Goal: Task Accomplishment & Management: Manage account settings

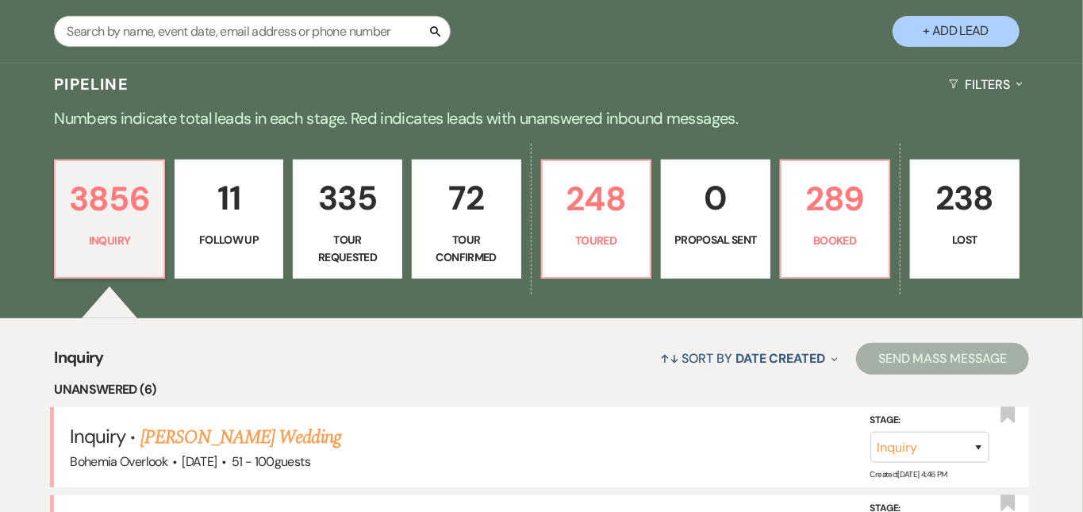
scroll to position [296, 0]
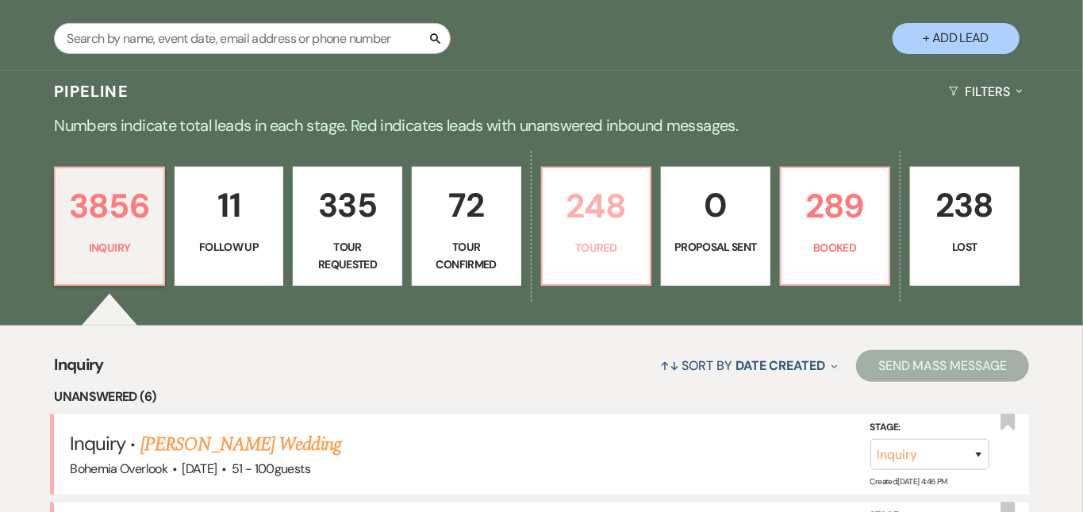
click at [641, 208] on p "248" at bounding box center [596, 205] width 89 height 53
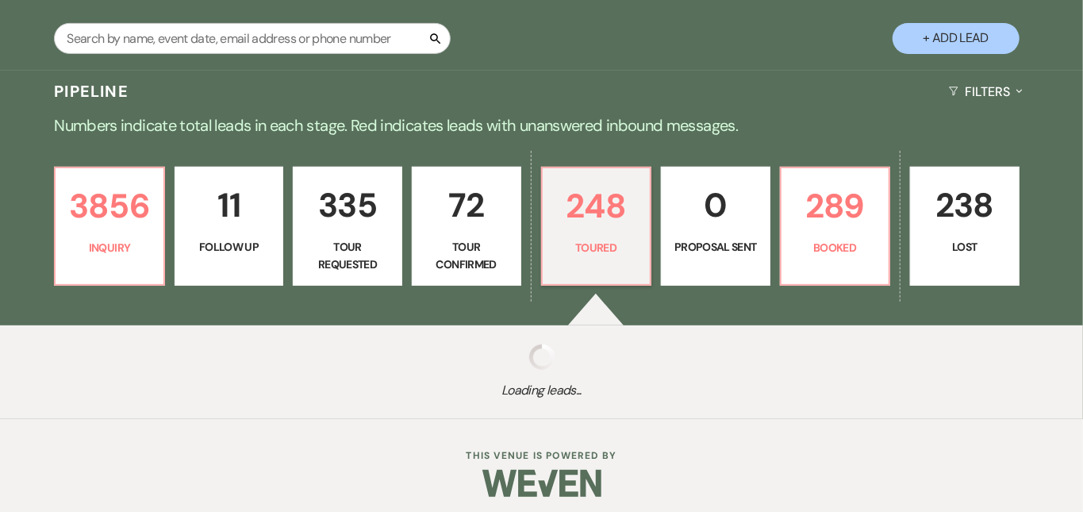
scroll to position [290, 0]
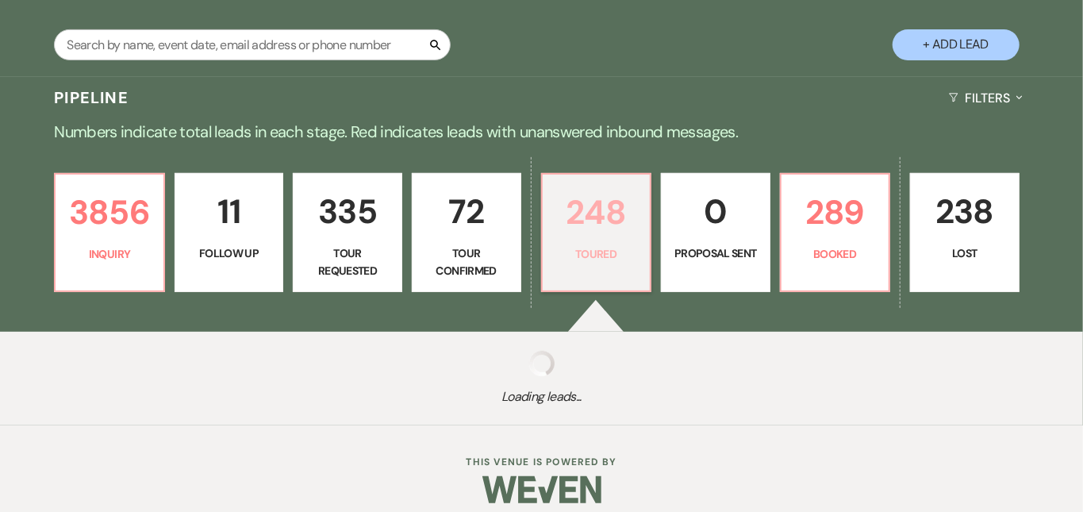
select select "5"
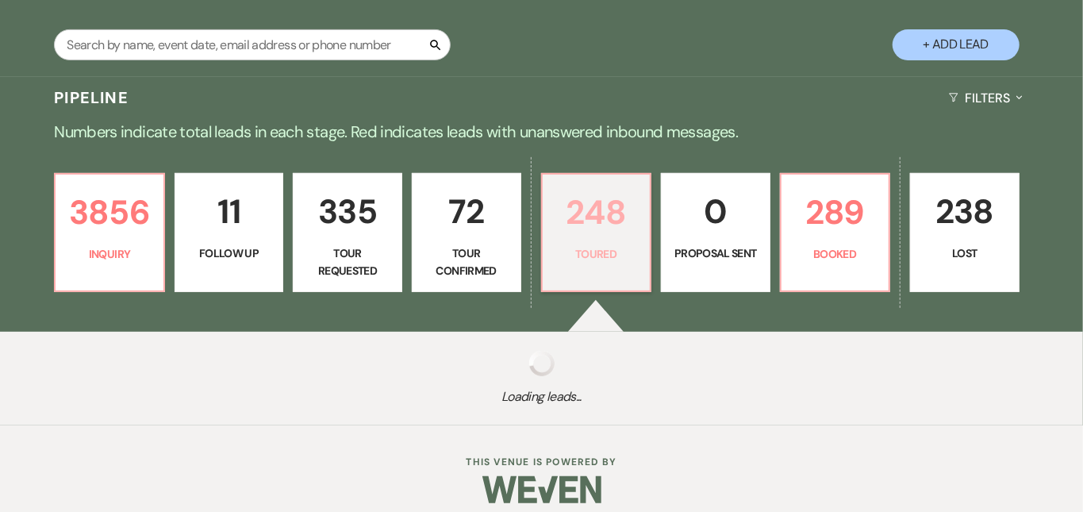
select select "5"
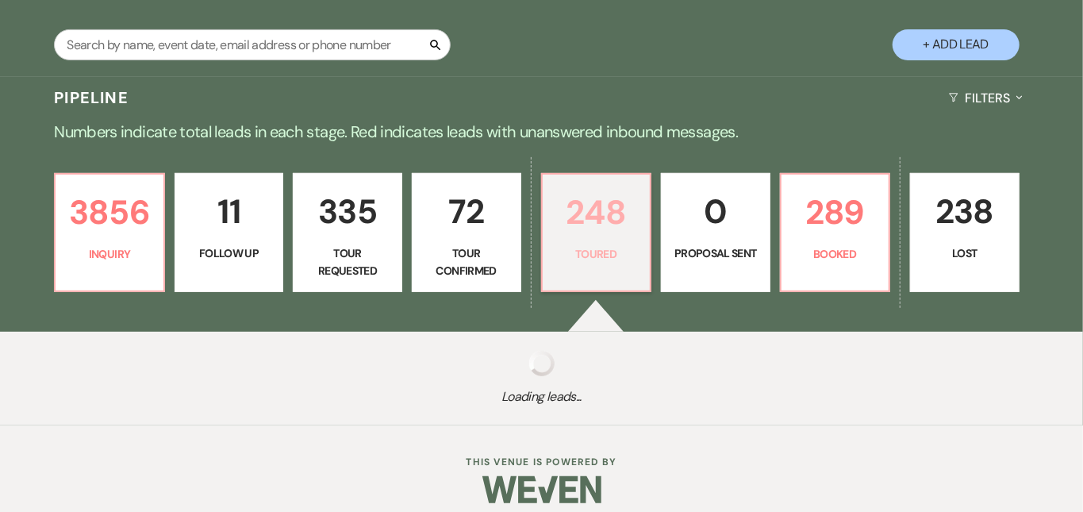
select select "5"
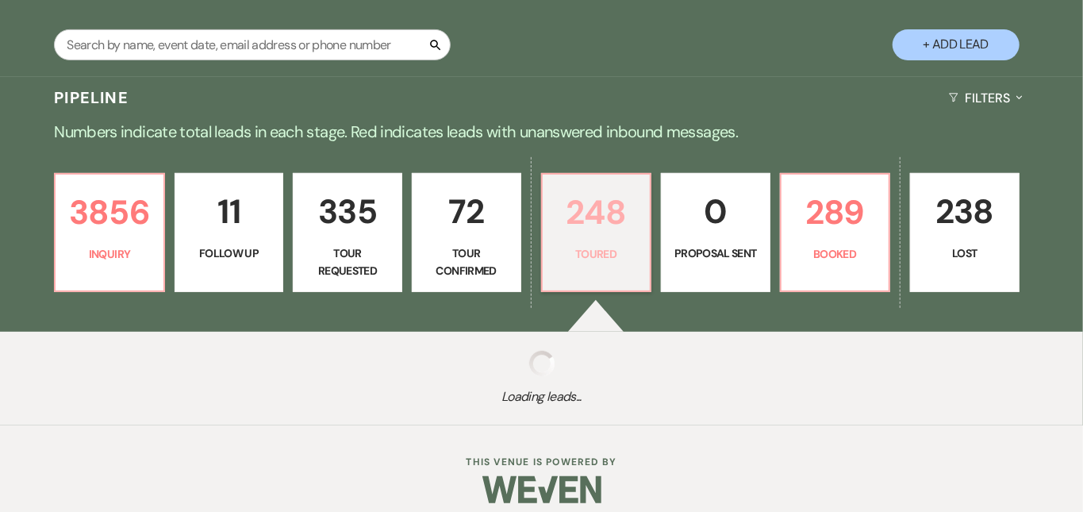
select select "5"
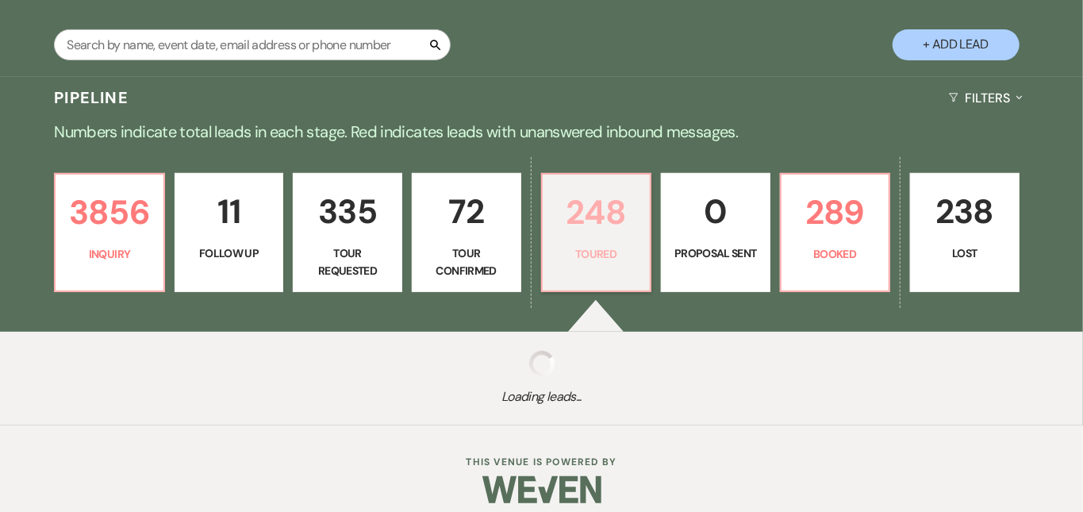
select select "5"
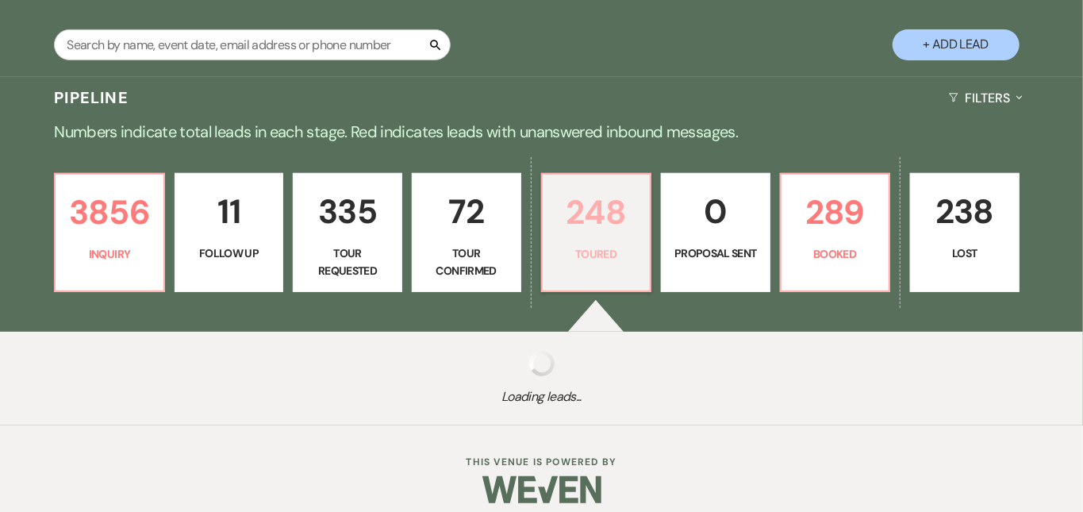
select select "5"
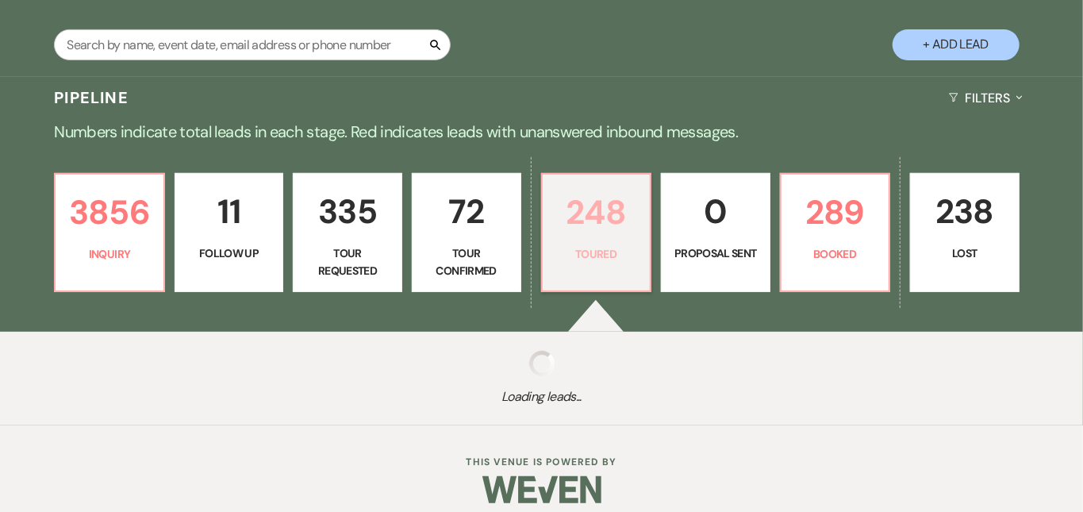
select select "5"
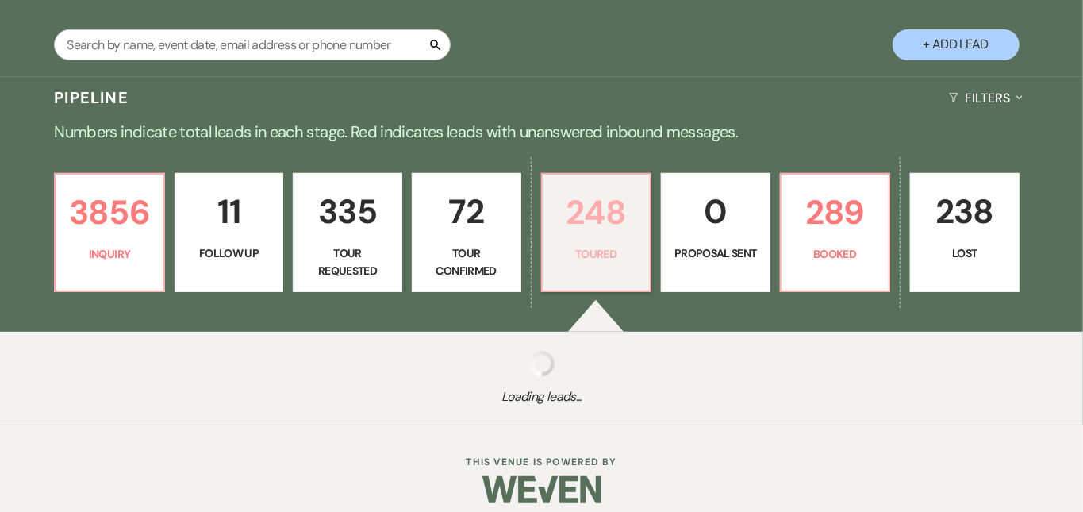
select select "5"
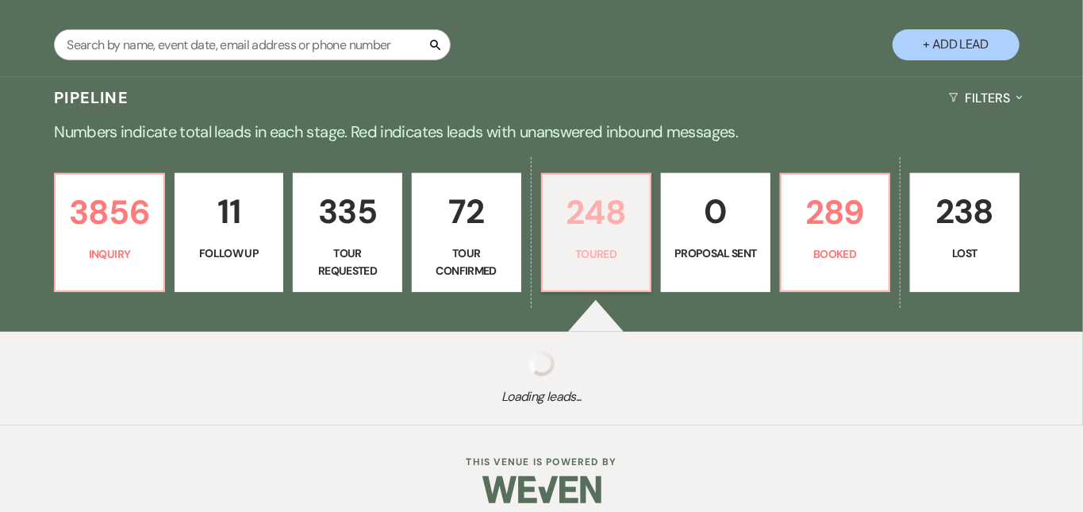
select select "5"
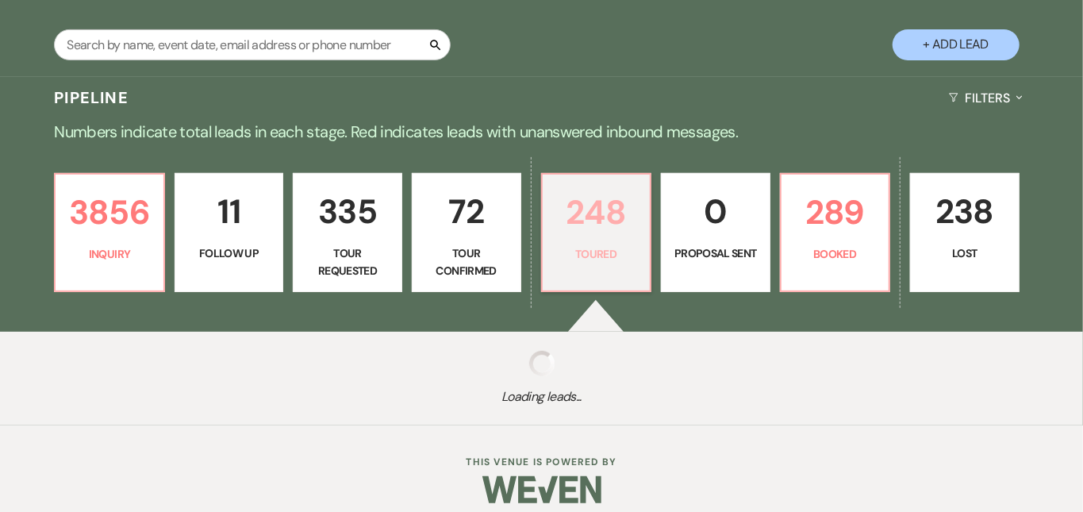
select select "5"
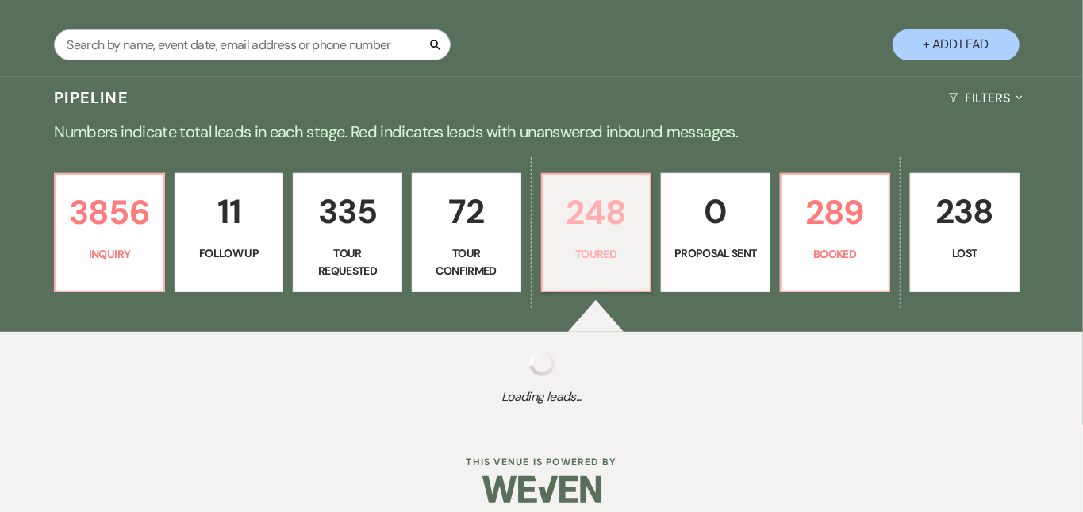
select select "5"
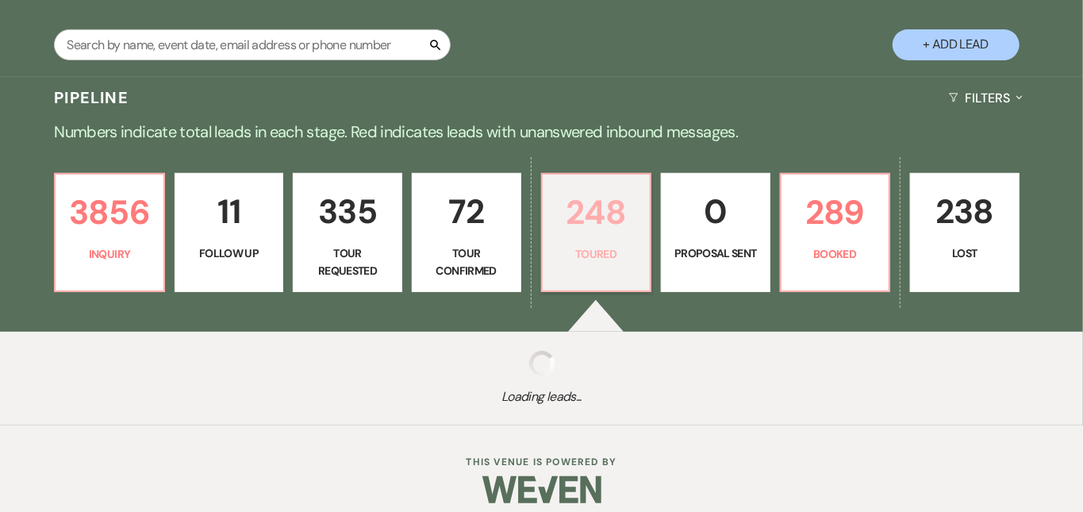
select select "5"
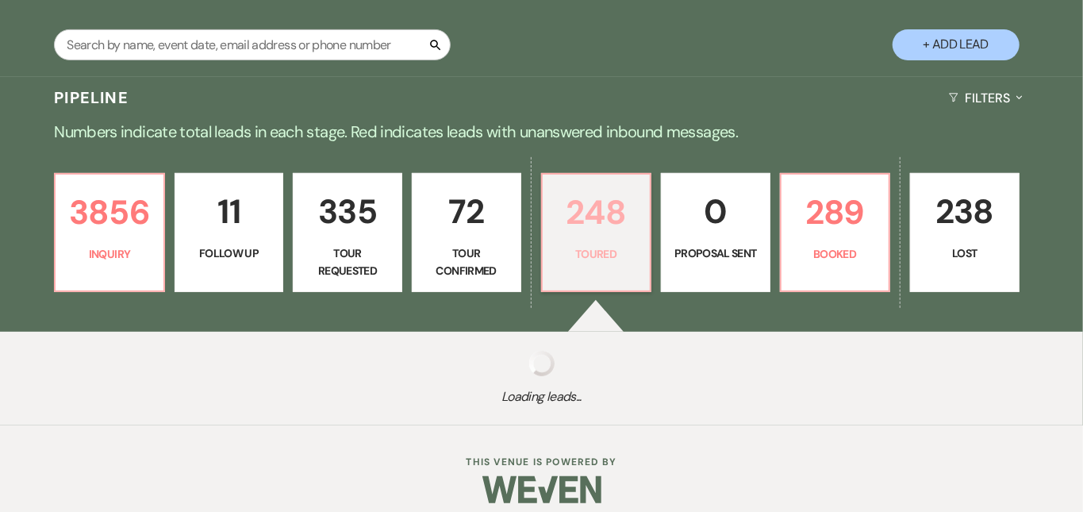
select select "5"
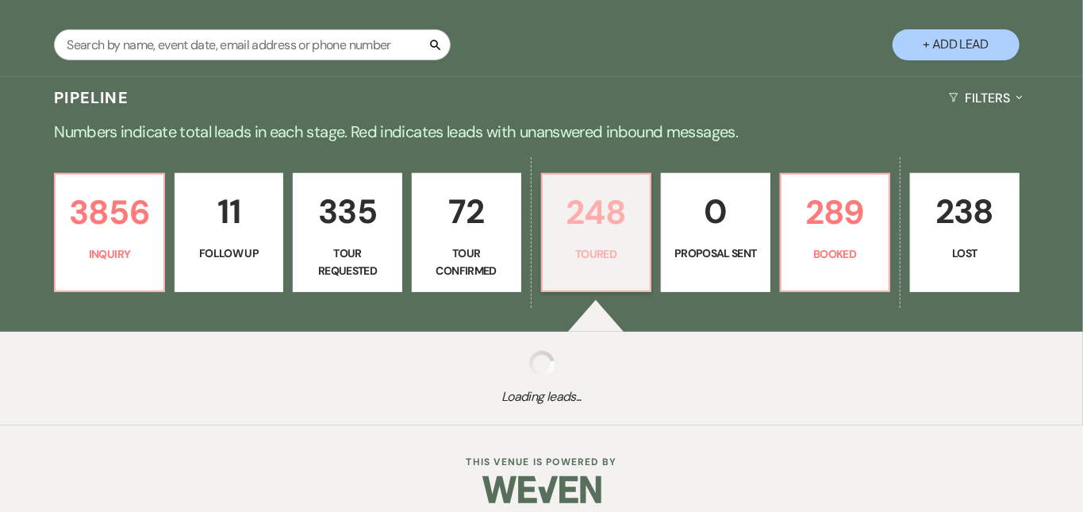
select select "5"
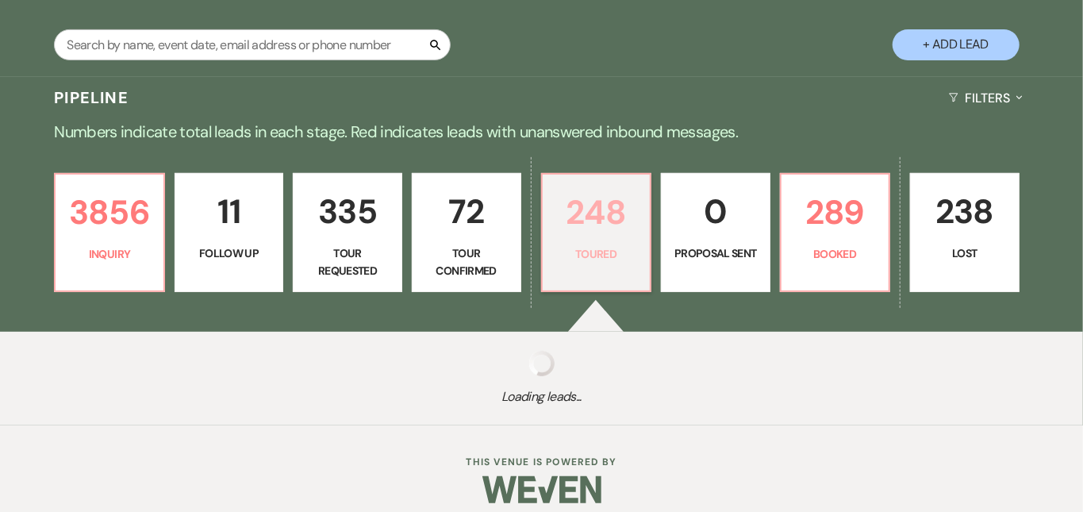
select select "5"
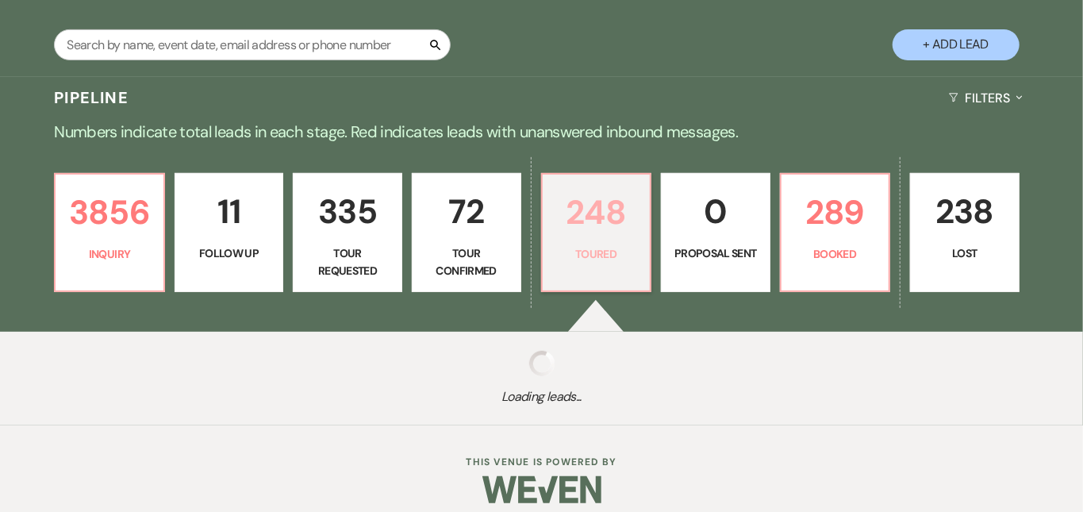
select select "5"
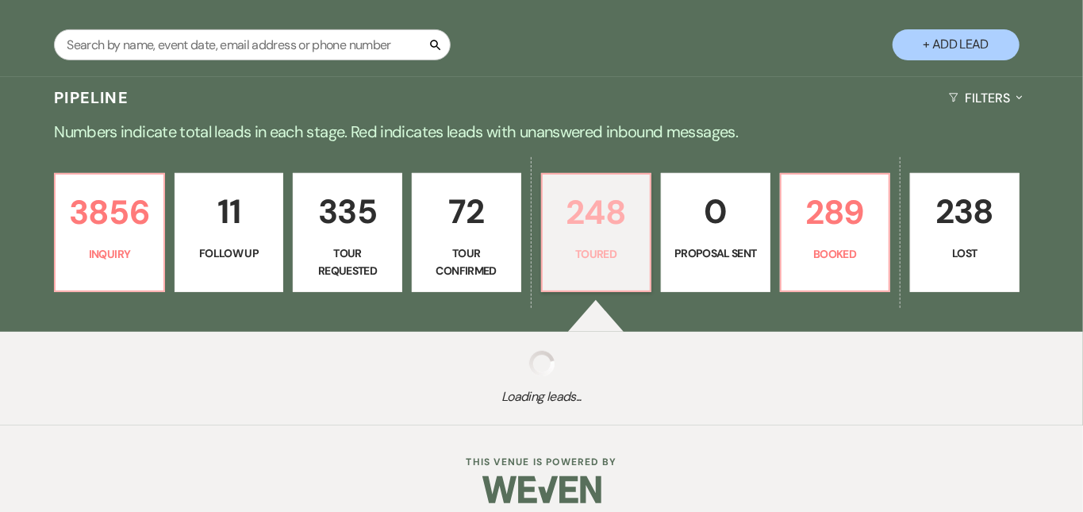
select select "5"
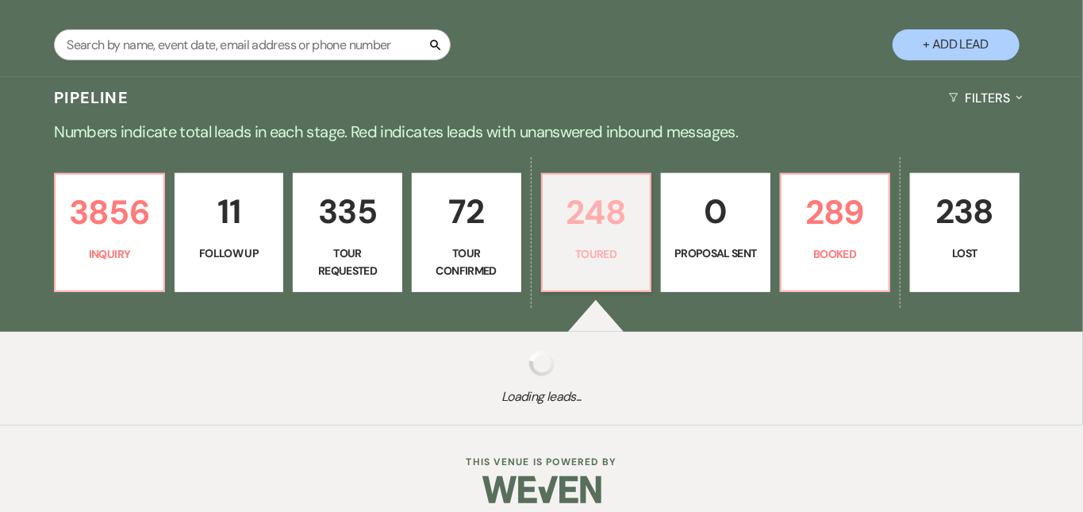
select select "5"
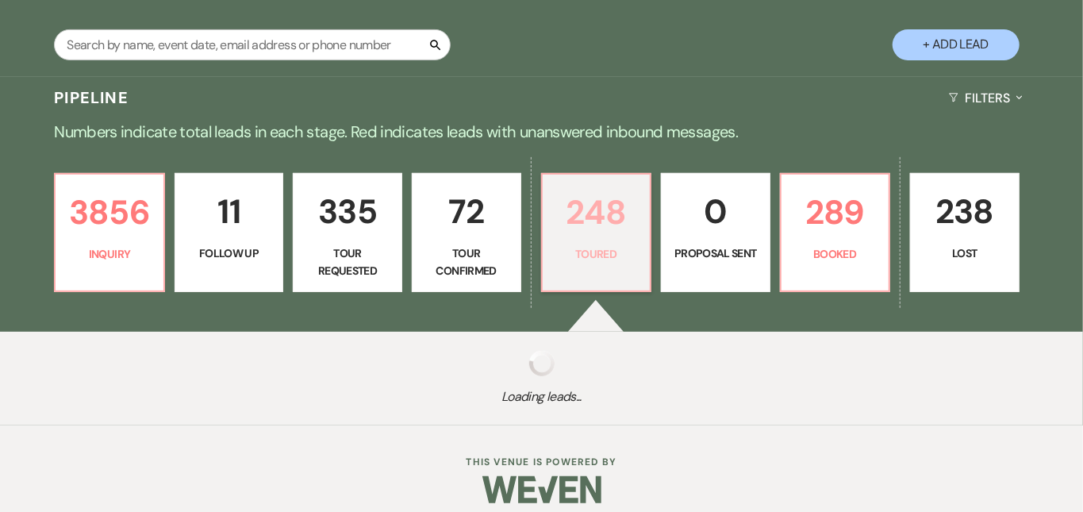
select select "5"
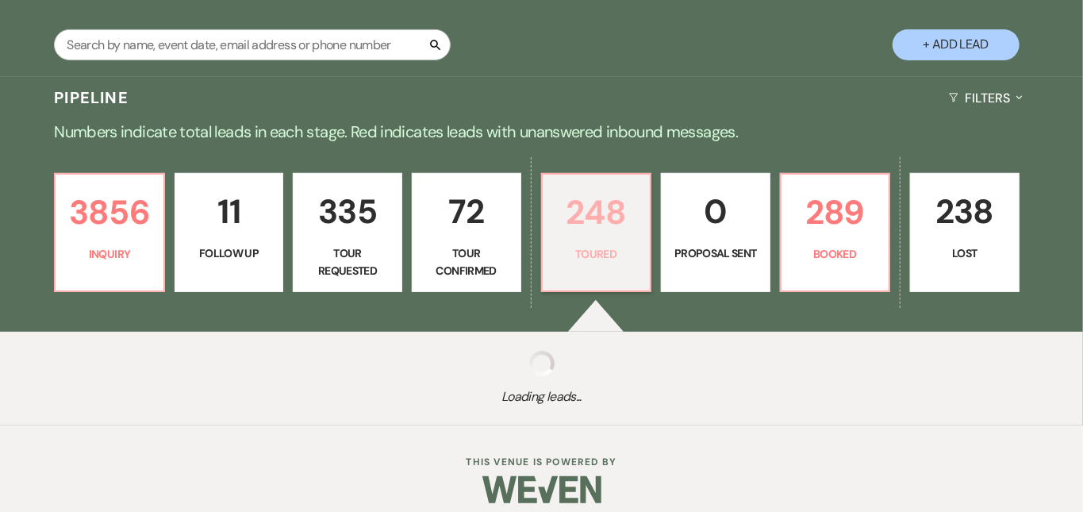
select select "5"
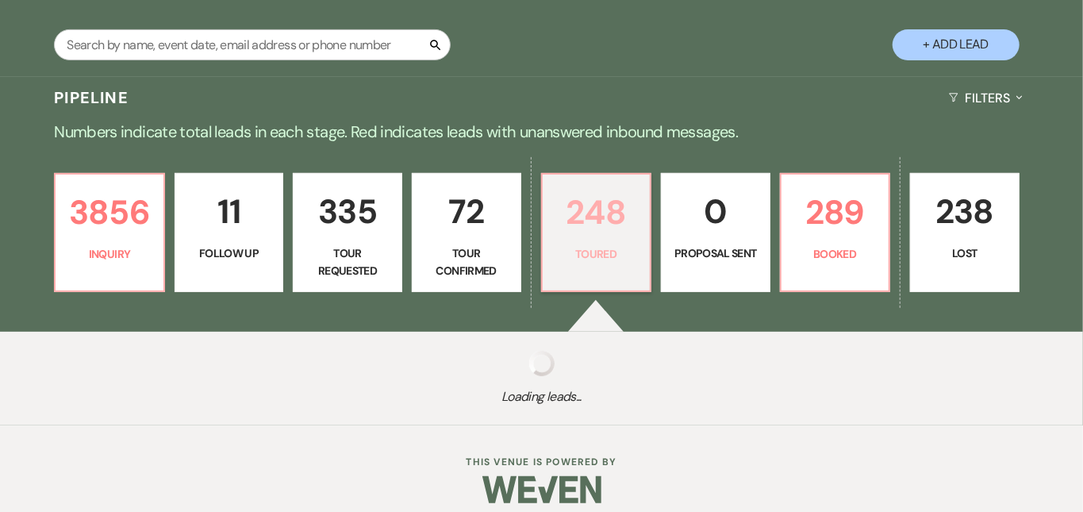
select select "5"
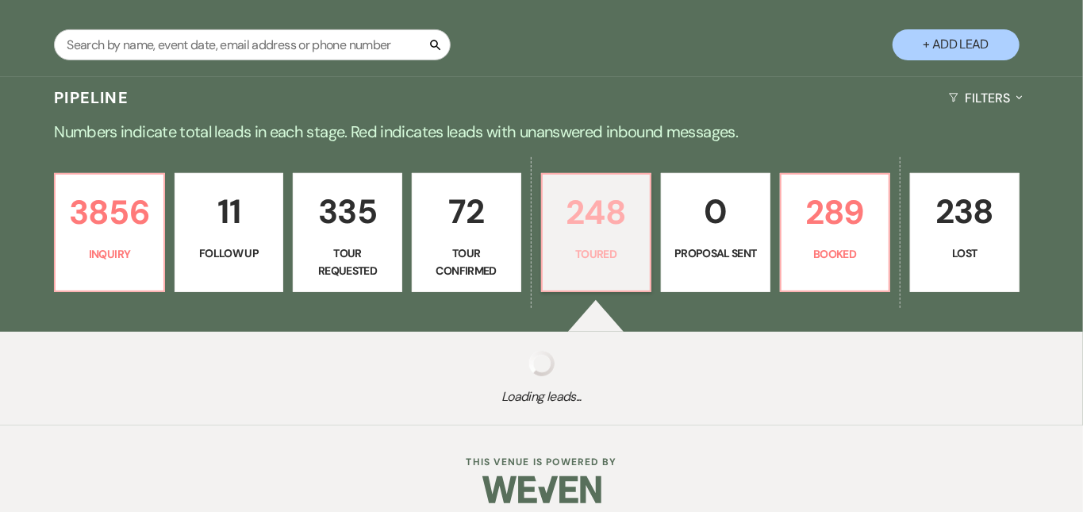
select select "5"
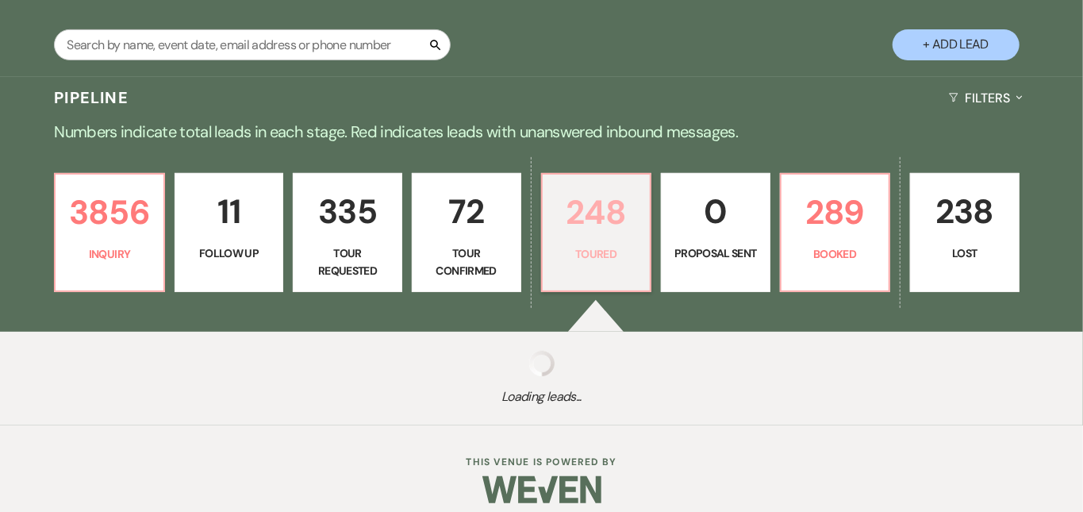
select select "5"
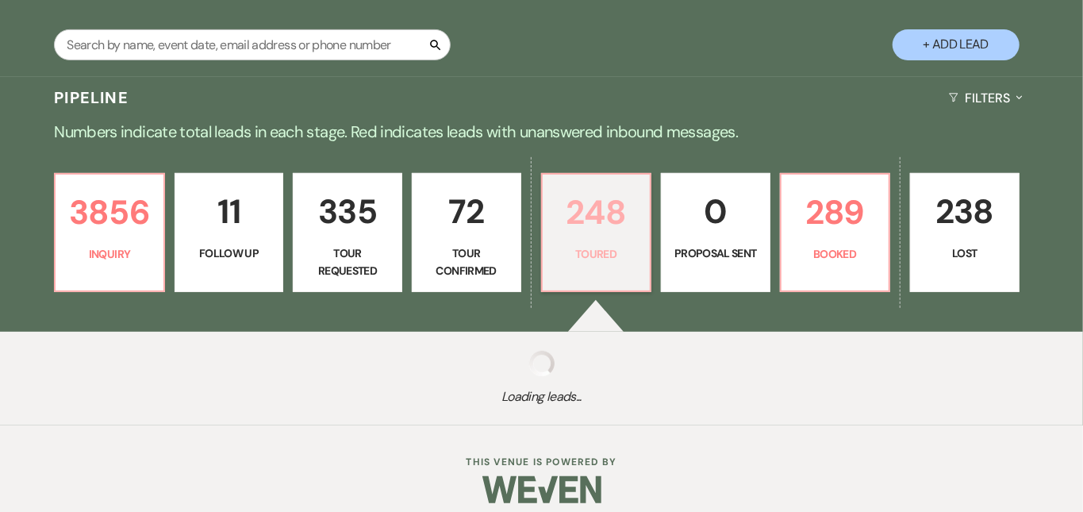
select select "5"
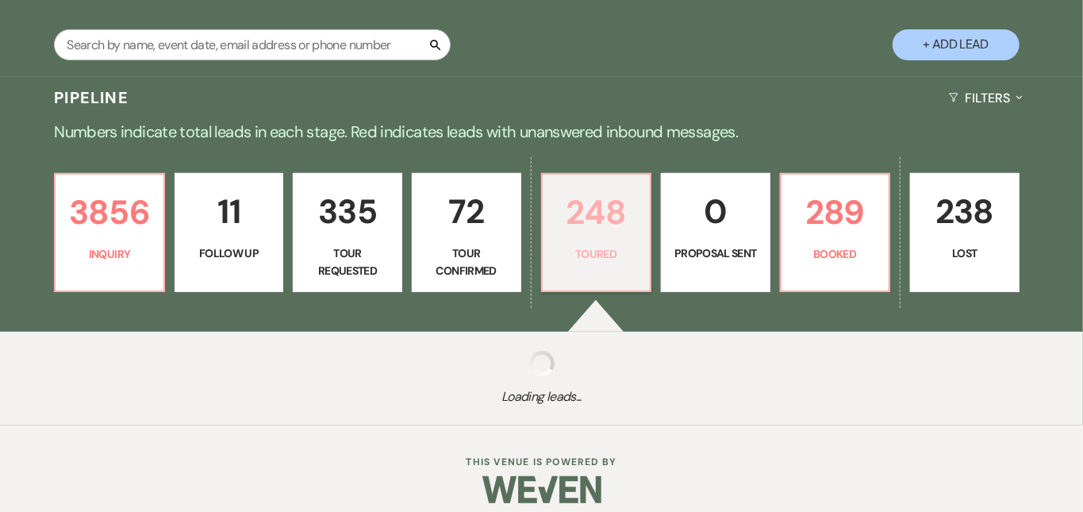
select select "5"
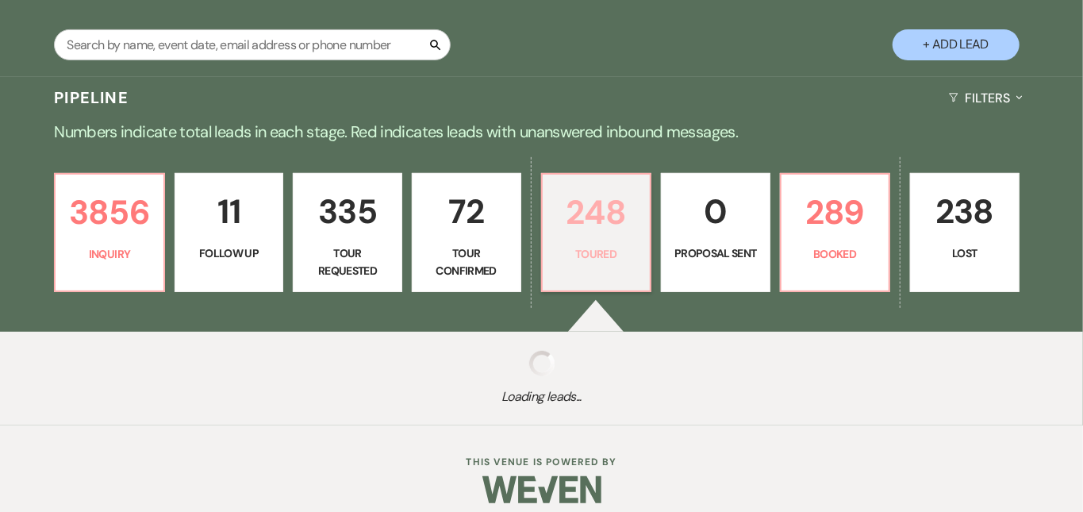
select select "5"
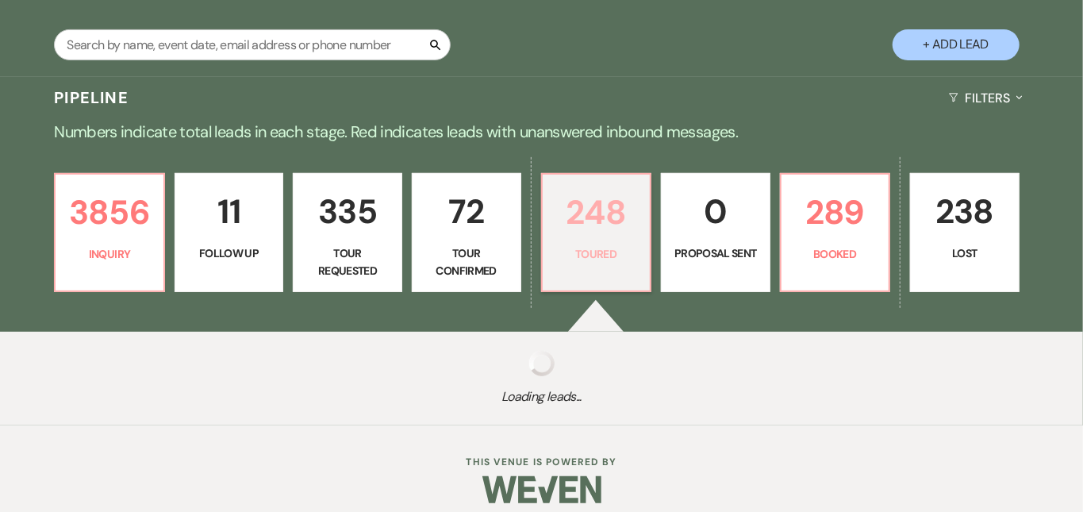
select select "5"
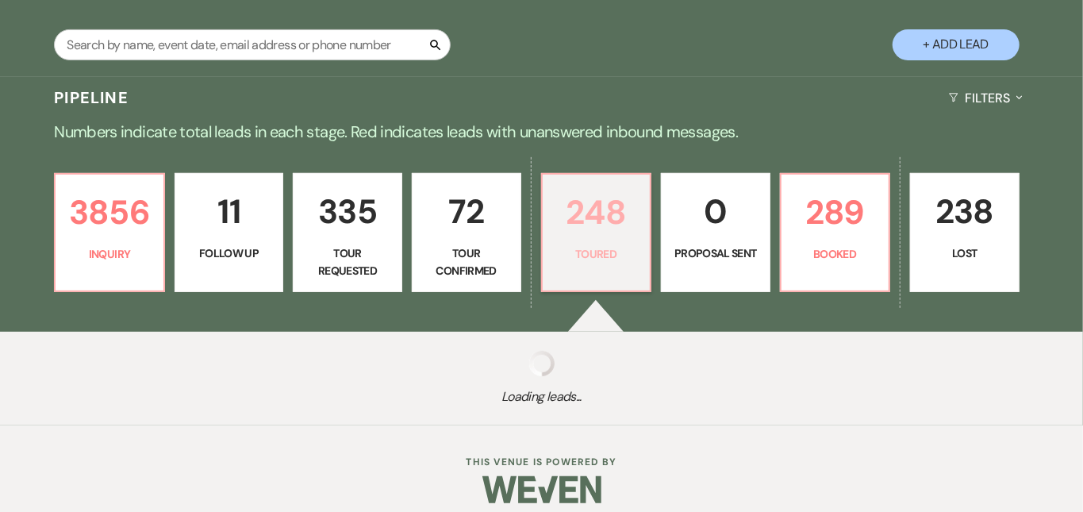
select select "5"
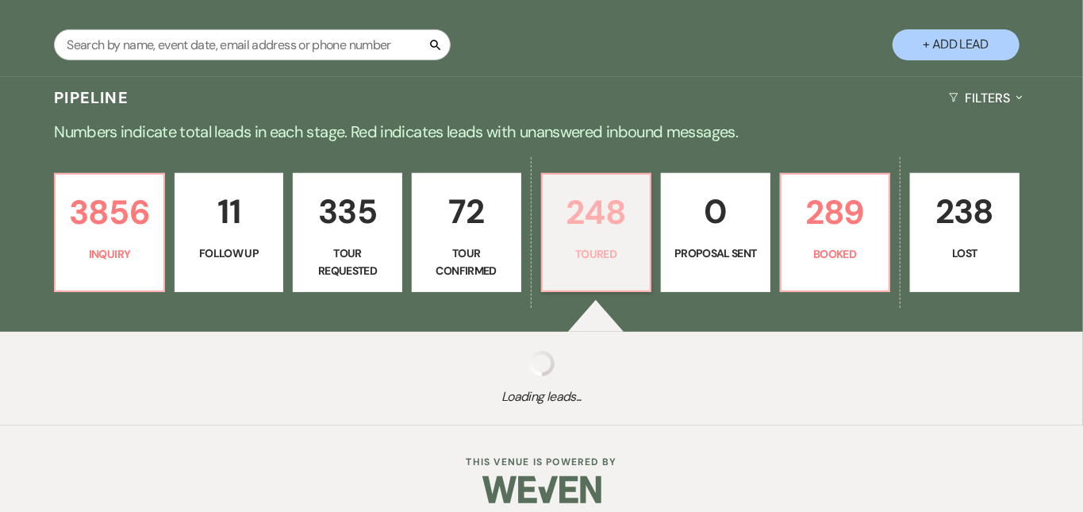
select select "5"
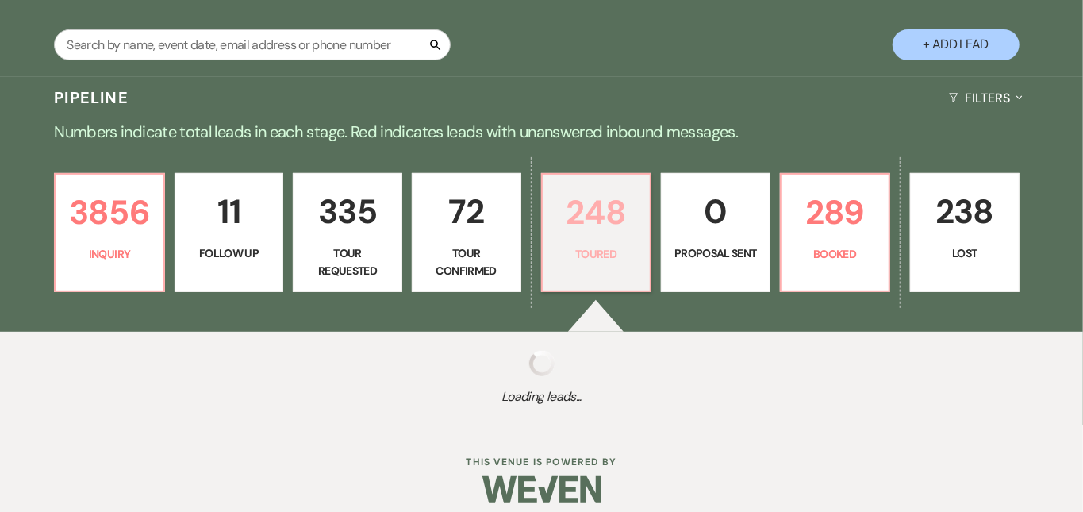
select select "5"
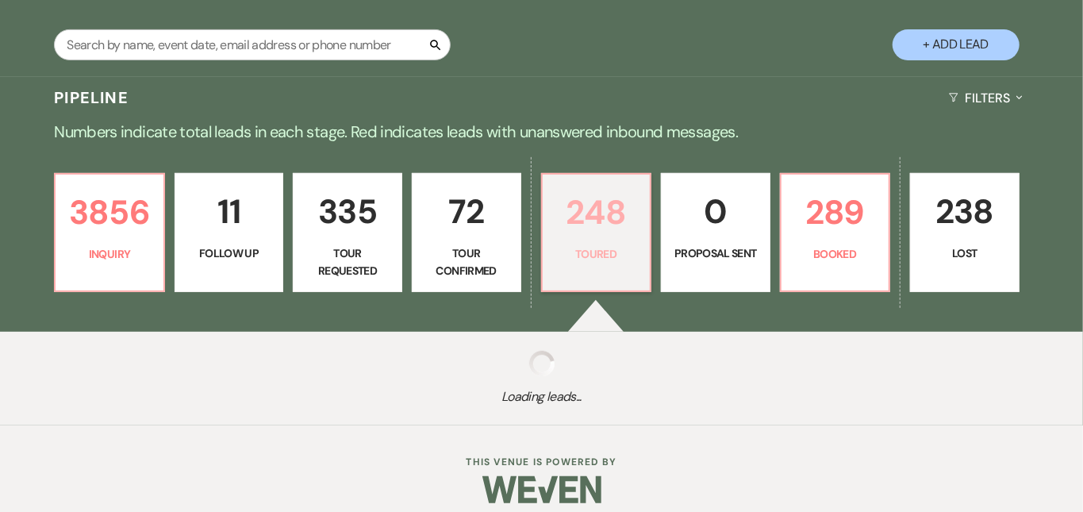
select select "5"
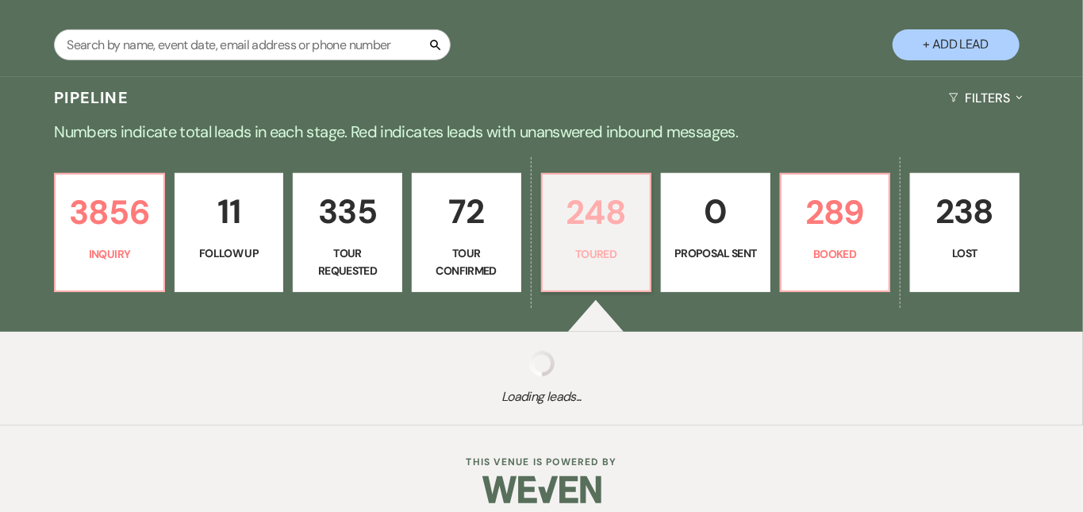
select select "5"
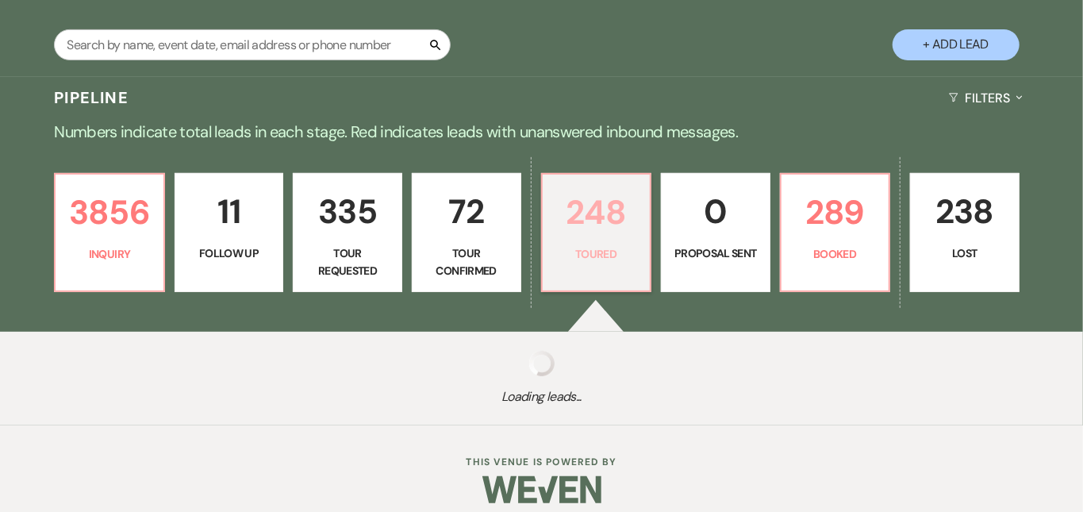
select select "5"
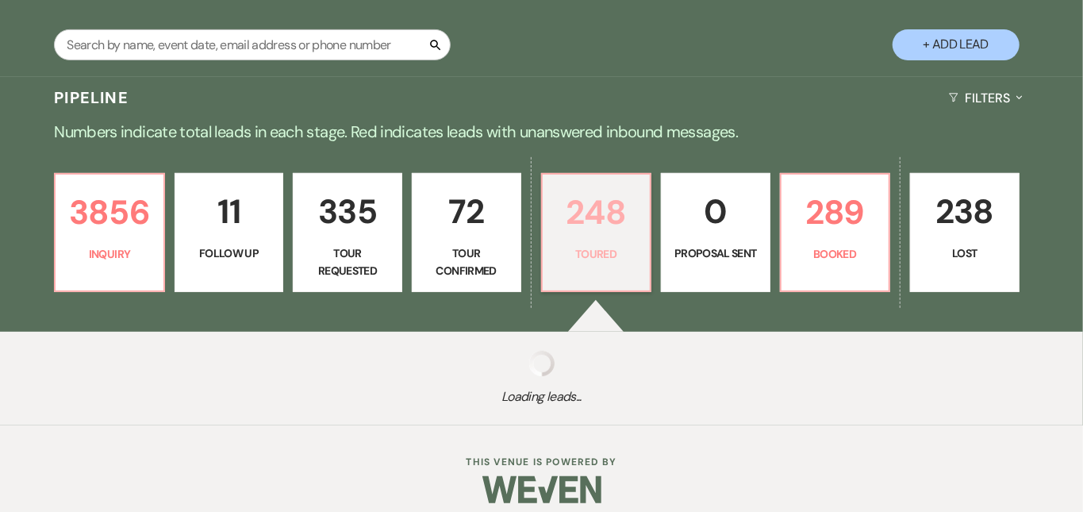
select select "5"
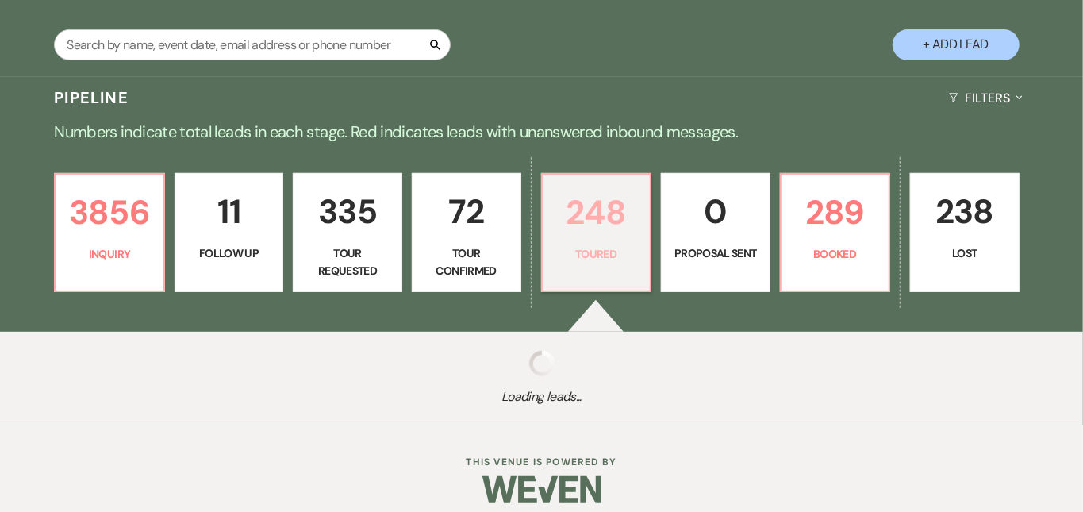
select select "5"
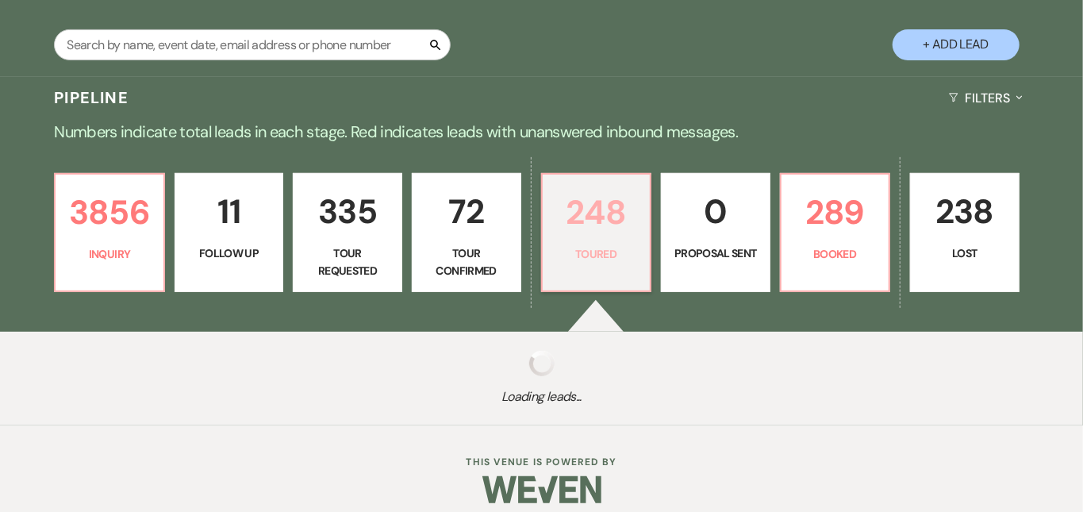
select select "5"
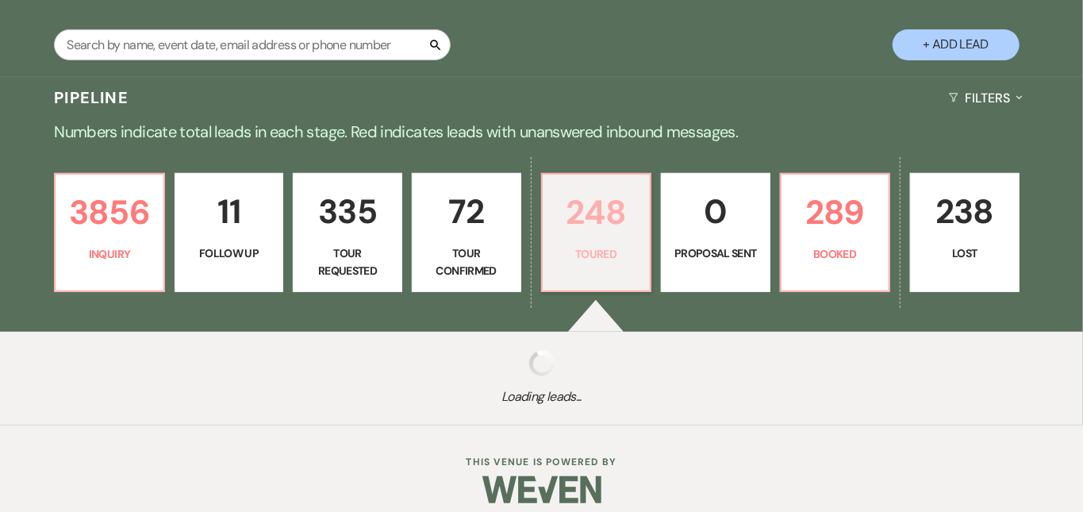
select select "5"
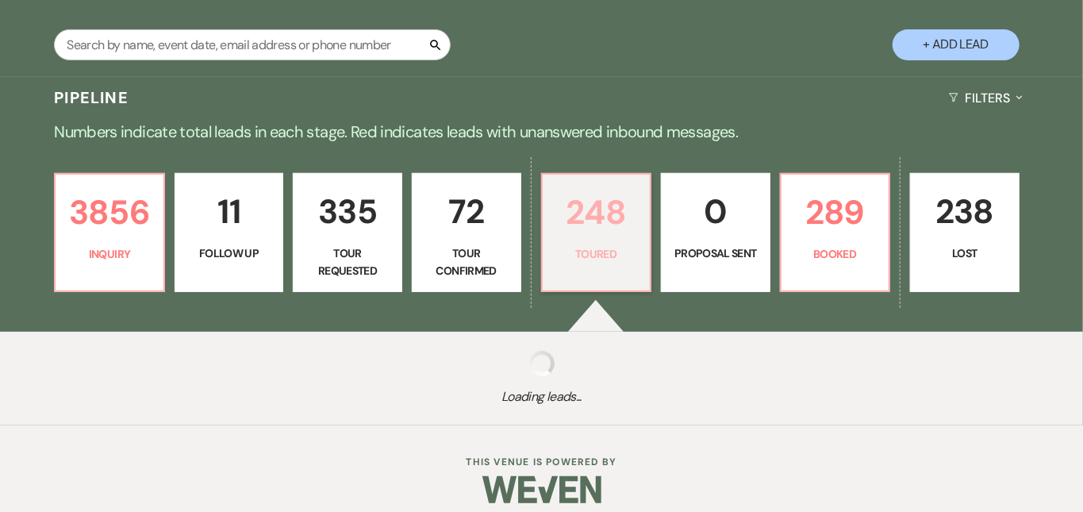
select select "5"
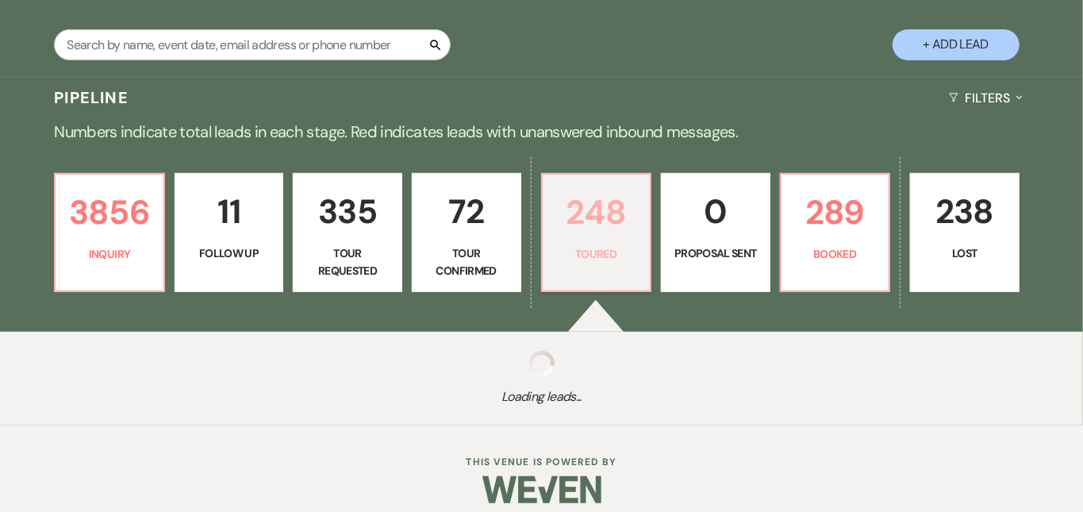
select select "5"
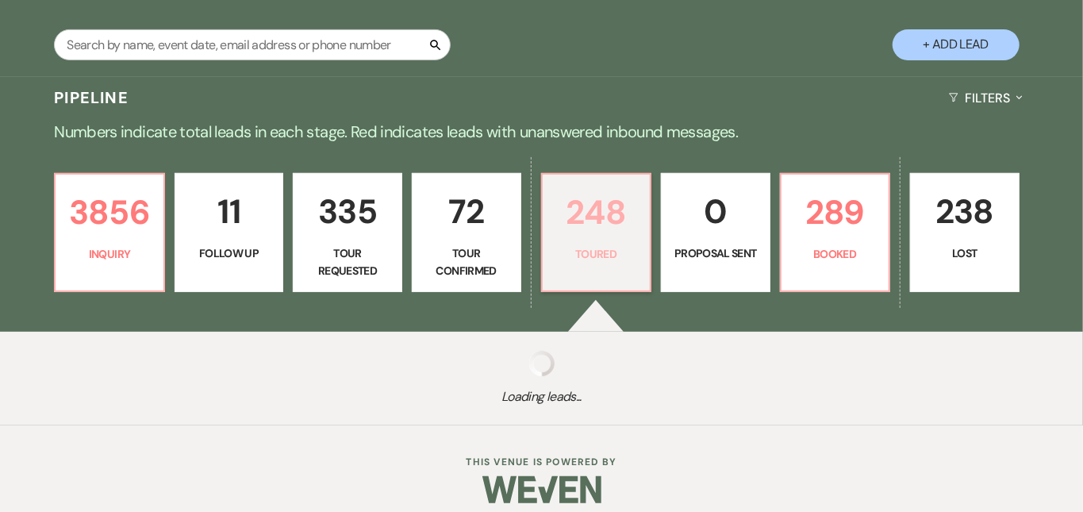
select select "5"
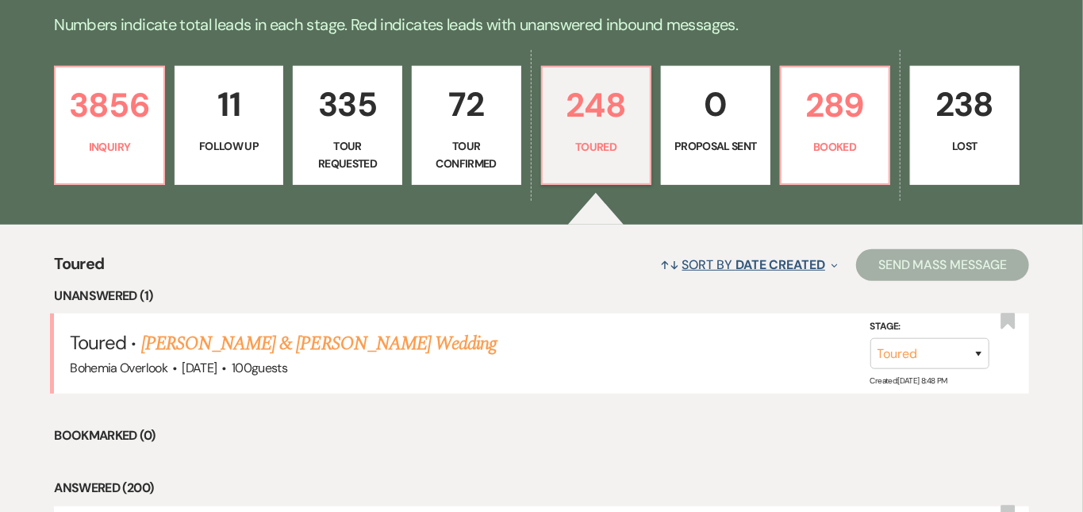
scroll to position [393, 0]
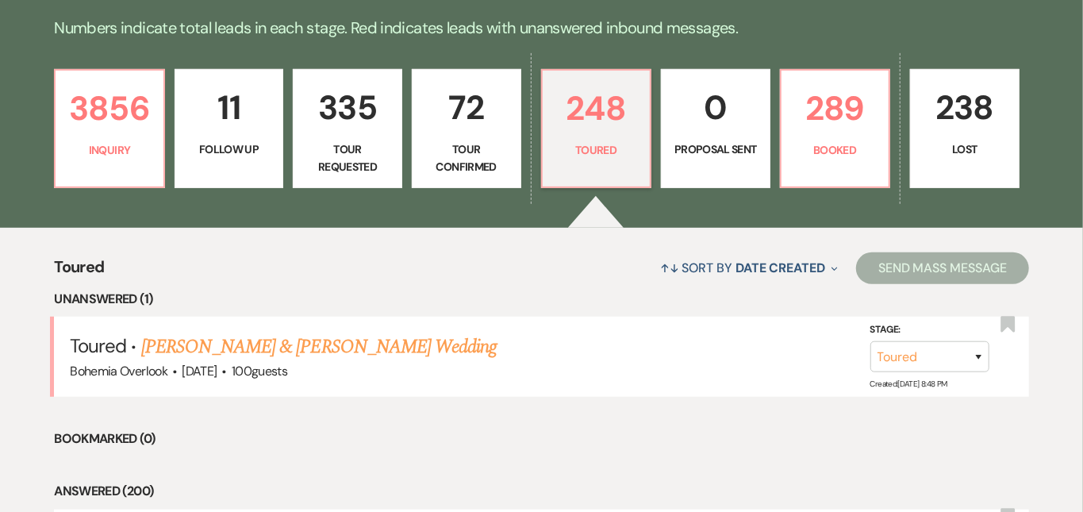
click at [489, 121] on p "72" at bounding box center [466, 107] width 89 height 53
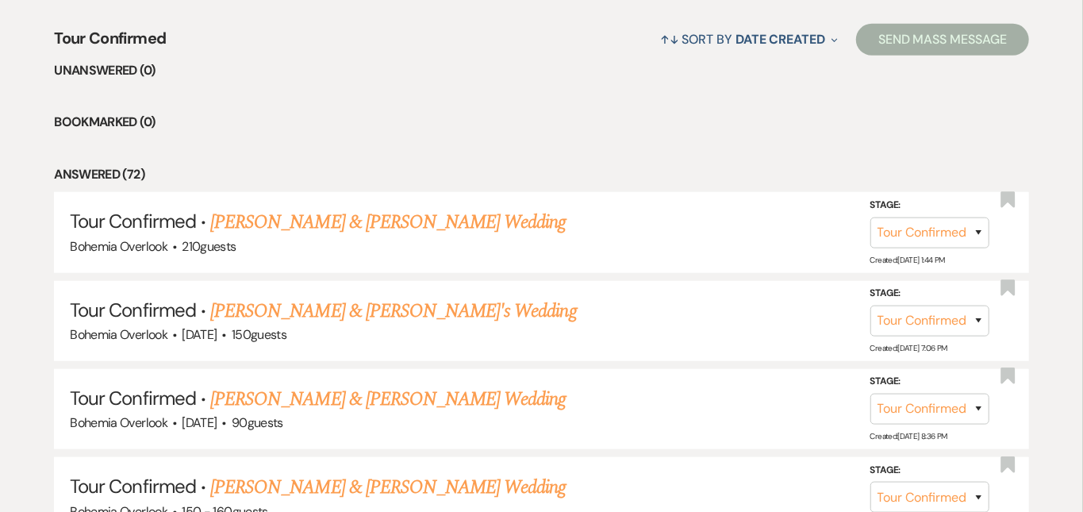
scroll to position [628, 0]
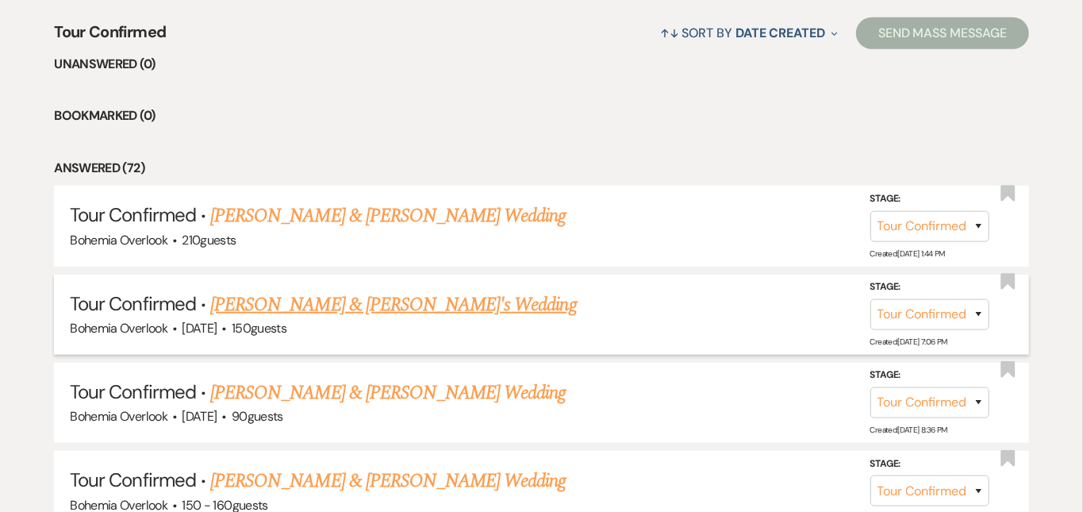
click at [359, 292] on link "[PERSON_NAME] & [PERSON_NAME]'s Wedding" at bounding box center [393, 304] width 367 height 29
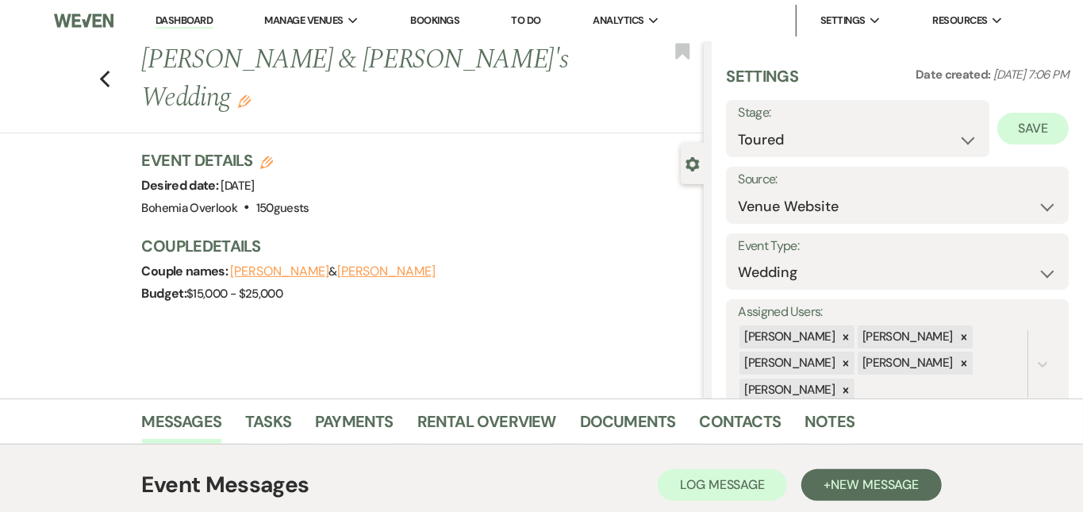
click at [1032, 137] on button "Save" at bounding box center [1032, 129] width 71 height 32
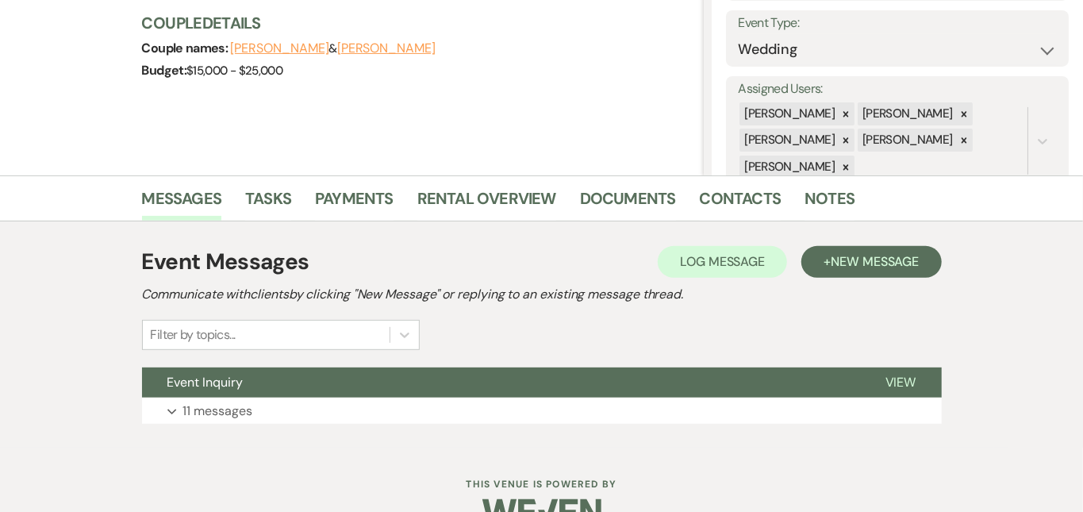
scroll to position [229, 0]
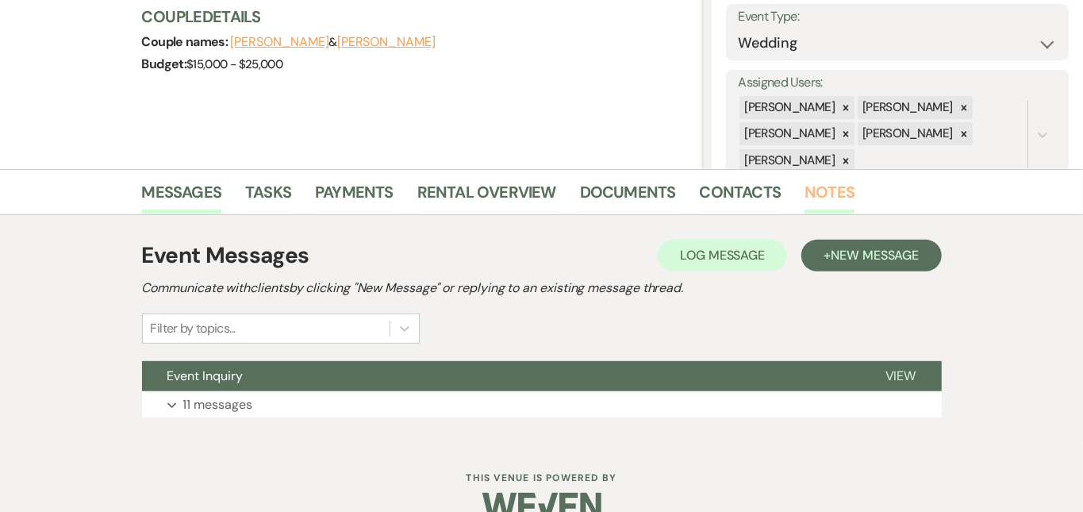
click at [804, 186] on link "Notes" at bounding box center [829, 196] width 50 height 35
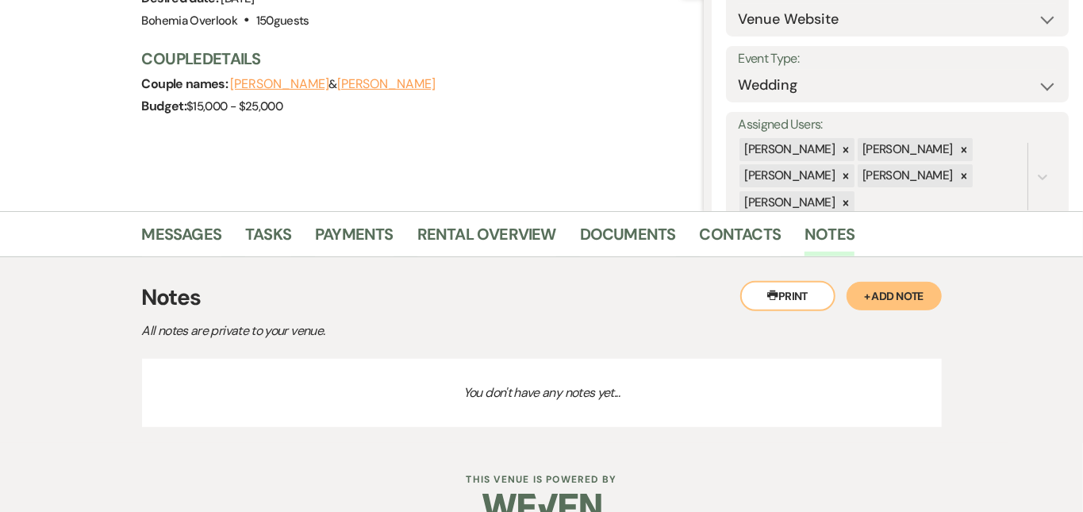
scroll to position [213, 0]
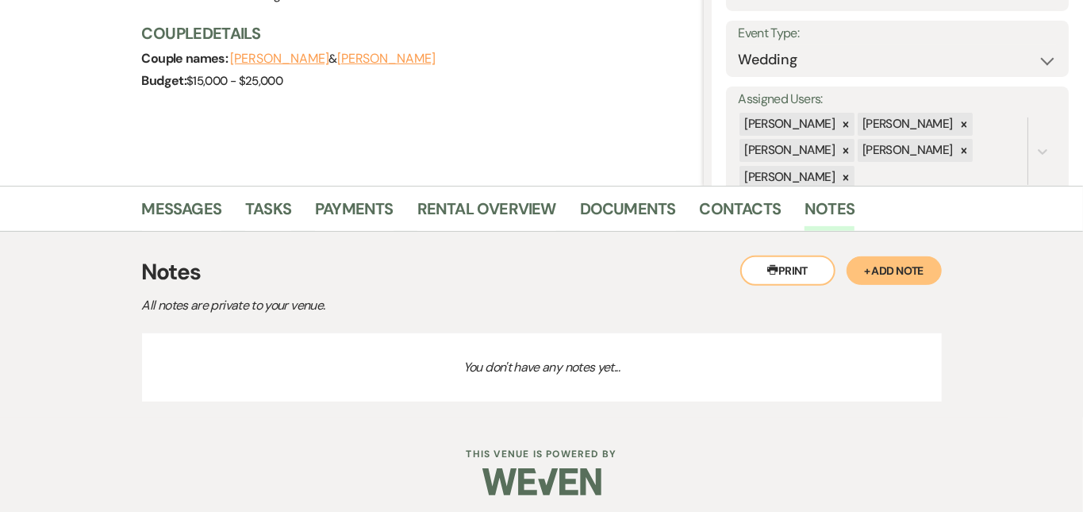
click at [942, 271] on button "+ Add Note" at bounding box center [893, 270] width 95 height 29
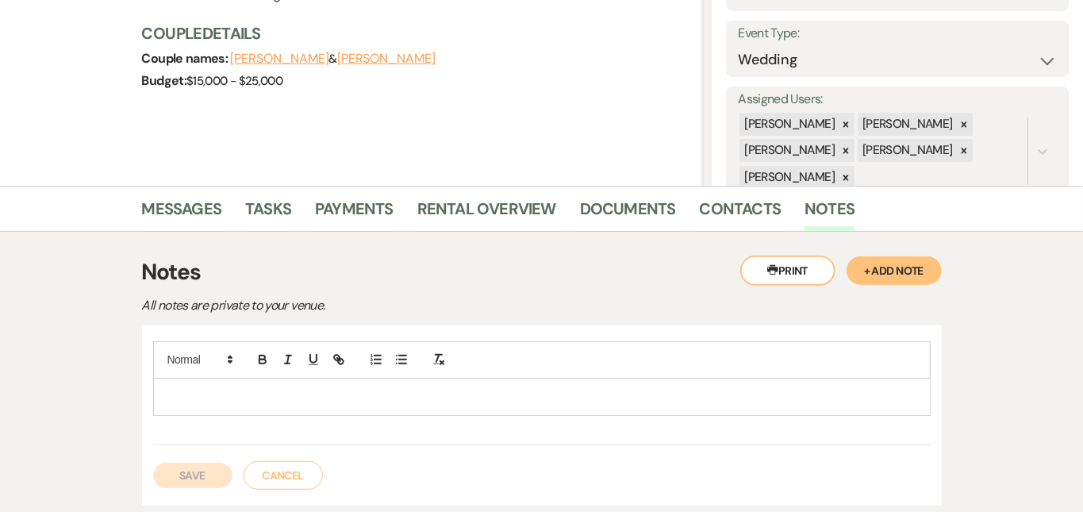
click at [511, 405] on p at bounding box center [542, 396] width 752 height 17
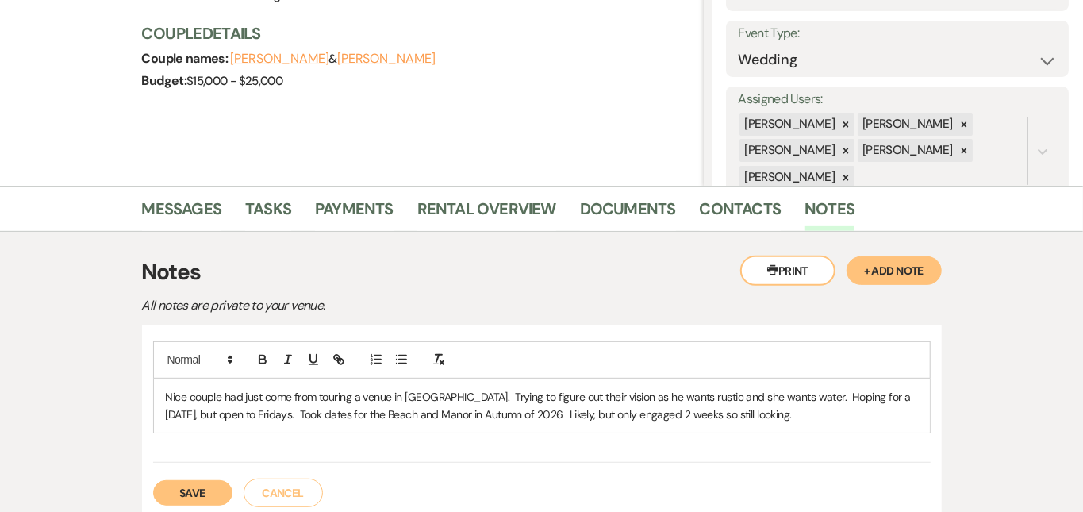
click at [162, 489] on button "Save" at bounding box center [192, 492] width 79 height 25
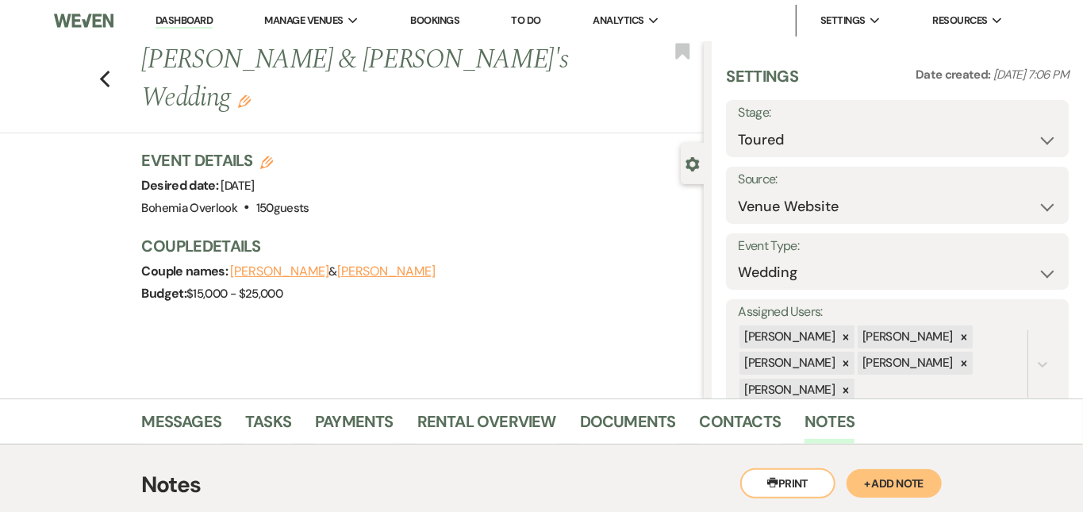
scroll to position [0, 0]
click at [207, 14] on link "Dashboard" at bounding box center [183, 20] width 57 height 15
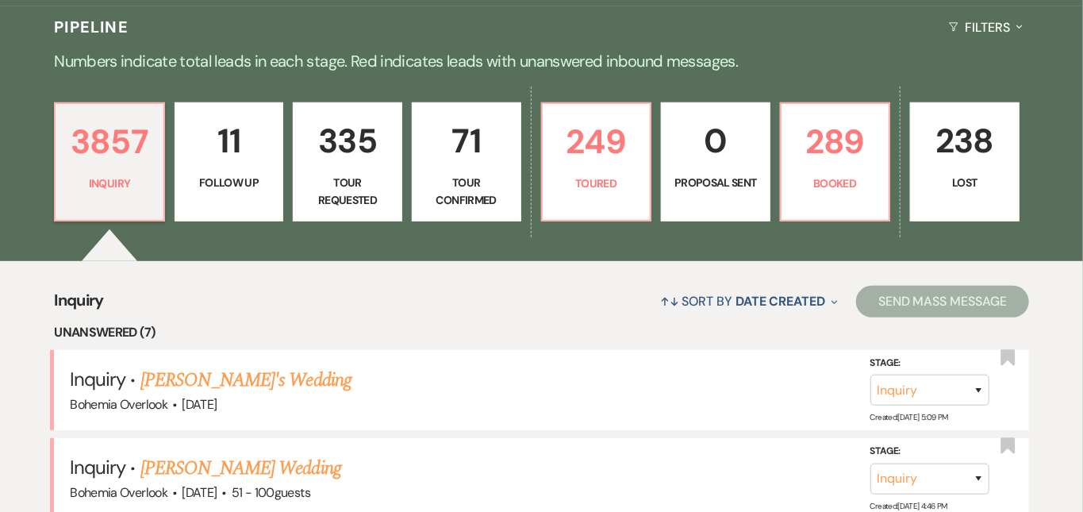
scroll to position [362, 0]
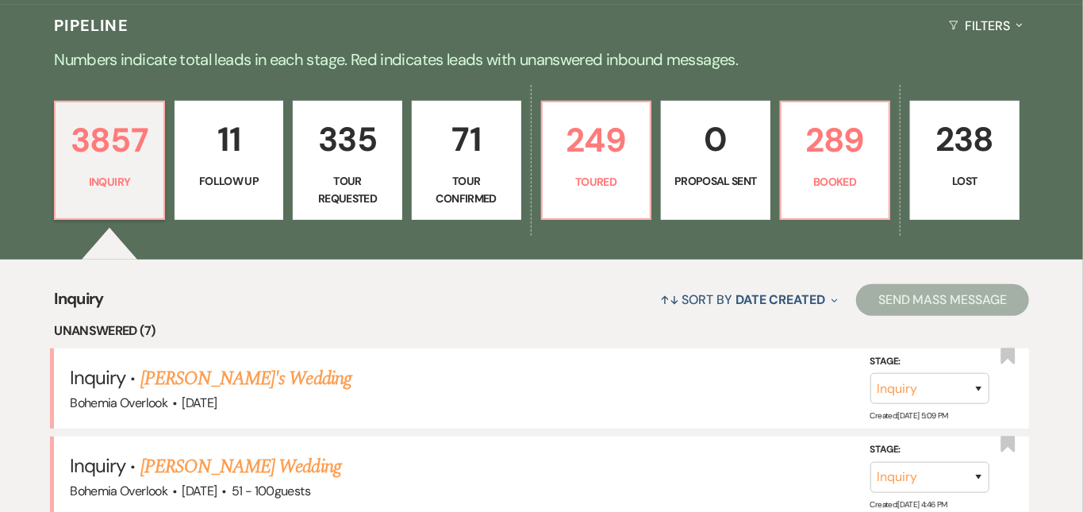
click at [501, 171] on link "71 Tour Confirmed" at bounding box center [466, 160] width 109 height 119
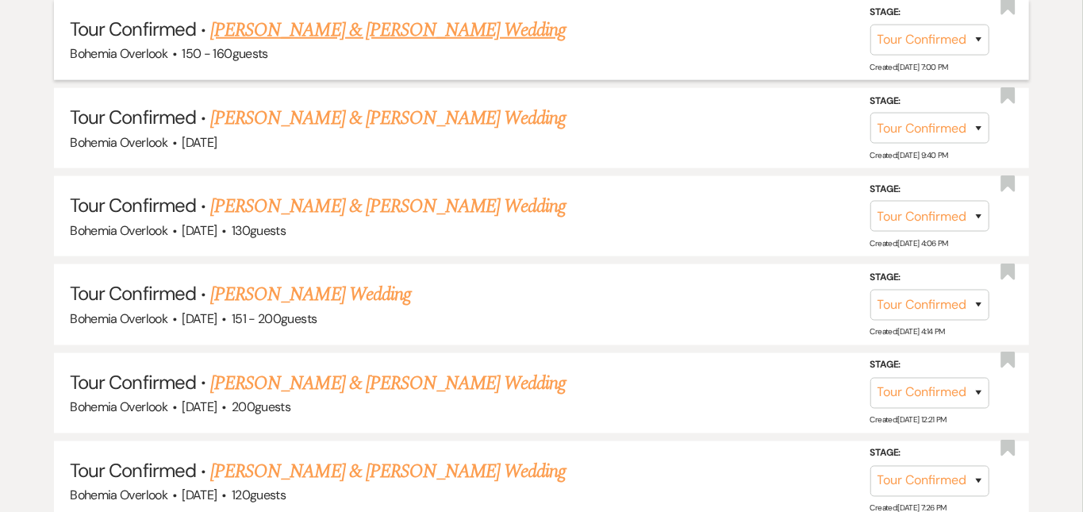
scroll to position [1009, 0]
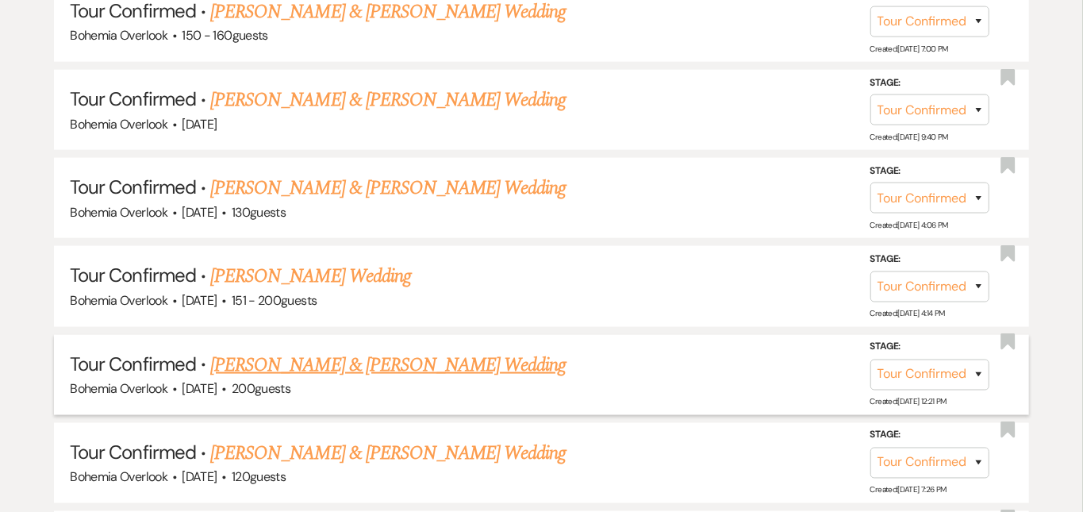
click at [408, 351] on link "[PERSON_NAME] & [PERSON_NAME] Wedding" at bounding box center [387, 365] width 355 height 29
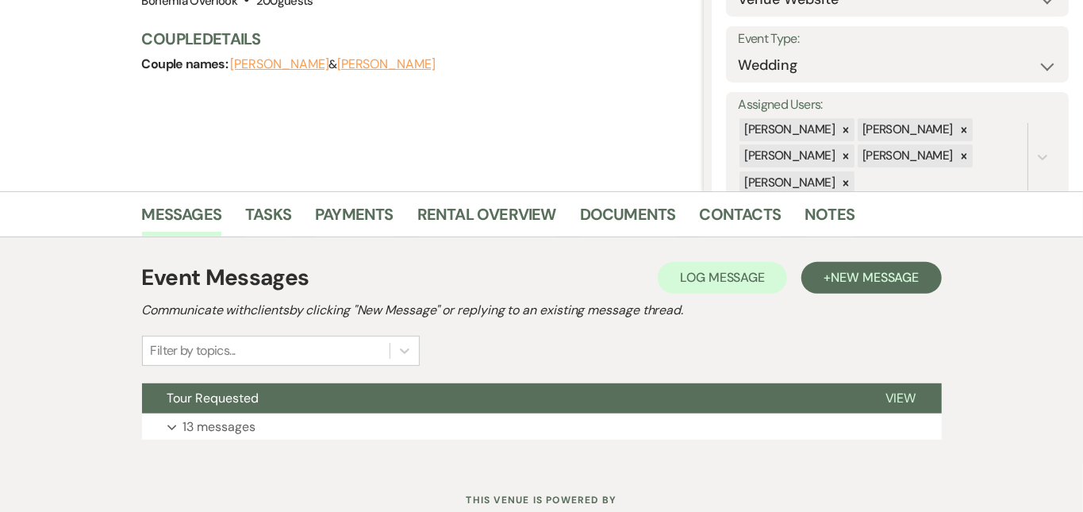
scroll to position [216, 0]
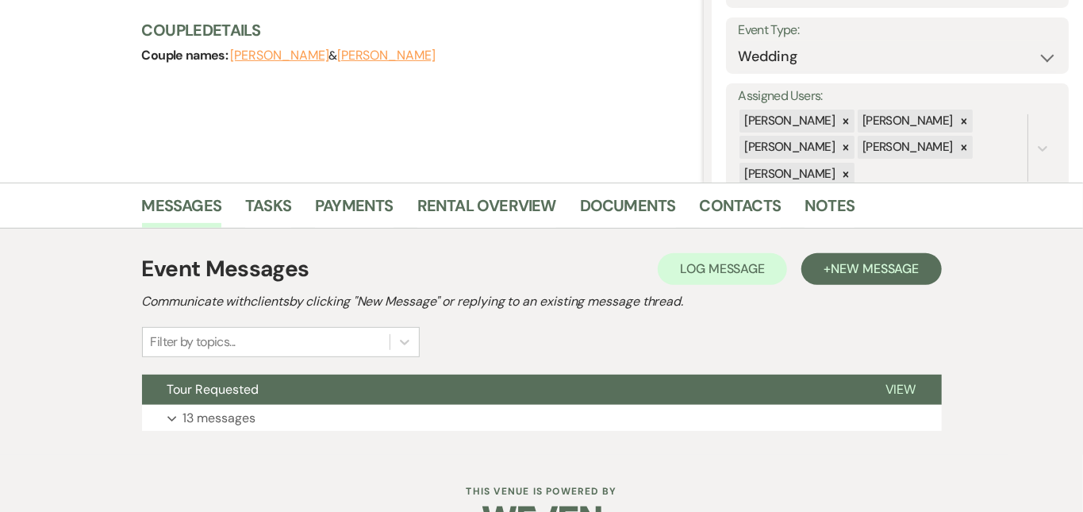
click at [692, 172] on div "Previous [PERSON_NAME] & [PERSON_NAME] Wedding Edit Bookmark Gear Settings Sett…" at bounding box center [352, 3] width 704 height 357
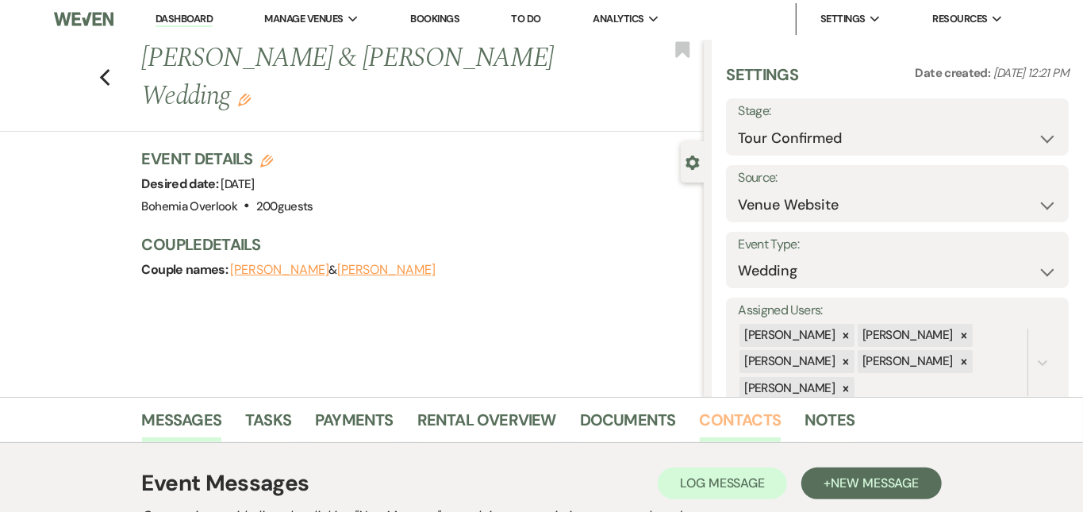
scroll to position [-1, 0]
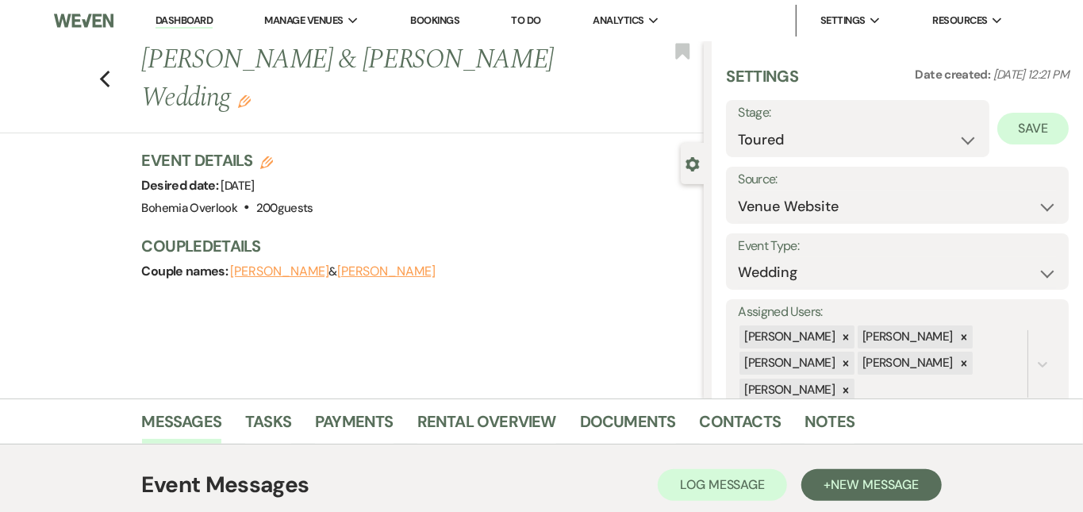
click at [1046, 122] on button "Save" at bounding box center [1032, 129] width 71 height 32
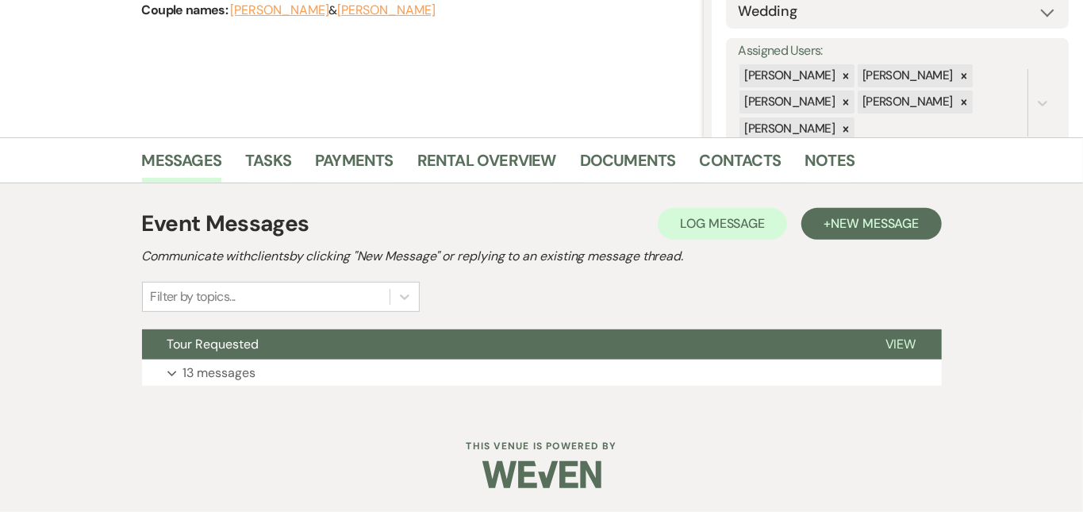
scroll to position [260, 0]
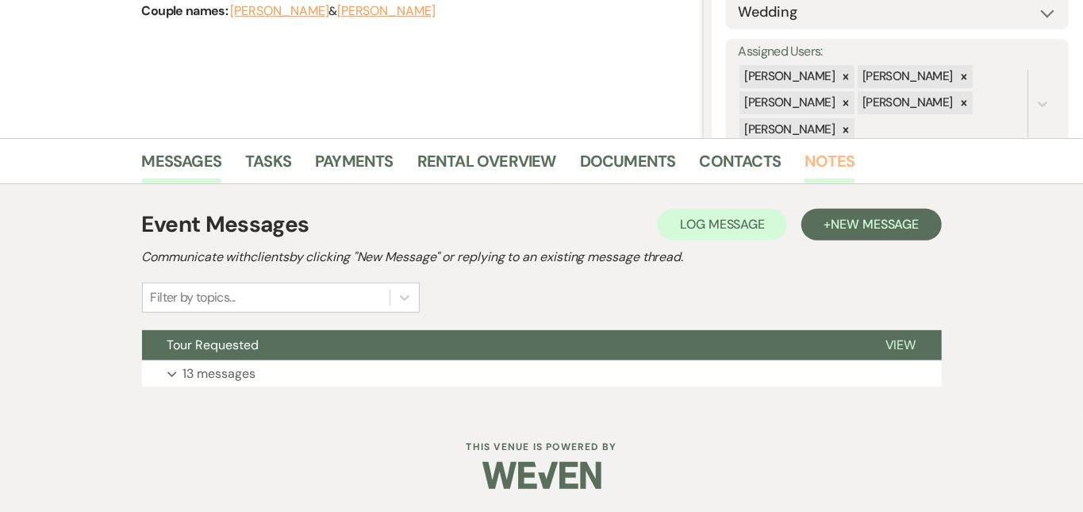
click at [804, 163] on link "Notes" at bounding box center [829, 165] width 50 height 35
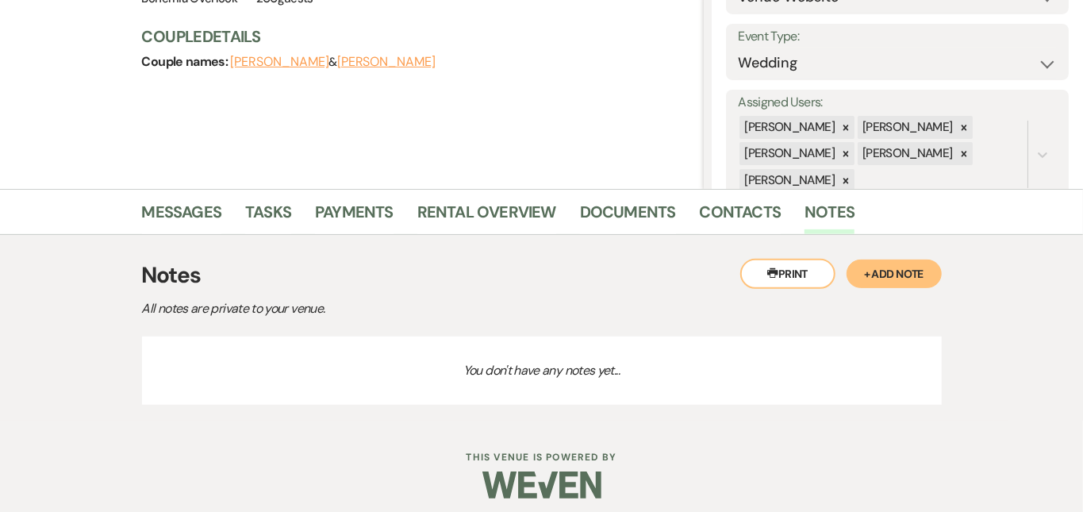
scroll to position [232, 0]
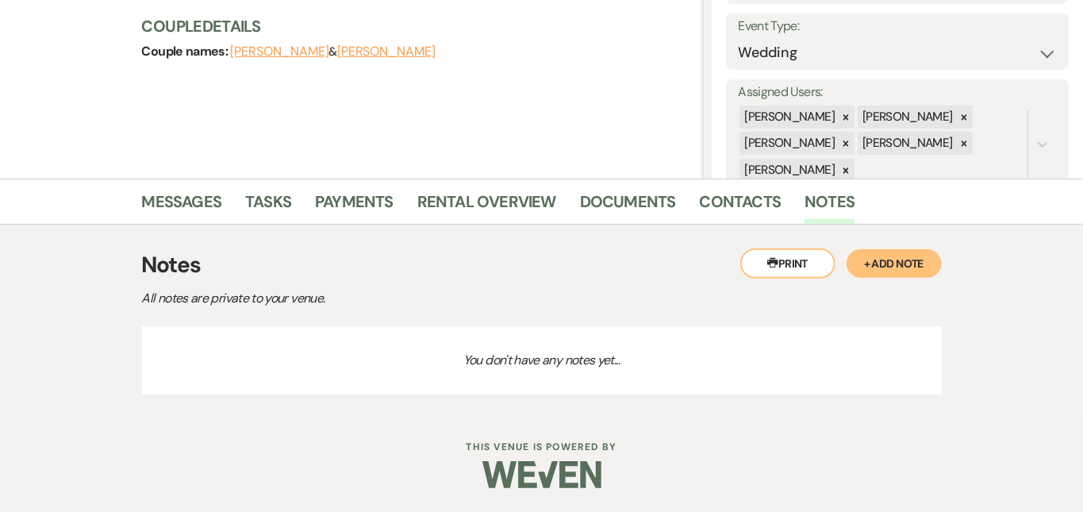
click at [942, 249] on button "+ Add Note" at bounding box center [893, 263] width 95 height 29
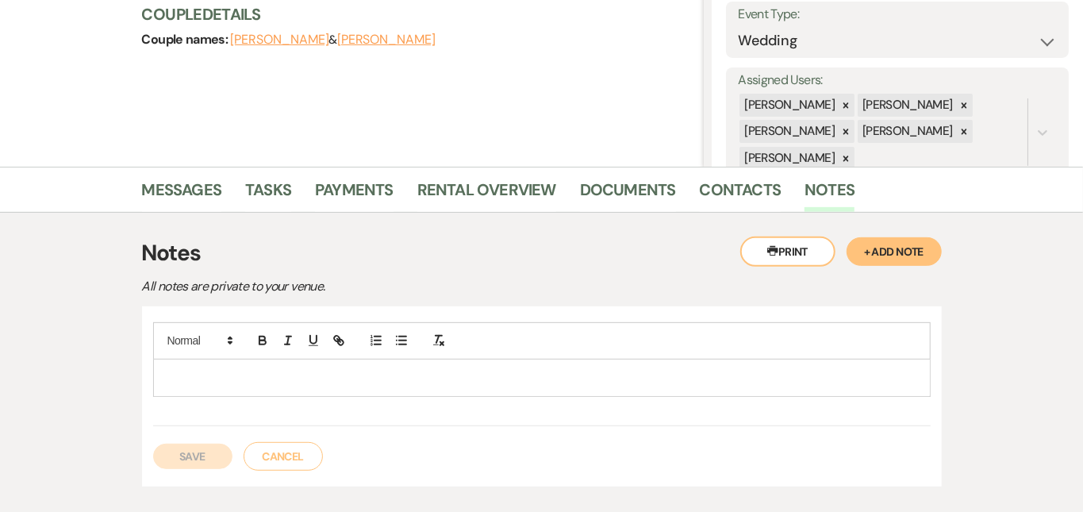
click at [831, 373] on p at bounding box center [542, 377] width 752 height 17
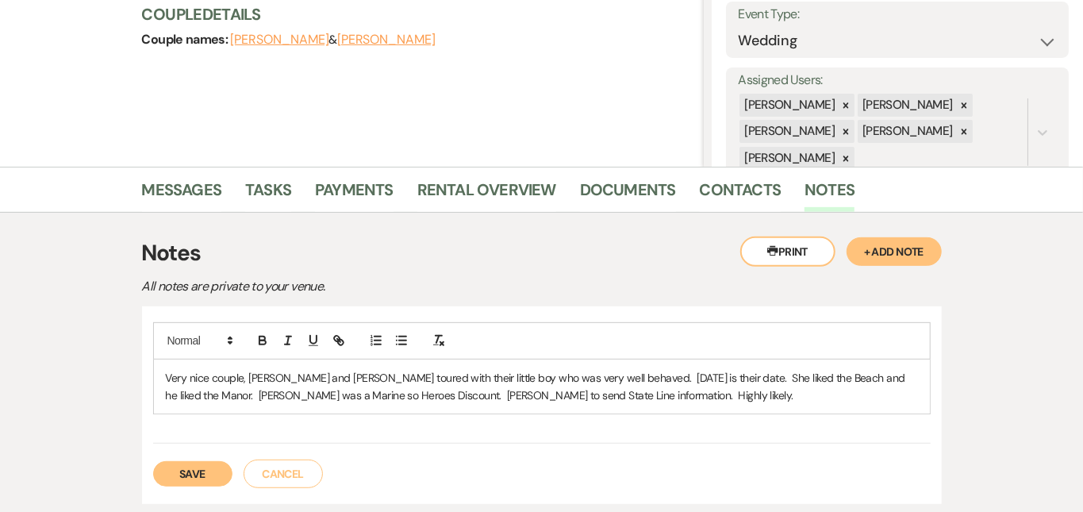
click at [153, 473] on button "Save" at bounding box center [192, 473] width 79 height 25
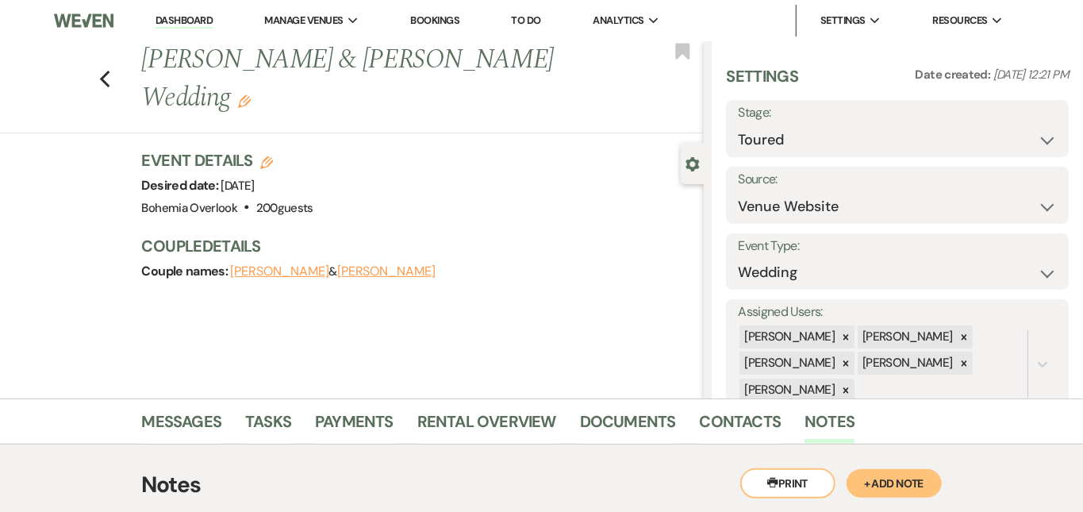
scroll to position [0, 0]
click at [198, 22] on link "Dashboard" at bounding box center [183, 20] width 57 height 15
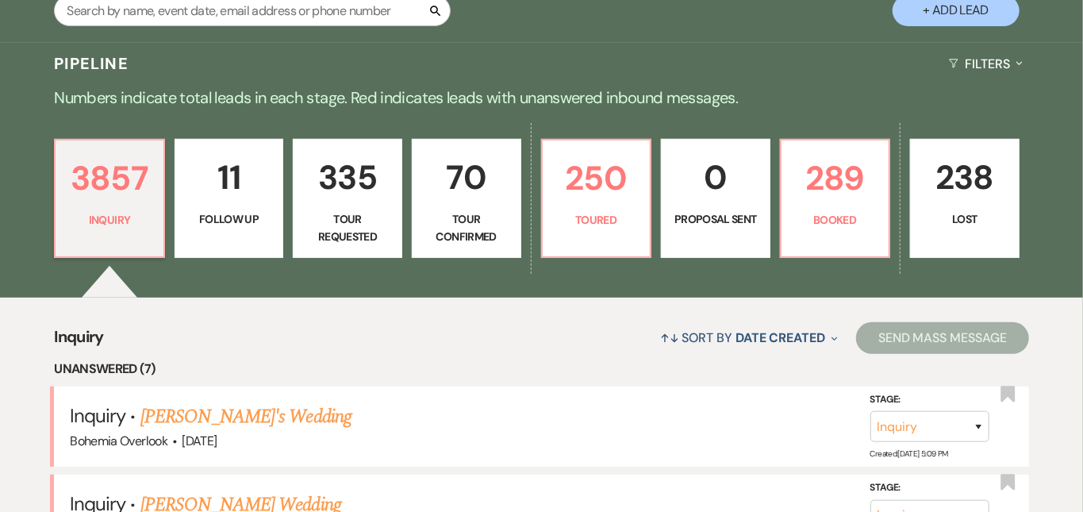
scroll to position [330, 0]
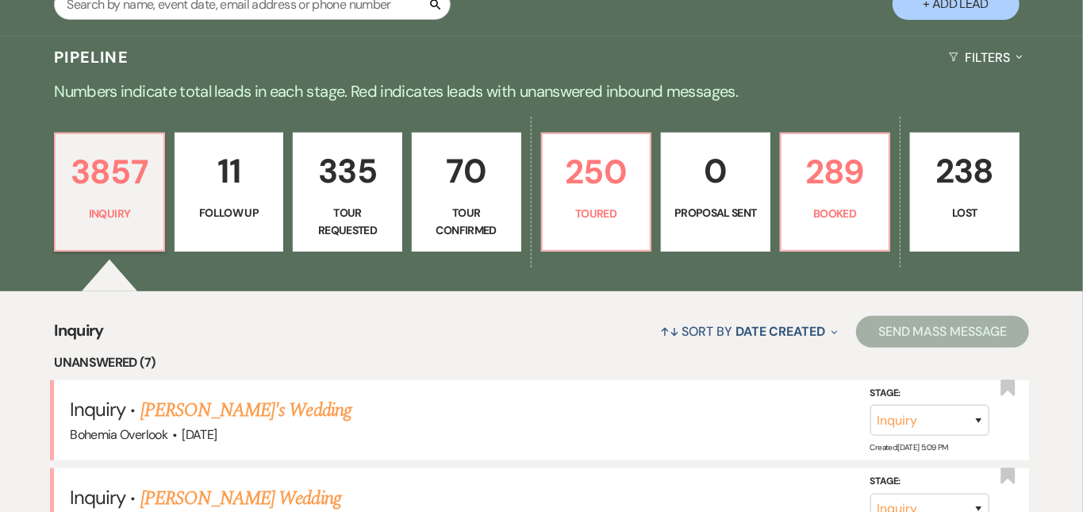
click at [511, 178] on p "70" at bounding box center [466, 170] width 89 height 53
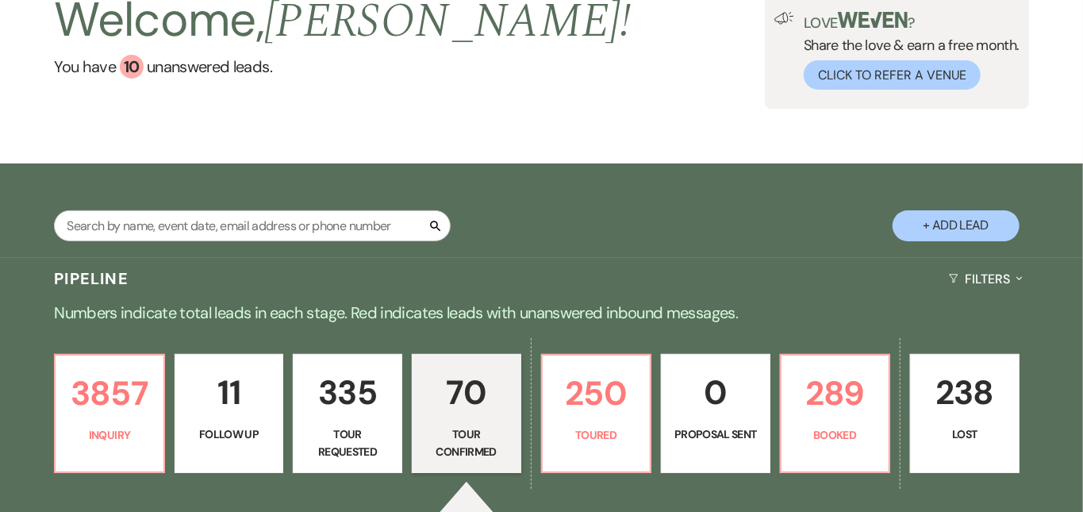
scroll to position [108, 0]
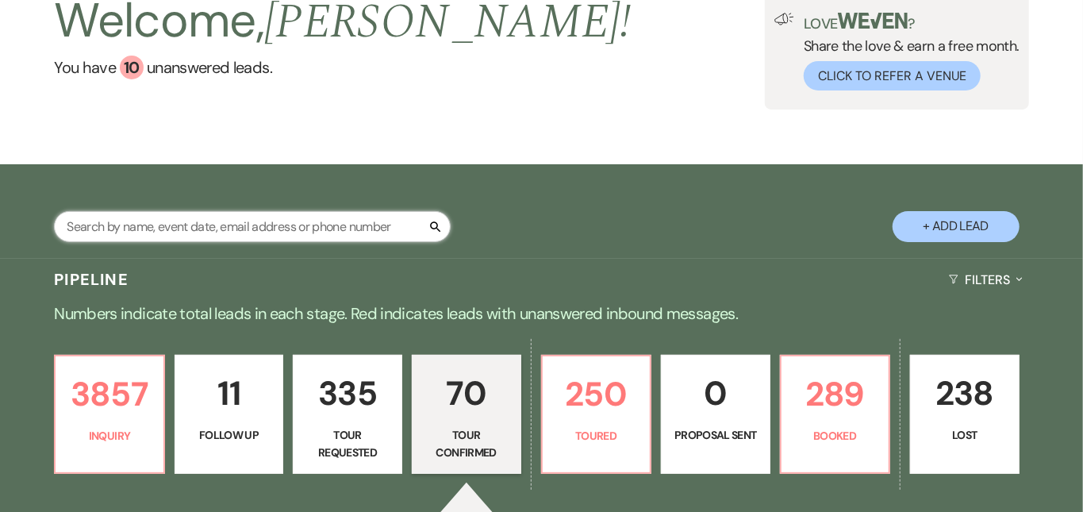
click at [95, 232] on input "text" at bounding box center [252, 226] width 397 height 31
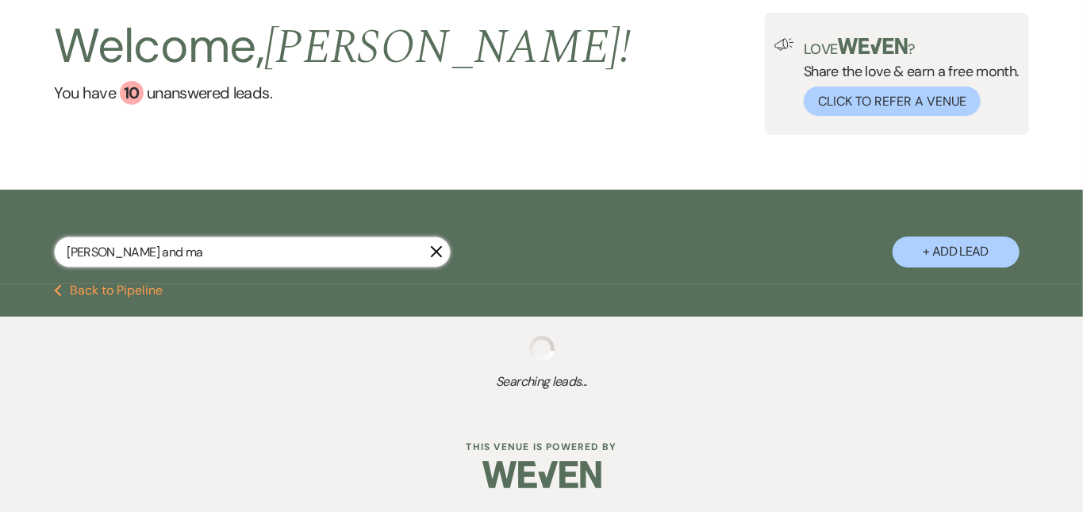
scroll to position [84, 1]
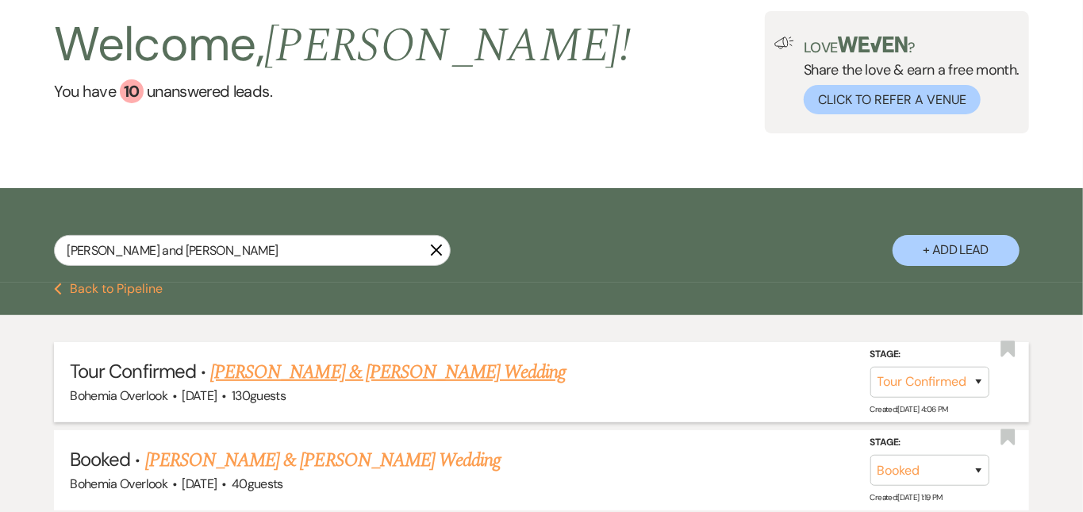
click at [334, 370] on link "[PERSON_NAME] & [PERSON_NAME] Wedding" at bounding box center [387, 372] width 355 height 29
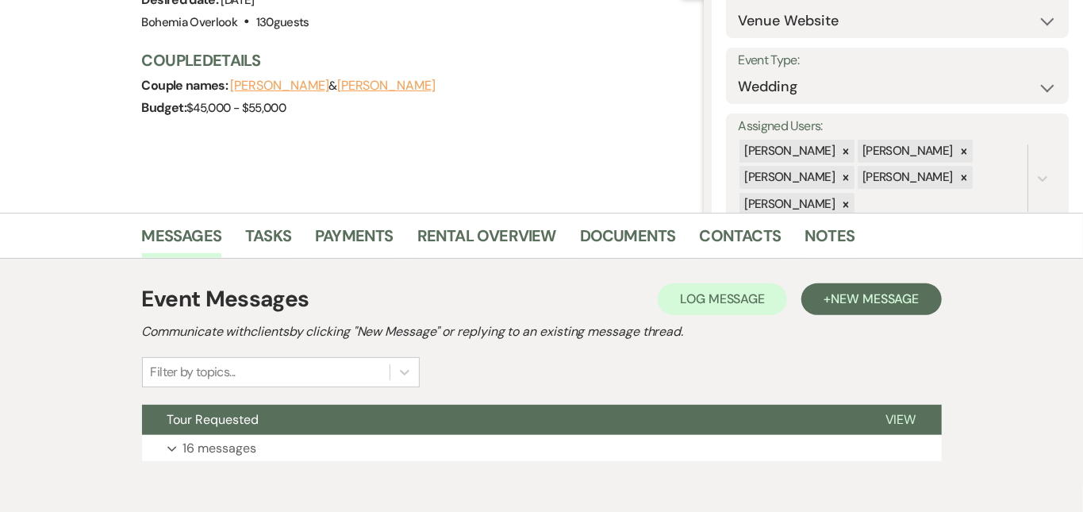
scroll to position [203, 0]
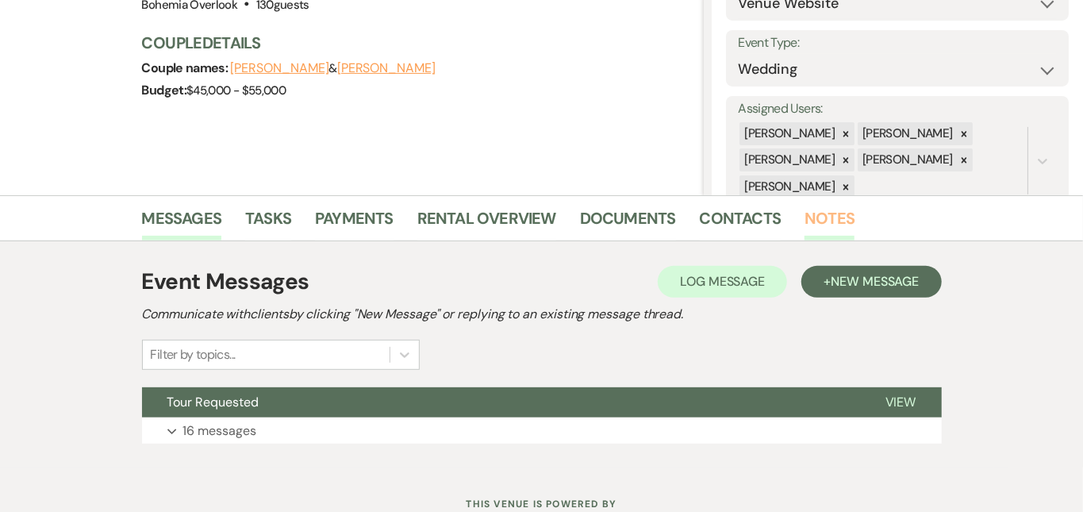
click at [804, 219] on link "Notes" at bounding box center [829, 222] width 50 height 35
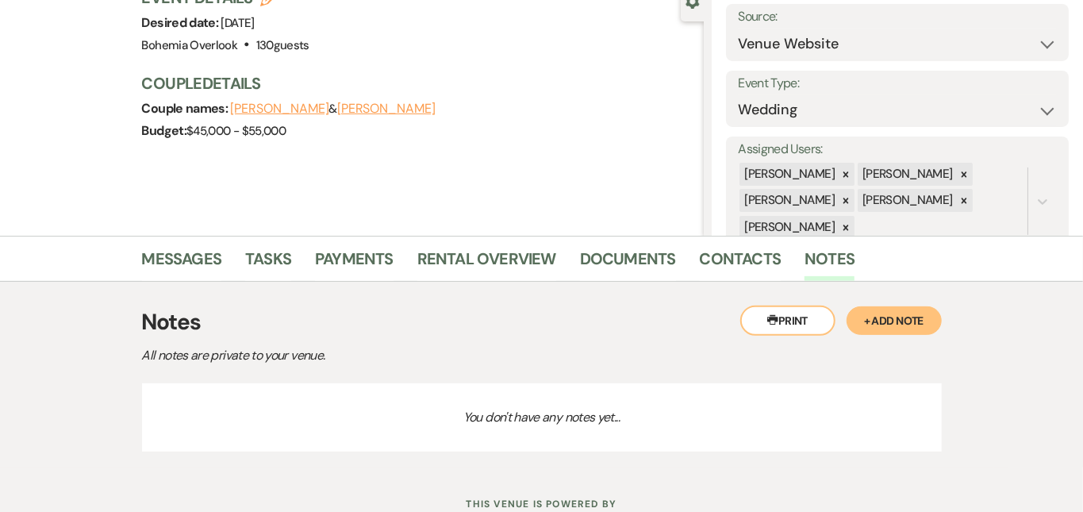
scroll to position [227, 0]
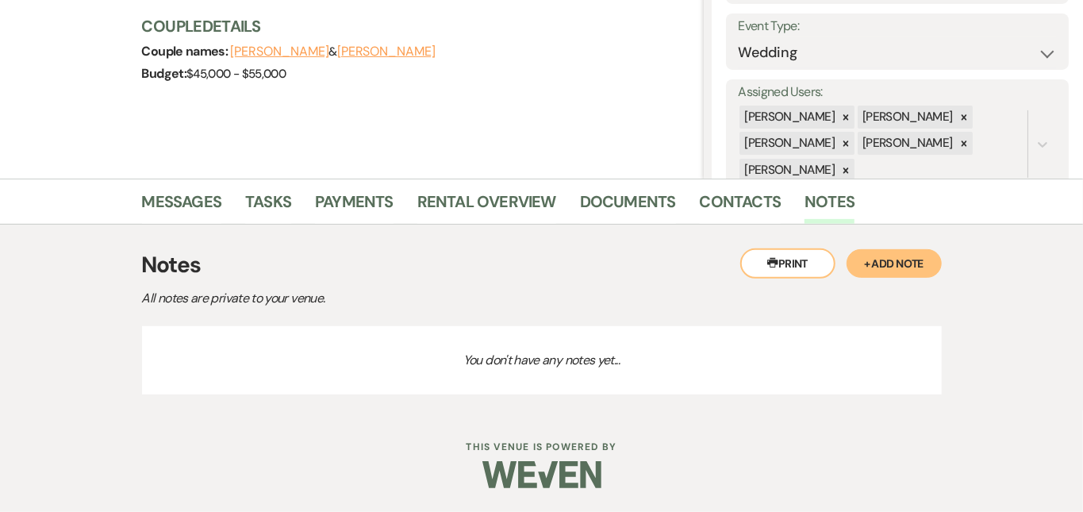
click at [942, 253] on button "+ Add Note" at bounding box center [893, 263] width 95 height 29
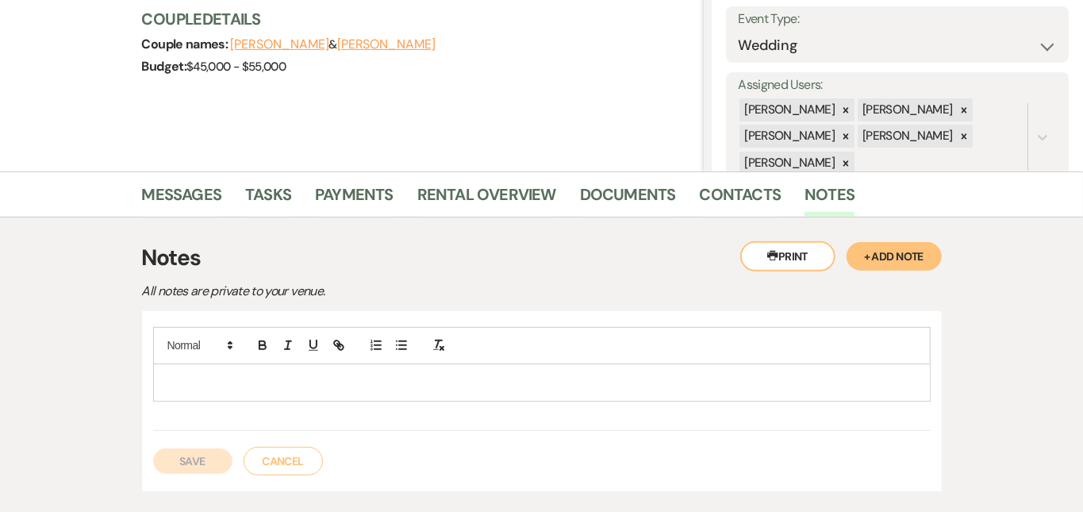
click at [702, 374] on p at bounding box center [542, 382] width 752 height 17
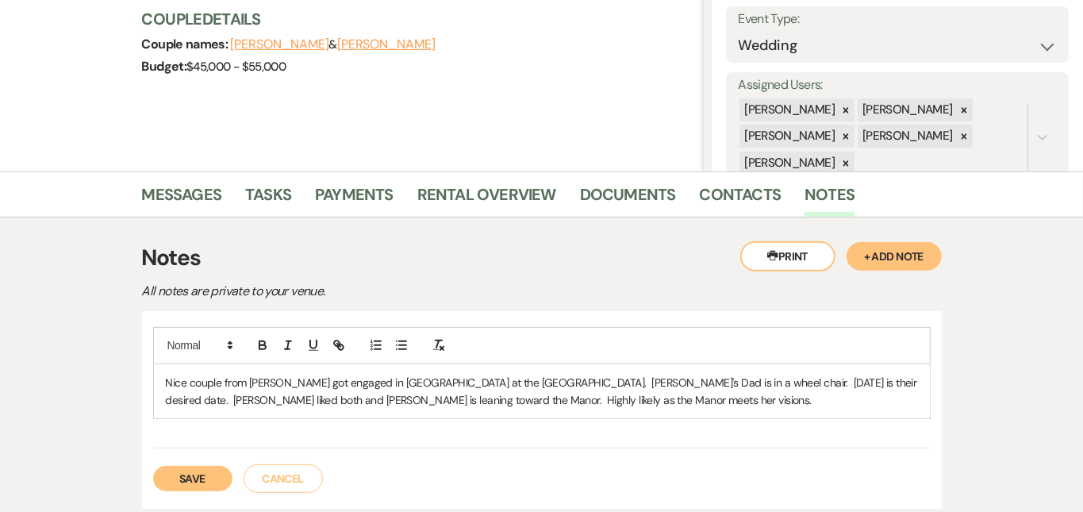
click at [614, 262] on h3 "Notes" at bounding box center [542, 257] width 800 height 33
click at [153, 475] on button "Save" at bounding box center [192, 478] width 79 height 25
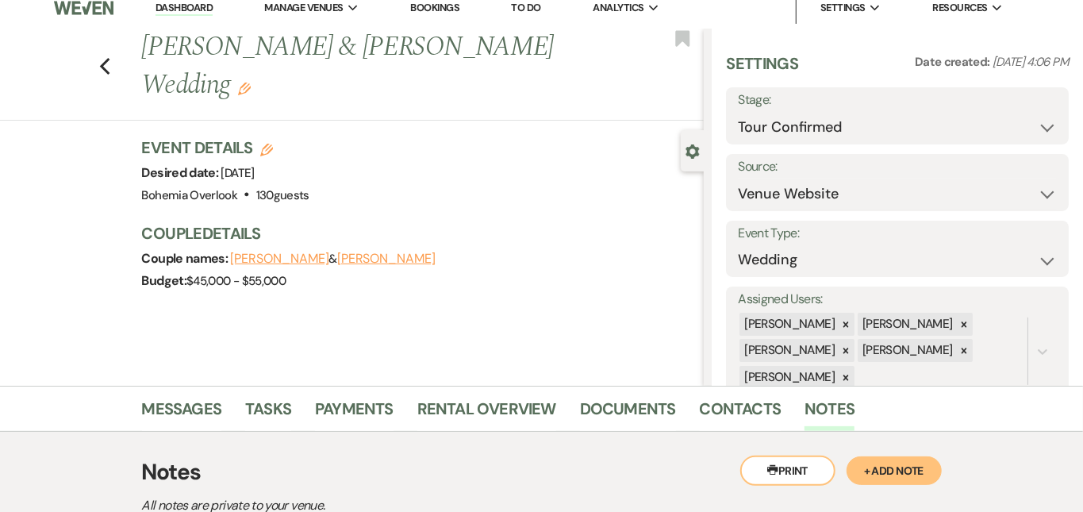
scroll to position [10, 0]
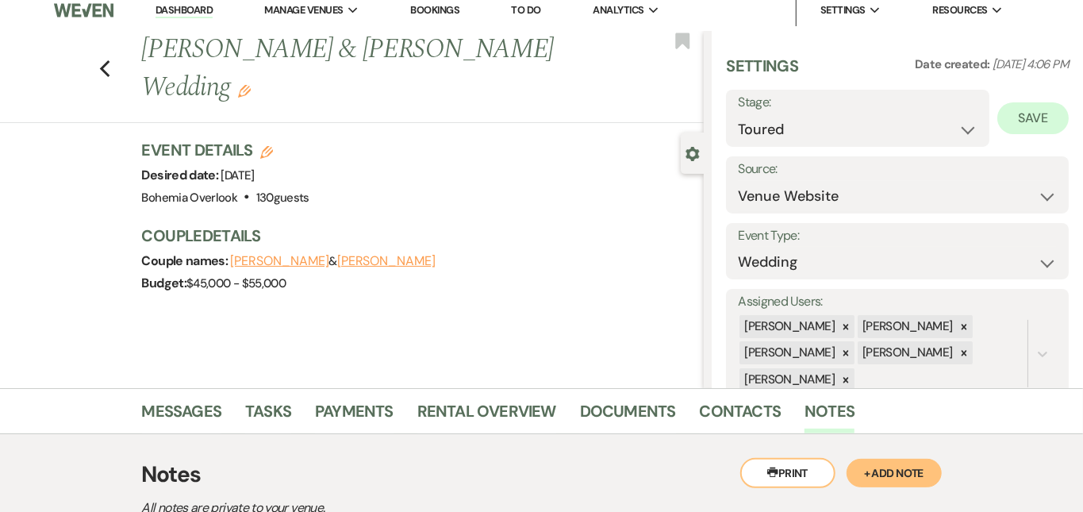
click at [1022, 117] on button "Save" at bounding box center [1032, 118] width 71 height 32
click at [205, 5] on link "Dashboard" at bounding box center [183, 10] width 57 height 15
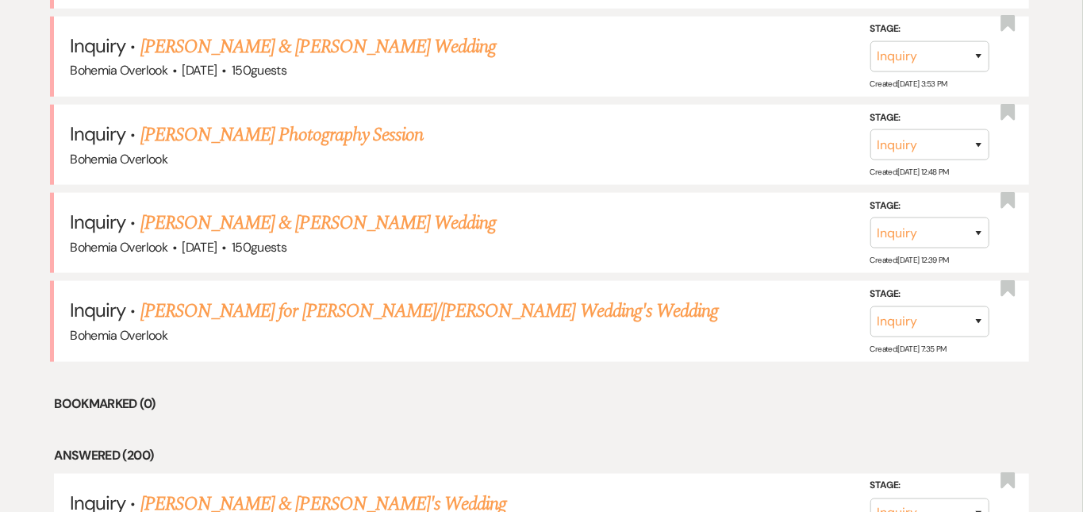
scroll to position [972, 0]
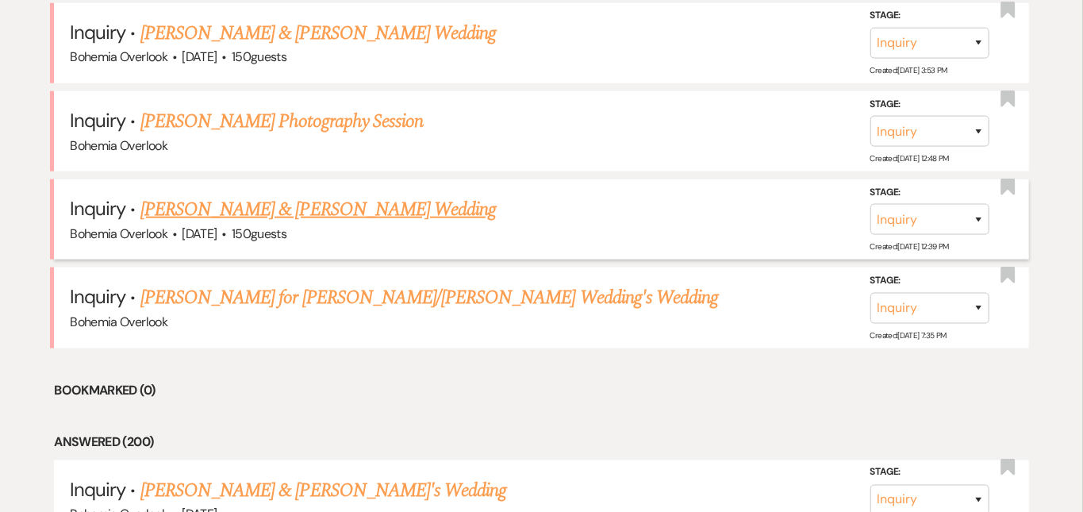
click at [442, 195] on link "[PERSON_NAME] & [PERSON_NAME] Wedding" at bounding box center [317, 209] width 355 height 29
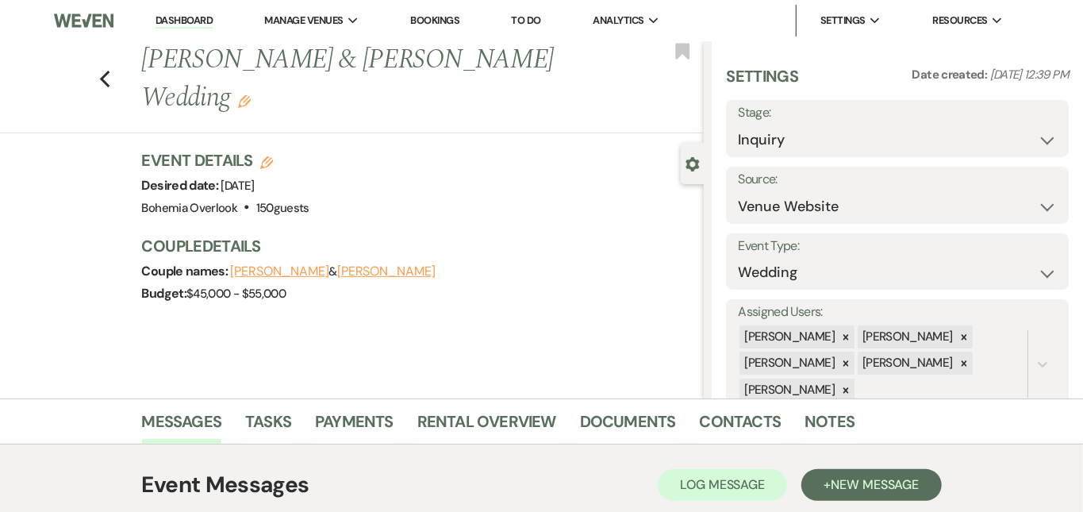
click at [186, 14] on link "Dashboard" at bounding box center [183, 20] width 57 height 15
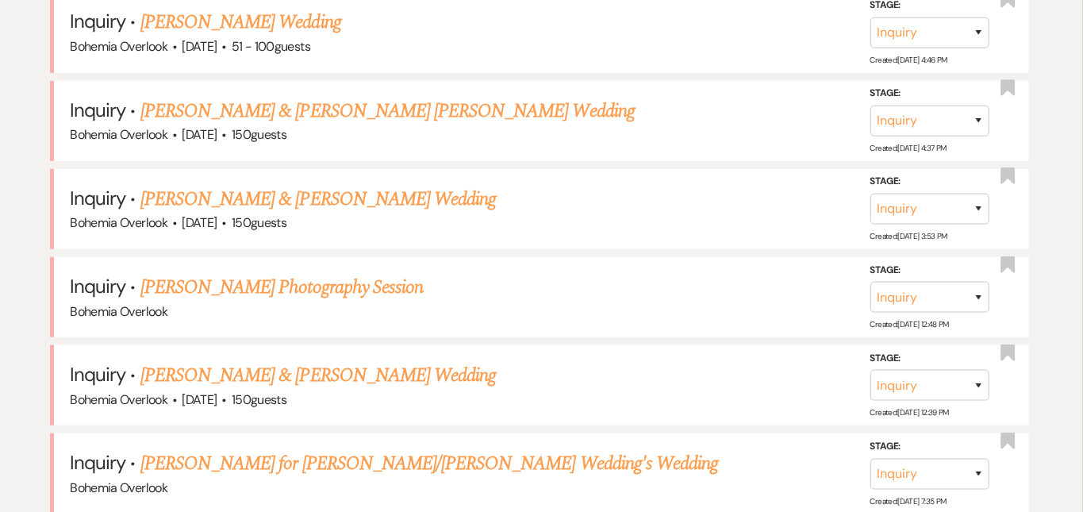
scroll to position [817, 0]
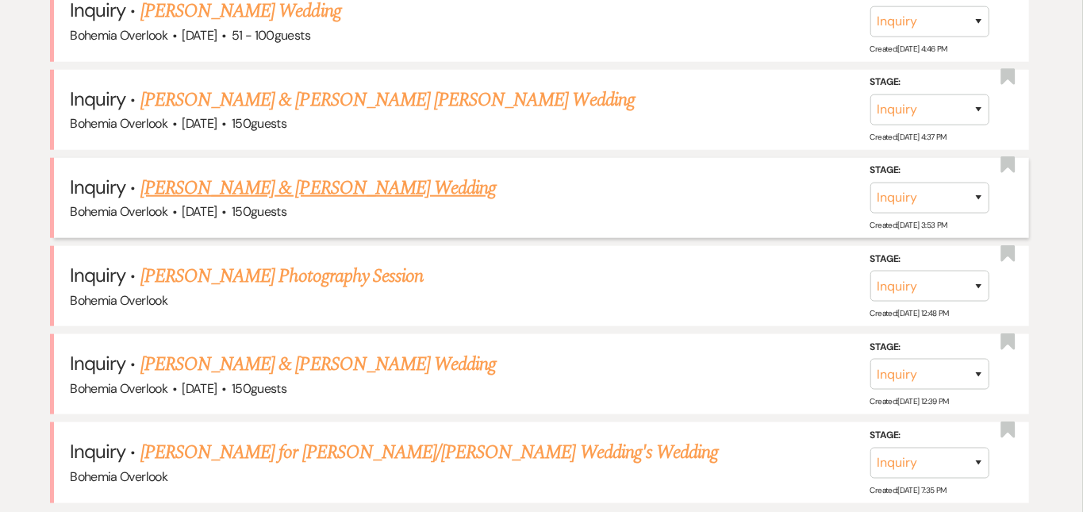
click at [381, 174] on link "[PERSON_NAME] & [PERSON_NAME] Wedding" at bounding box center [317, 188] width 355 height 29
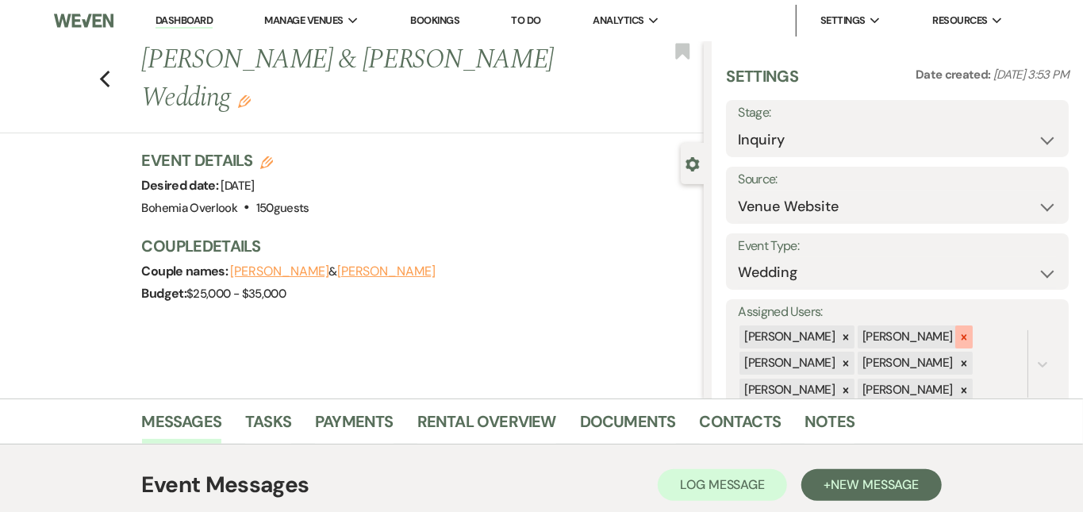
click at [969, 332] on icon at bounding box center [963, 337] width 11 height 11
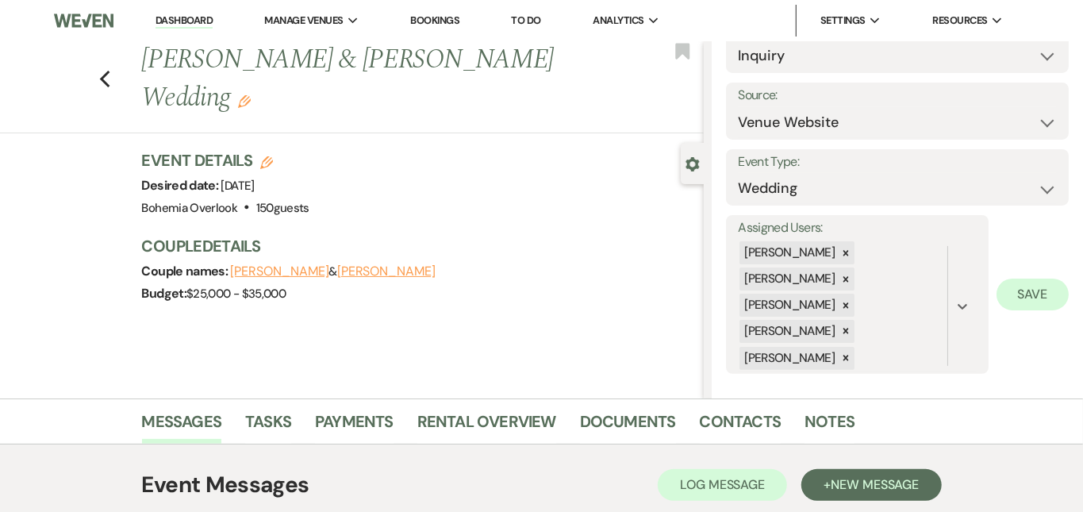
click at [1027, 294] on button "Save" at bounding box center [1032, 294] width 72 height 32
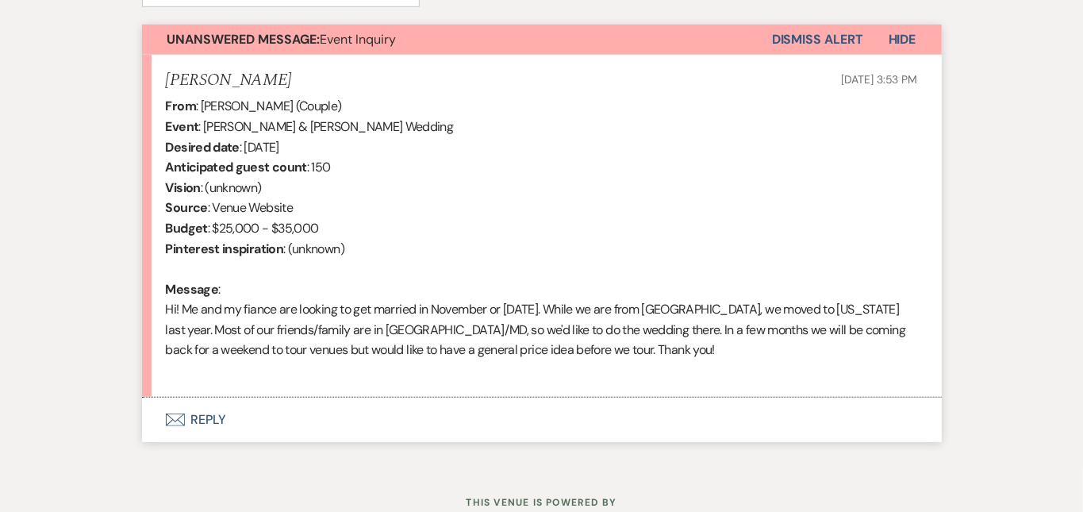
scroll to position [598, 0]
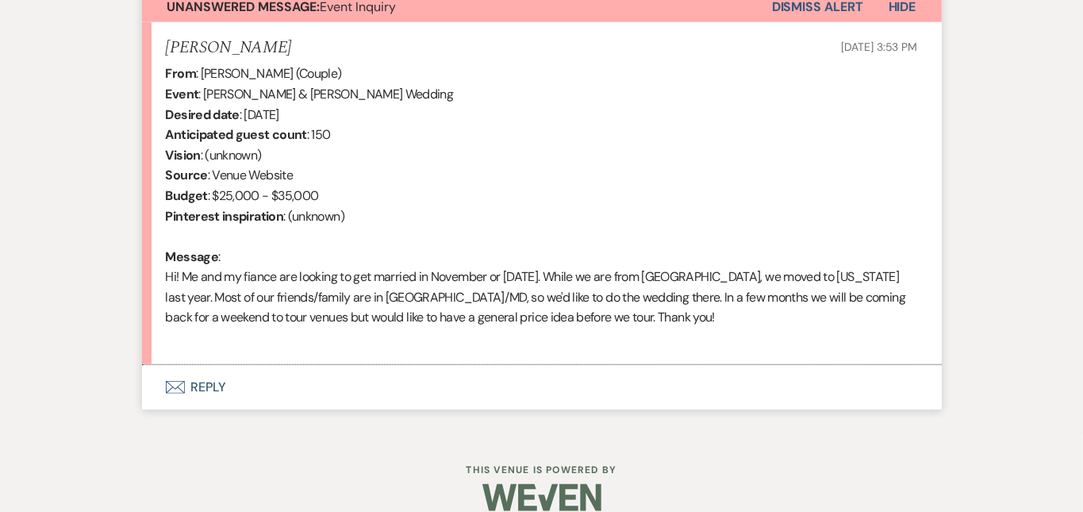
click at [455, 377] on button "Envelope Reply" at bounding box center [542, 387] width 800 height 44
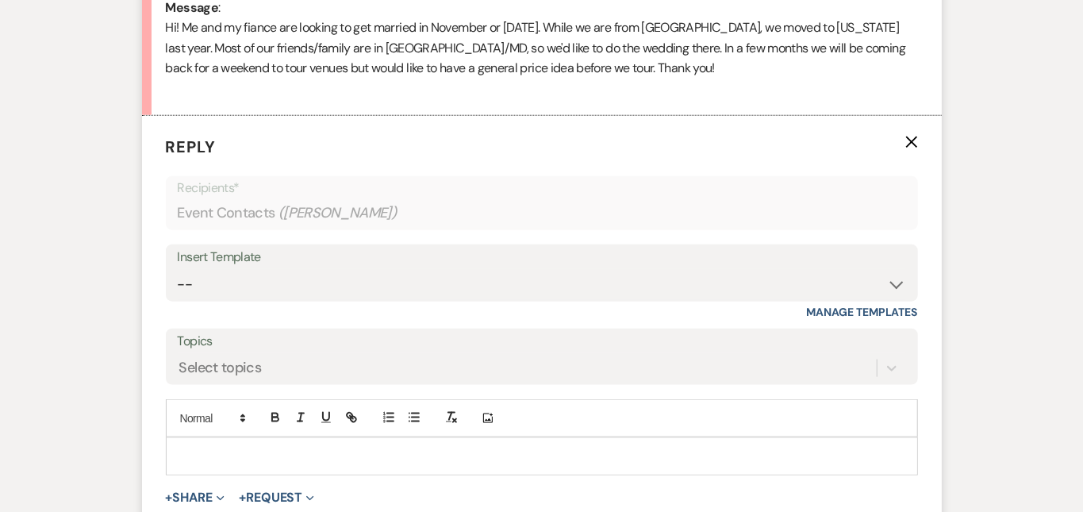
scroll to position [898, 0]
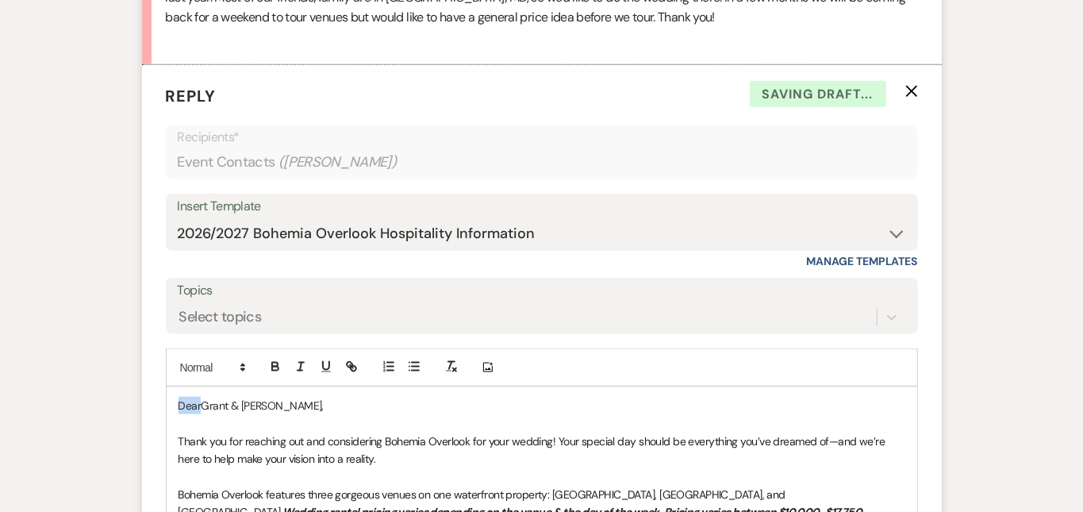
drag, startPoint x: 150, startPoint y: 401, endPoint x: 106, endPoint y: 355, distance: 62.8
click at [142, 355] on form "Reply X Saving draft... Recipients* Event Contacts ( [PERSON_NAME] ) Insert Tem…" at bounding box center [542, 494] width 800 height 858
click at [1019, 344] on div "Messages Tasks Payments Rental Overview Documents Contacts Notes Event Messages…" at bounding box center [541, 232] width 1083 height 1465
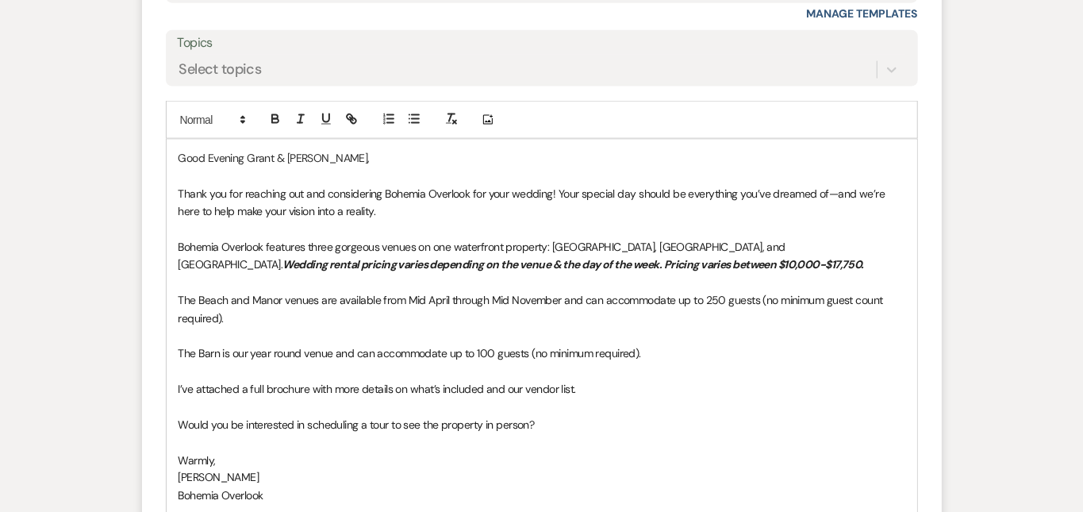
scroll to position [1147, 0]
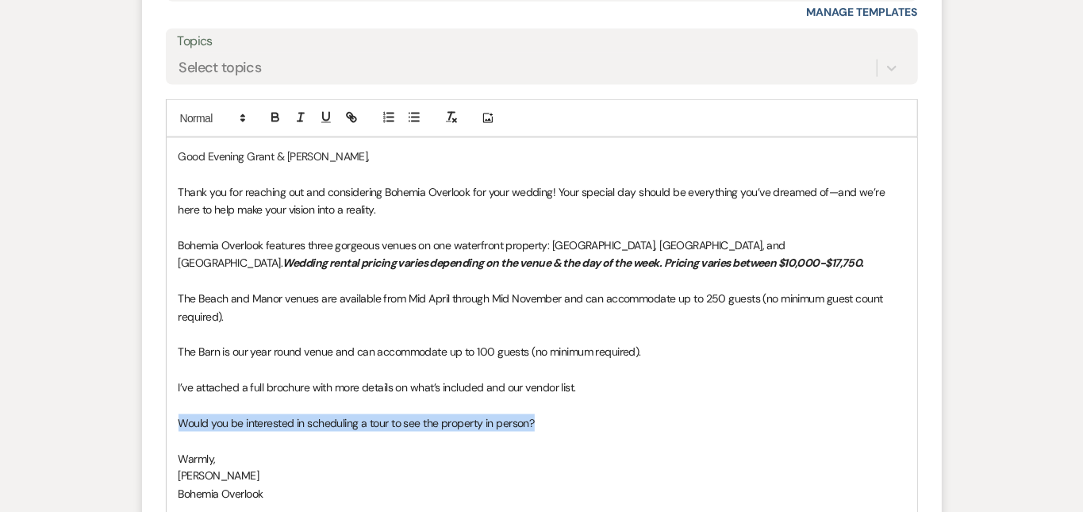
drag, startPoint x: 508, startPoint y: 402, endPoint x: 109, endPoint y: 409, distance: 399.1
click at [142, 409] on form "Reply X Draft saved! Recipients* Event Contacts ( [PERSON_NAME] ) Insert Templa…" at bounding box center [542, 245] width 800 height 858
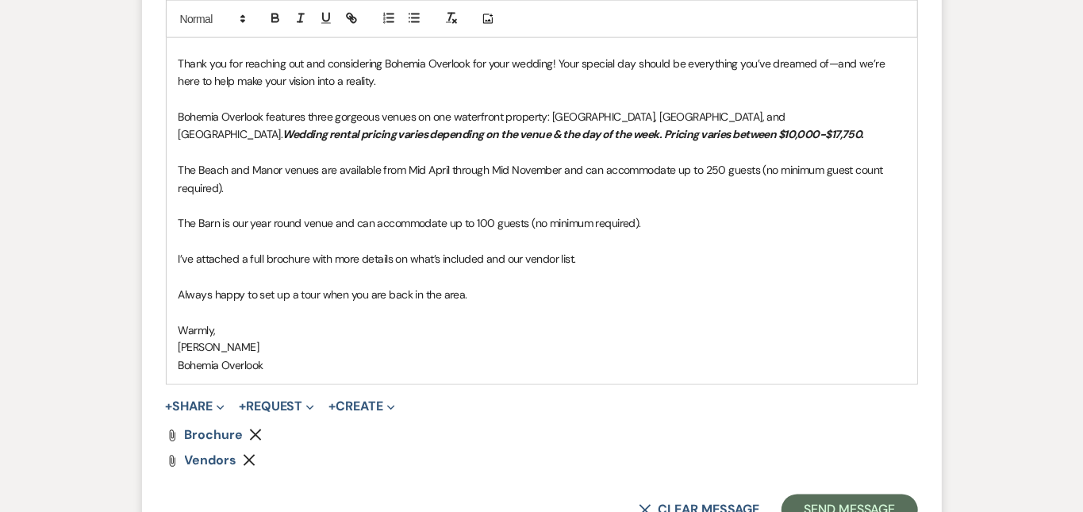
scroll to position [1339, 0]
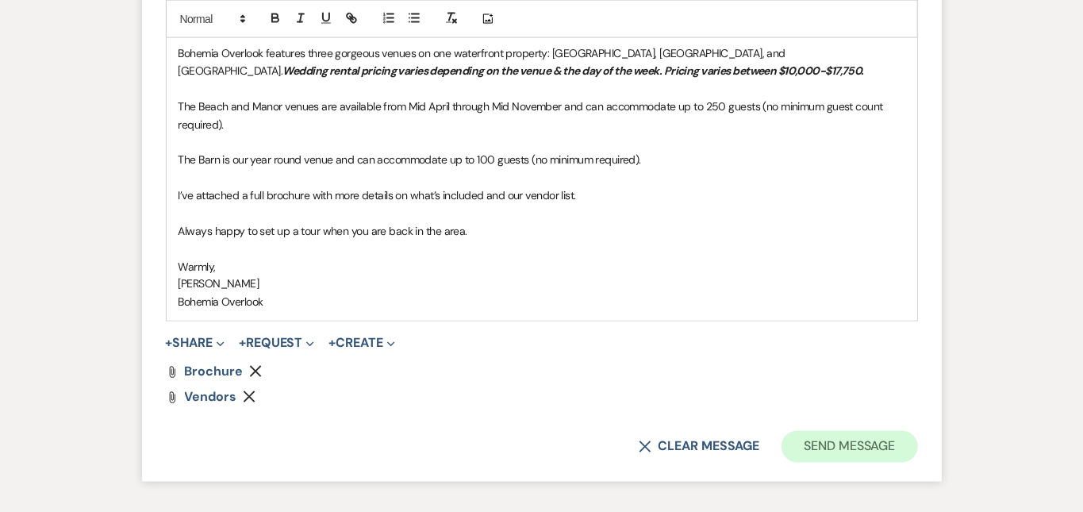
click at [877, 431] on button "Send Message" at bounding box center [849, 447] width 136 height 32
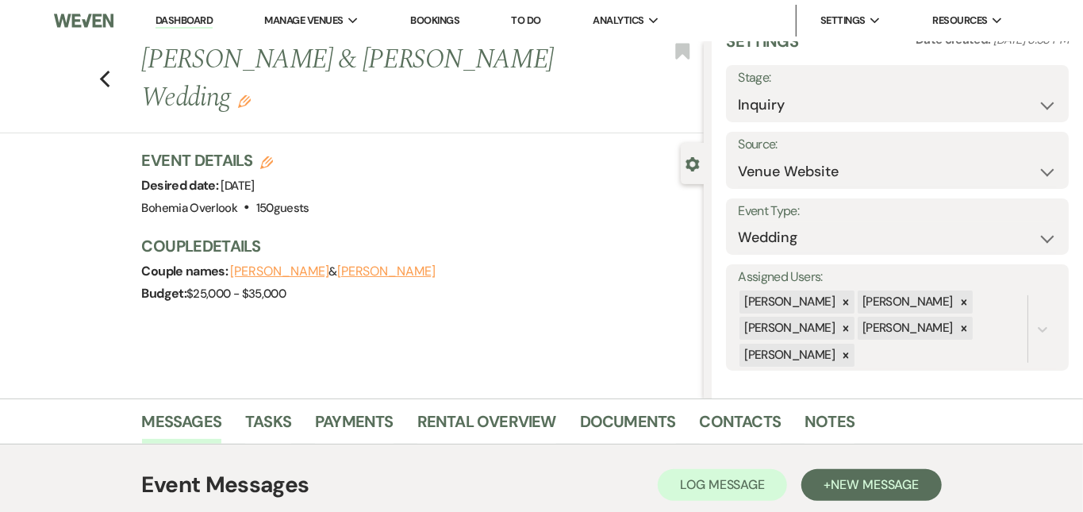
scroll to position [0, 0]
click at [186, 13] on link "Dashboard" at bounding box center [183, 20] width 57 height 15
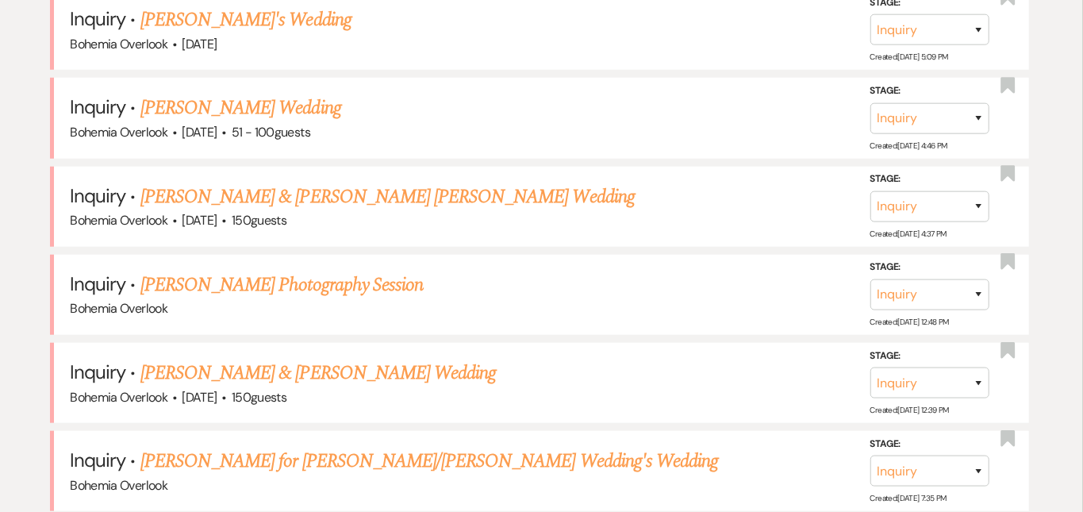
scroll to position [737, 0]
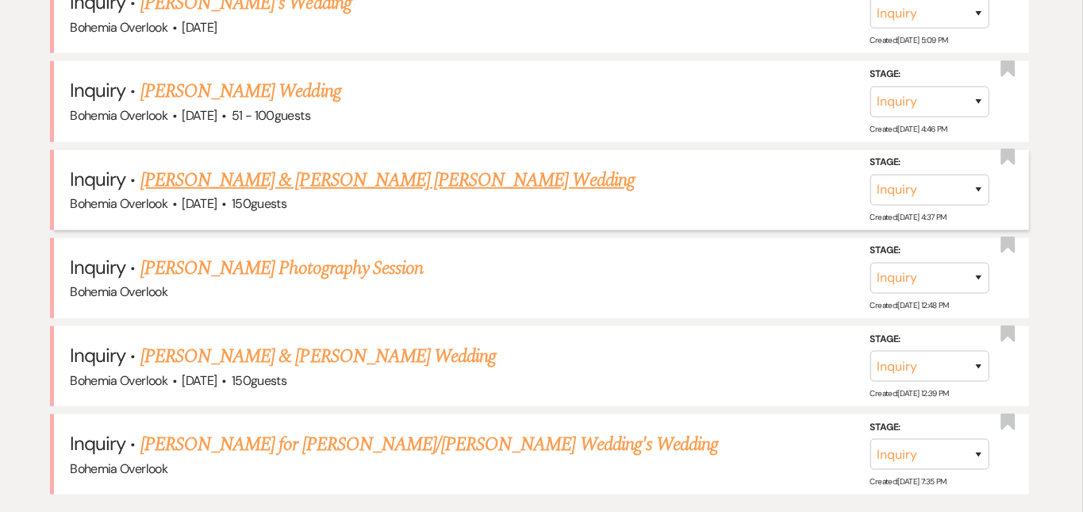
click at [441, 166] on link "[PERSON_NAME] & [PERSON_NAME] [PERSON_NAME] Wedding" at bounding box center [387, 180] width 494 height 29
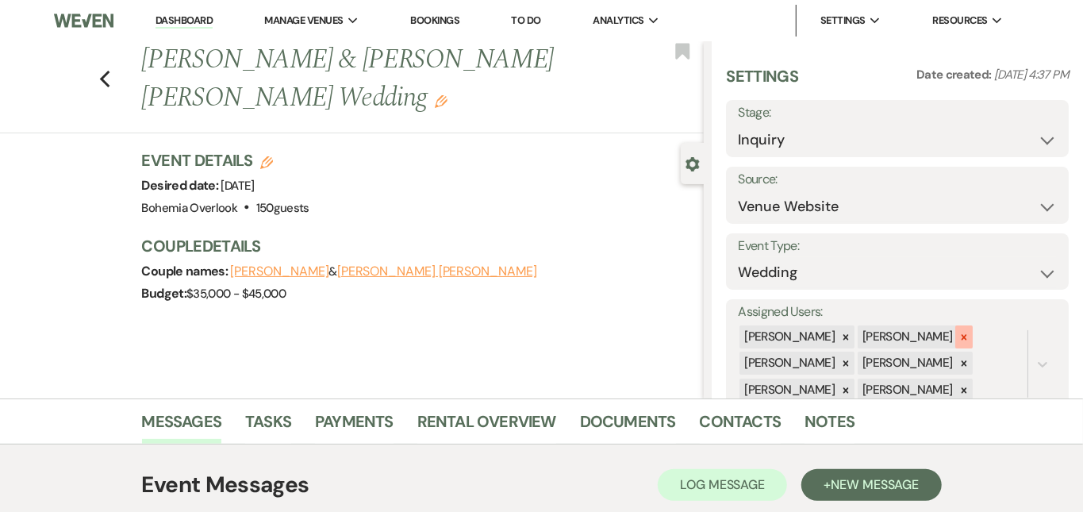
click at [966, 334] on icon at bounding box center [964, 337] width 6 height 6
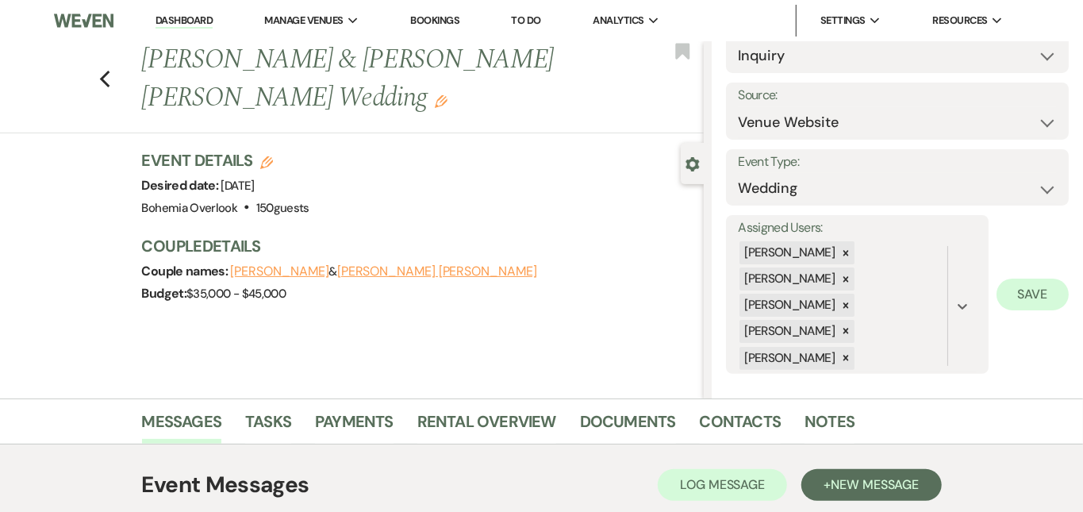
click at [1023, 299] on button "Save" at bounding box center [1032, 294] width 72 height 32
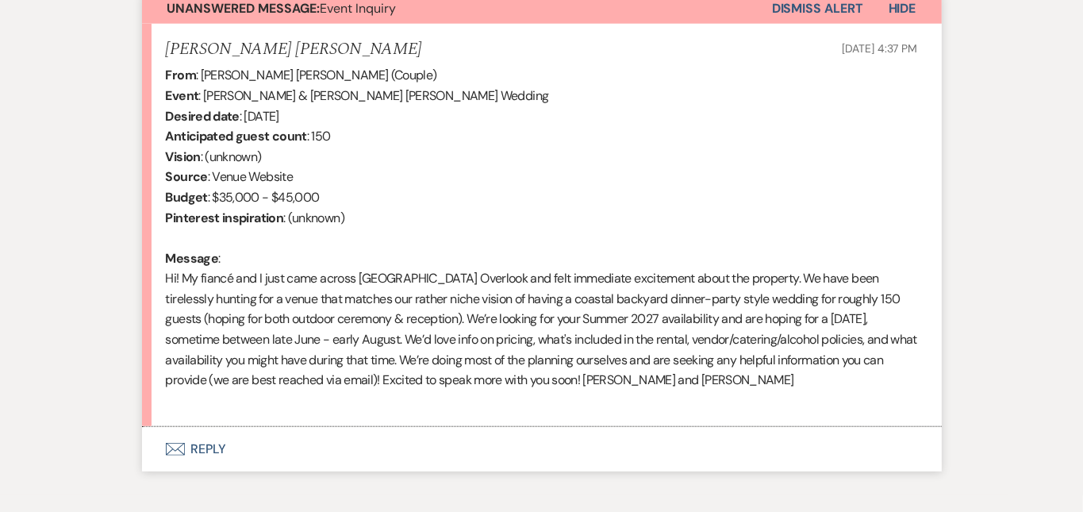
scroll to position [607, 0]
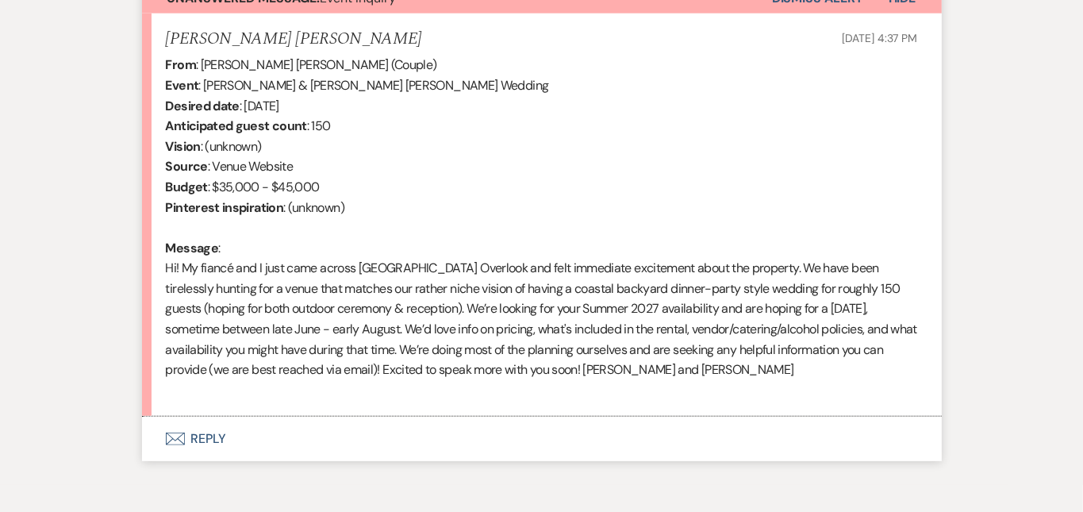
click at [629, 417] on button "Envelope Reply" at bounding box center [542, 439] width 800 height 44
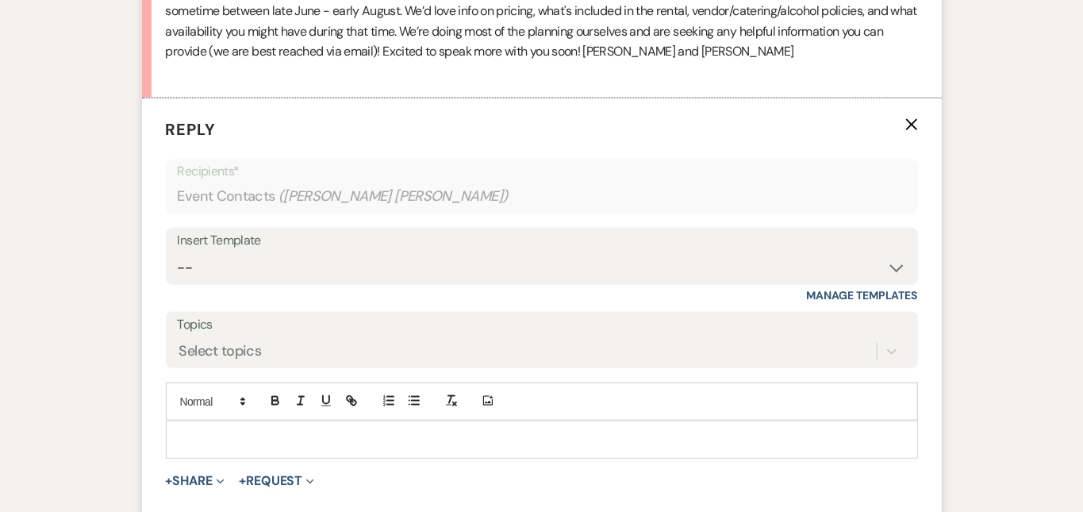
scroll to position [979, 0]
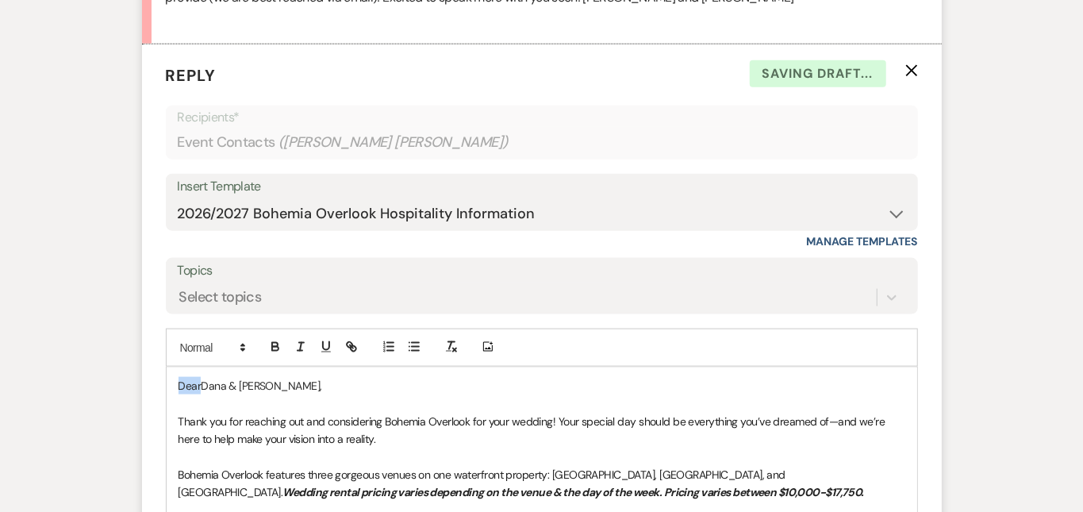
drag, startPoint x: 150, startPoint y: 360, endPoint x: 118, endPoint y: 339, distance: 38.3
click at [1051, 382] on div "Messages Tasks Payments Rental Overview Documents Contacts Notes Event Messages…" at bounding box center [541, 182] width 1083 height 1526
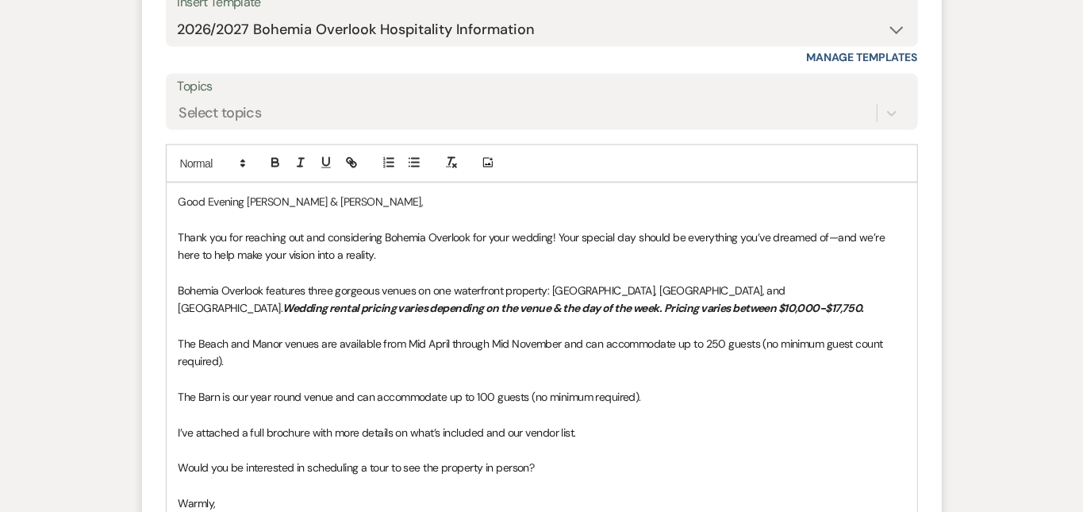
scroll to position [1175, 0]
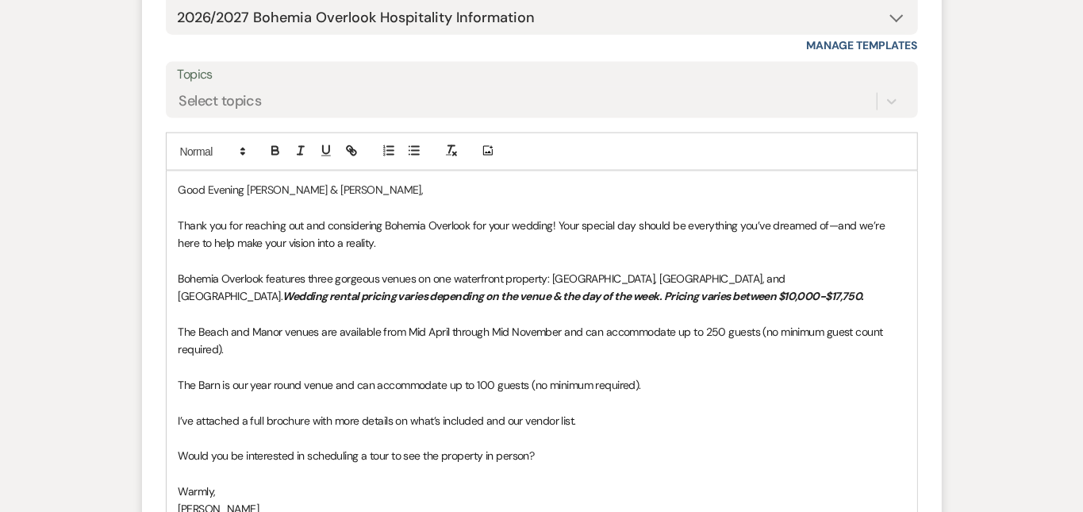
click at [652, 412] on p "I’ve attached a full brochure with more details on what’s included and our vend…" at bounding box center [542, 420] width 727 height 17
click at [632, 376] on p "The Barn is our year round venue and can accommodate up to 100 guests (no minim…" at bounding box center [542, 384] width 727 height 17
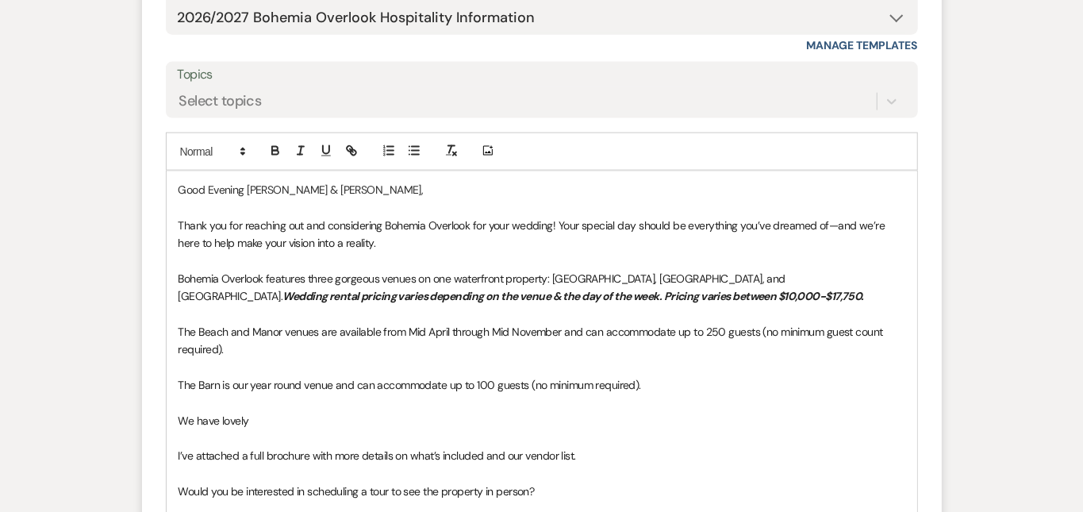
click at [1038, 230] on div "Messages Tasks Payments Rental Overview Documents Contacts Notes Event Messages…" at bounding box center [541, 4] width 1083 height 1562
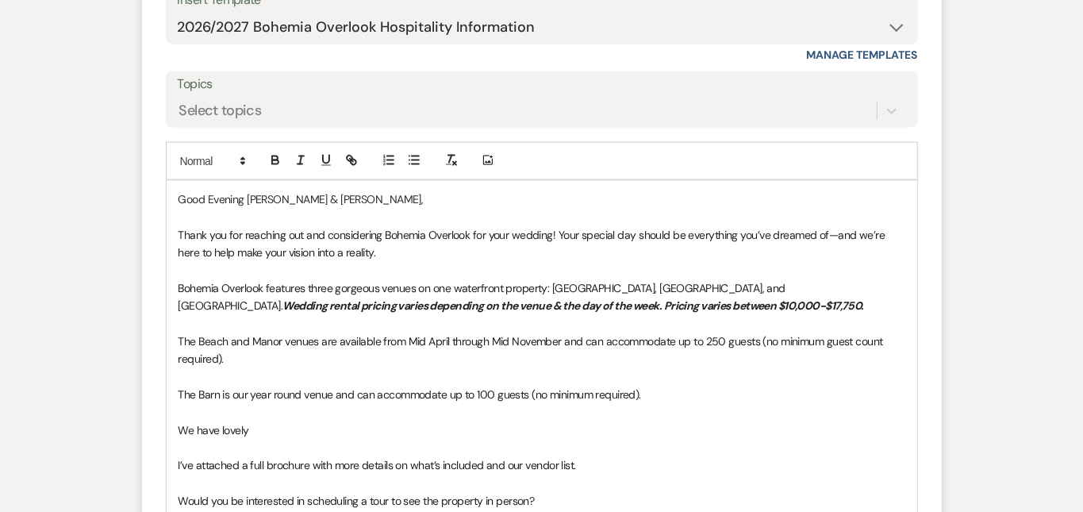
scroll to position [1173, 0]
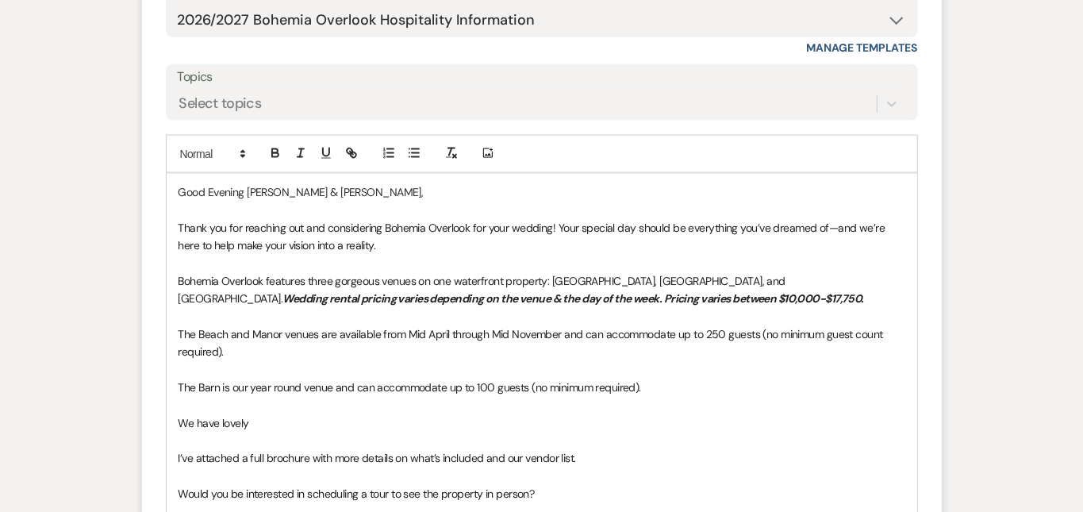
click at [665, 414] on p "We have lovely" at bounding box center [542, 422] width 727 height 17
click at [570, 450] on p "I’ve attached a full brochure with more details on what’s included and our vend…" at bounding box center [542, 458] width 727 height 17
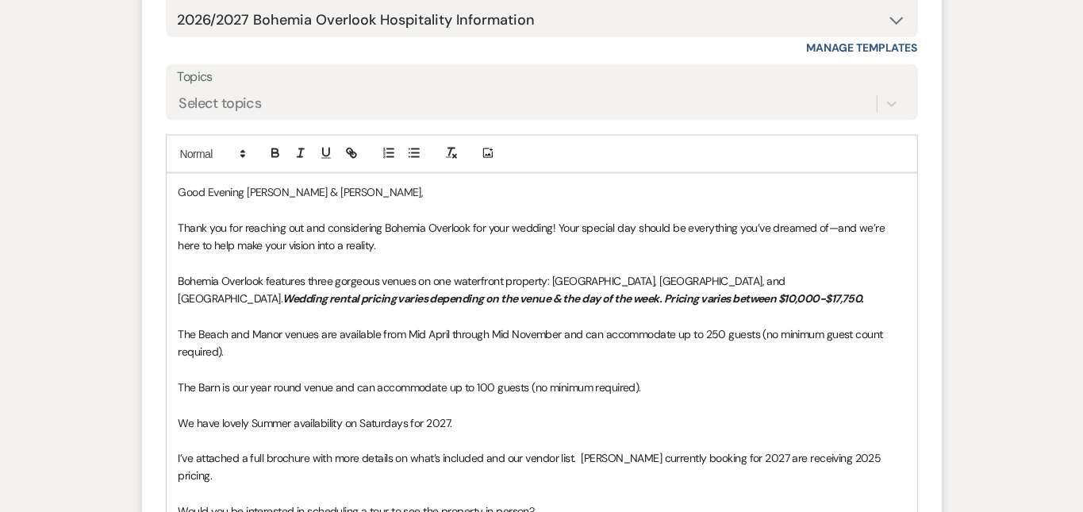
click at [1030, 344] on div "Messages Tasks Payments Rental Overview Documents Contacts Notes Event Messages…" at bounding box center [541, 16] width 1083 height 1580
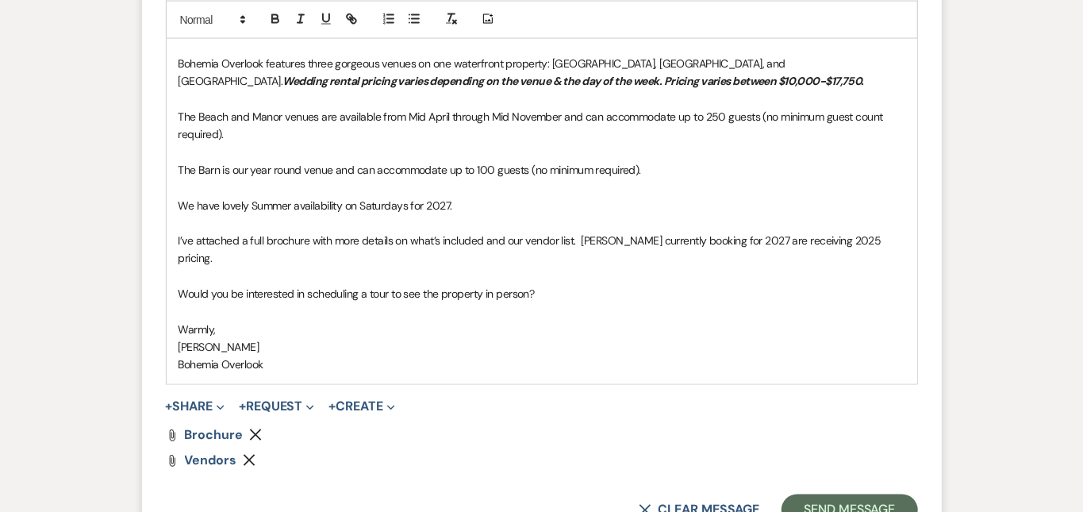
scroll to position [1407, 0]
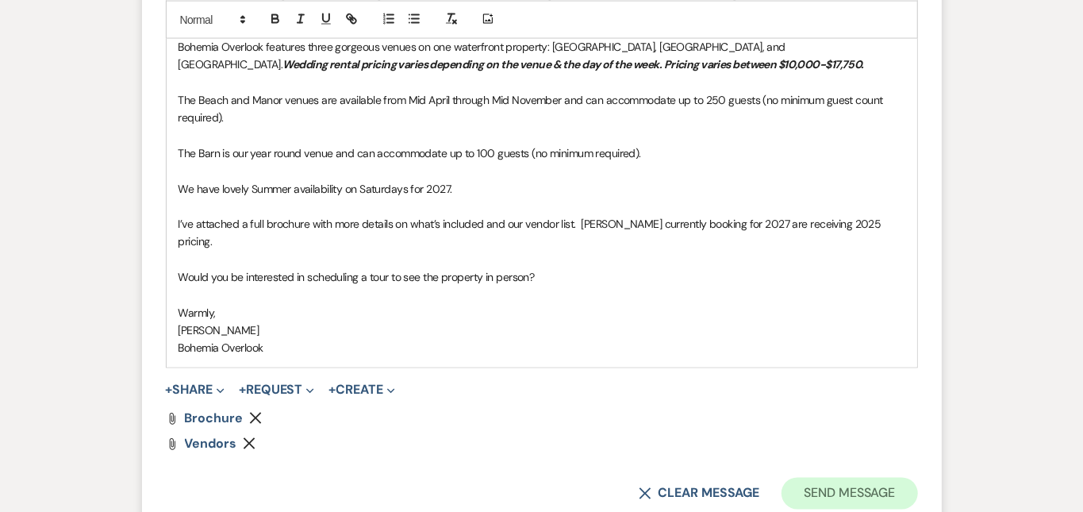
click at [917, 478] on button "Send Message" at bounding box center [849, 494] width 136 height 32
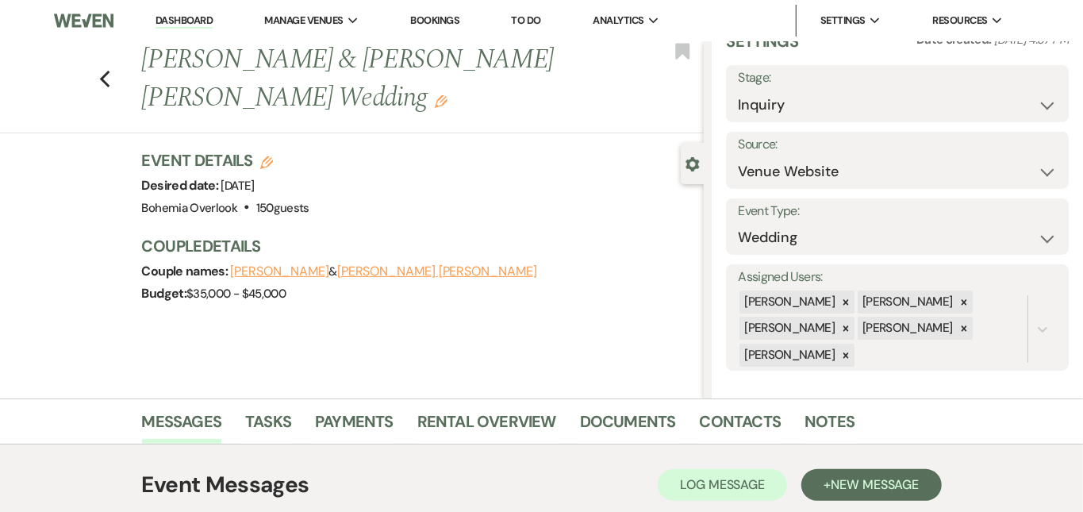
scroll to position [0, 0]
click at [208, 22] on link "Dashboard" at bounding box center [183, 20] width 57 height 15
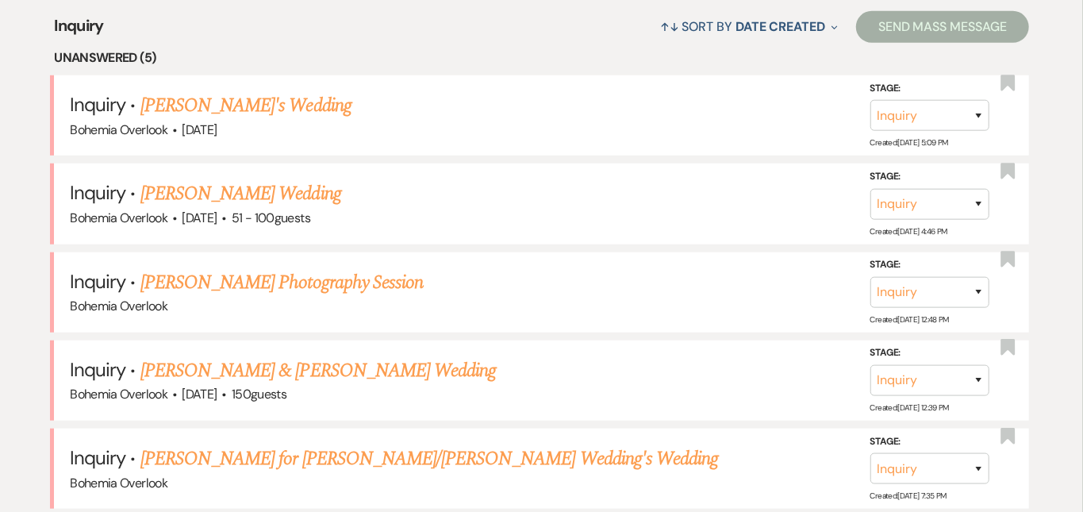
scroll to position [636, 0]
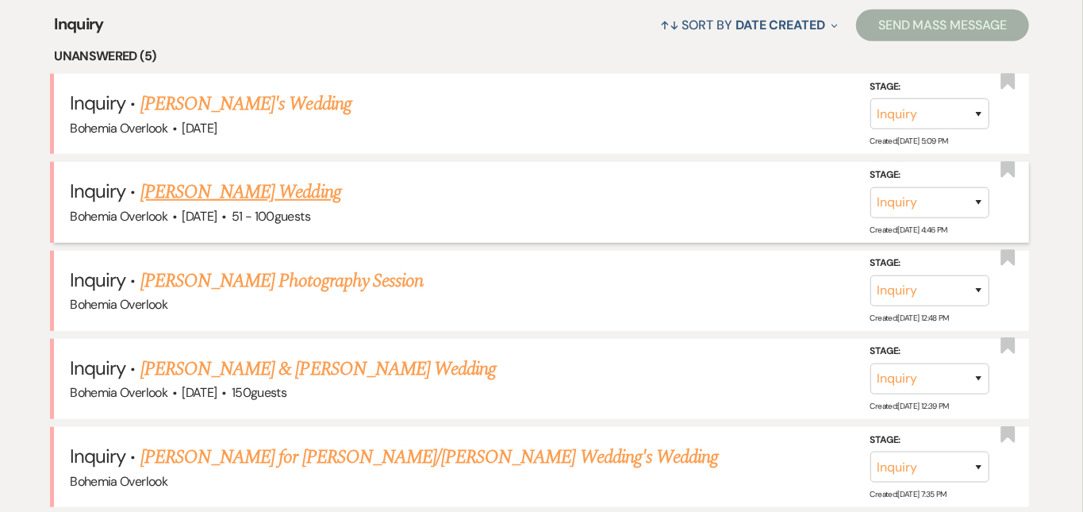
click at [198, 178] on link "[PERSON_NAME] Wedding" at bounding box center [240, 192] width 201 height 29
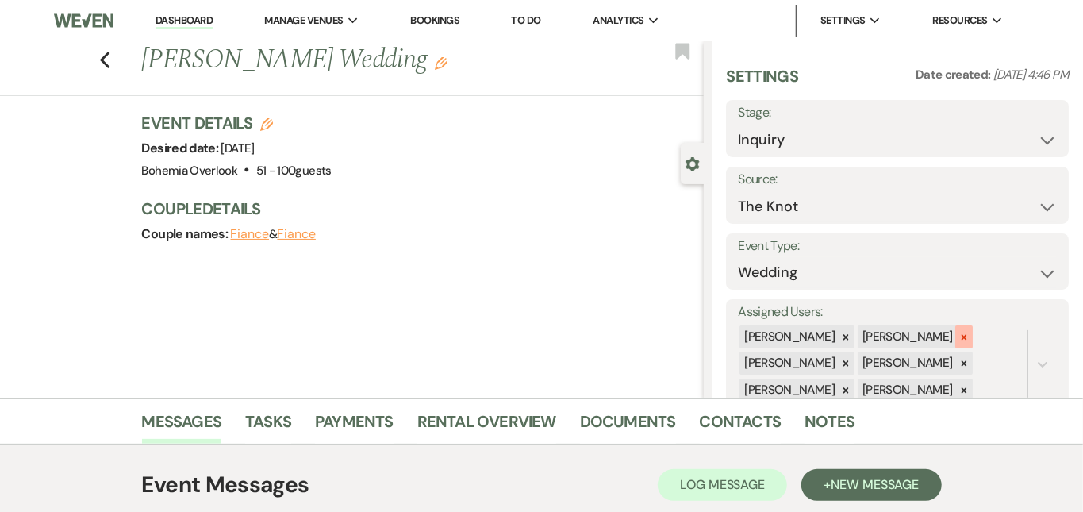
click at [969, 332] on icon at bounding box center [963, 337] width 11 height 11
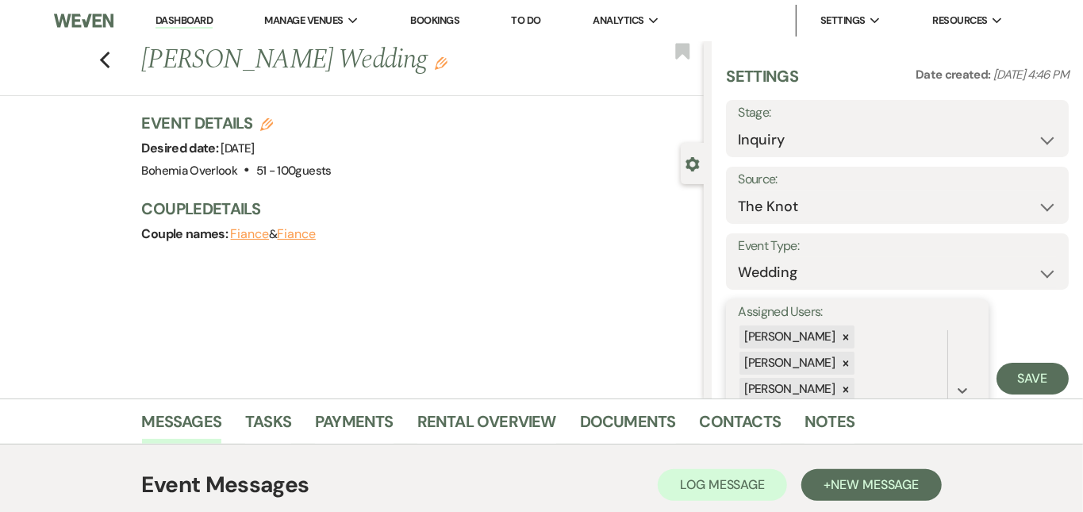
scroll to position [84, 0]
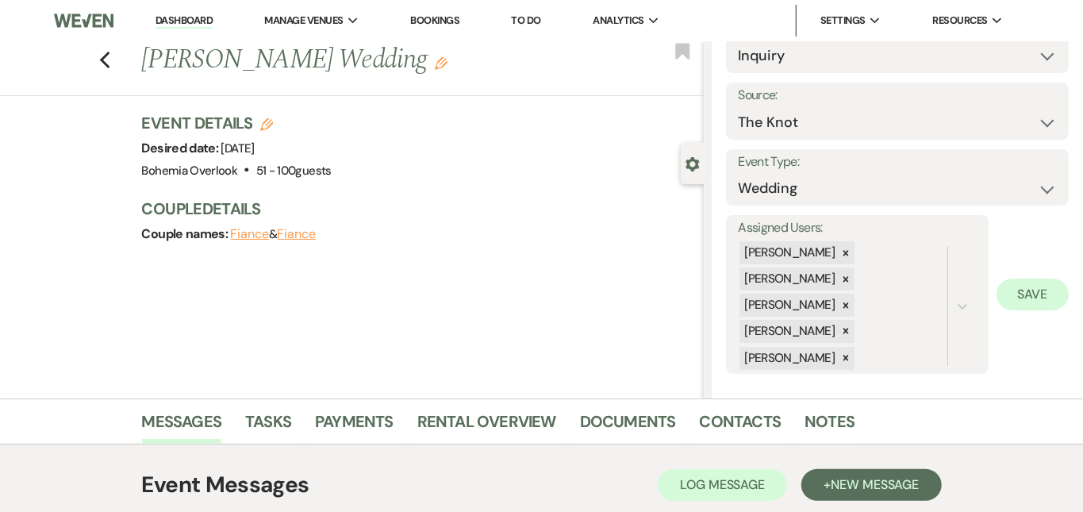
click at [1025, 279] on button "Save" at bounding box center [1032, 294] width 72 height 32
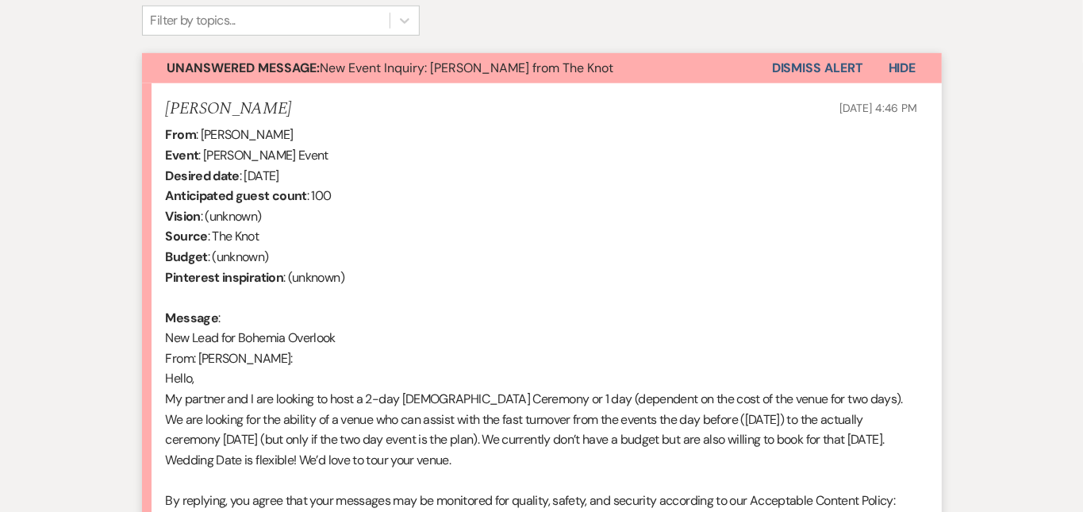
scroll to position [579, 0]
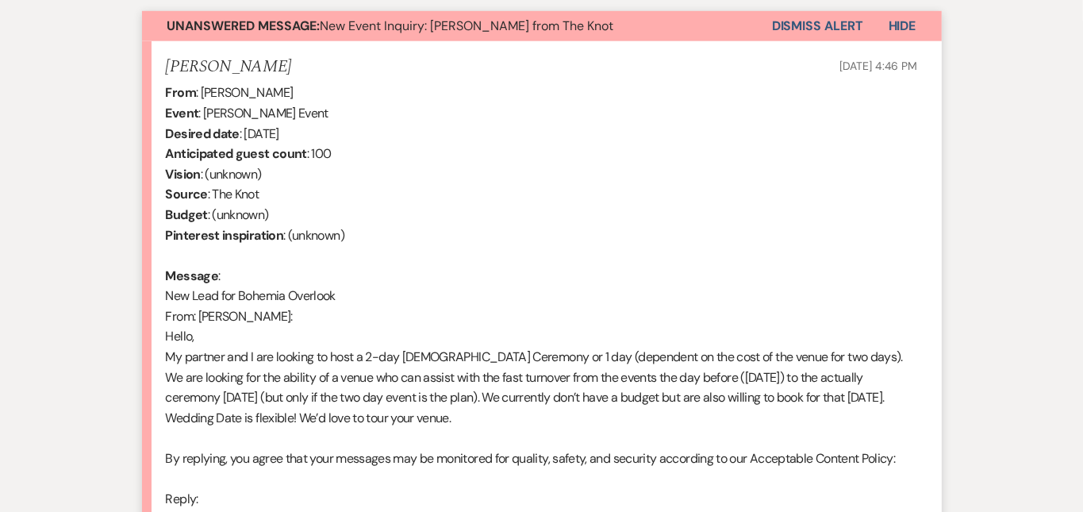
click at [1013, 290] on div "Messages Tasks Payments Rental Overview Documents Contacts Notes Event Messages…" at bounding box center [541, 409] width 1083 height 1181
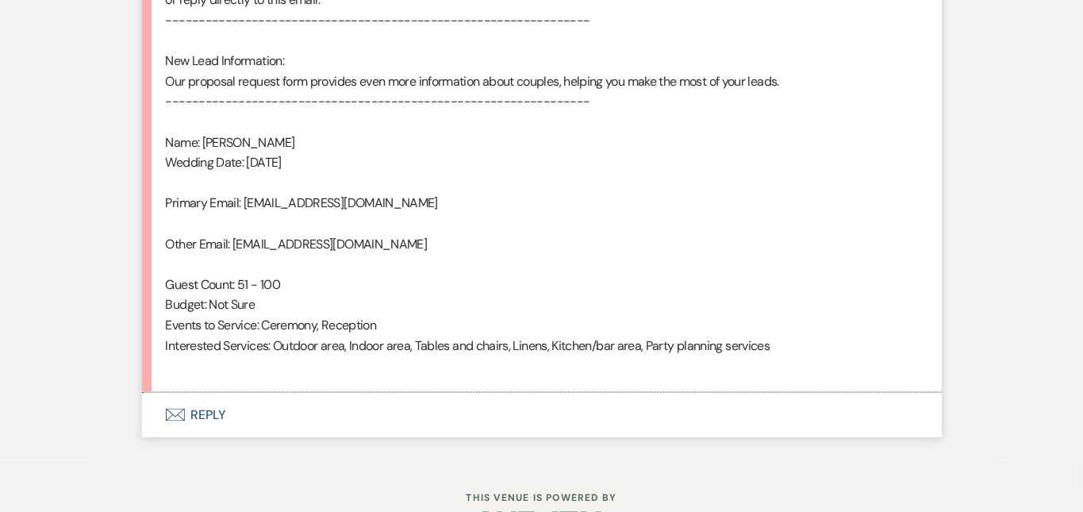
scroll to position [1146, 0]
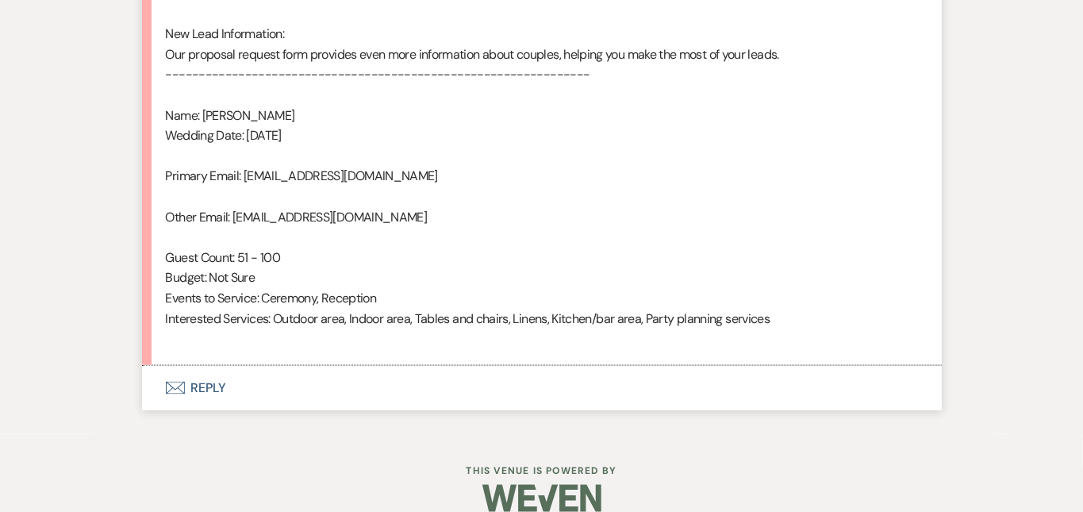
click at [833, 366] on button "Envelope Reply" at bounding box center [542, 388] width 800 height 44
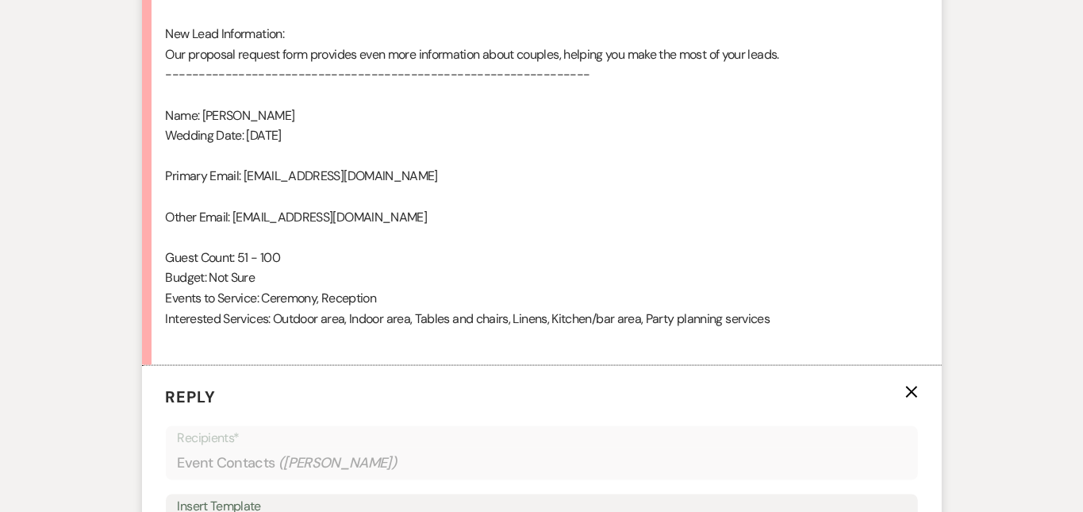
scroll to position [1461, 0]
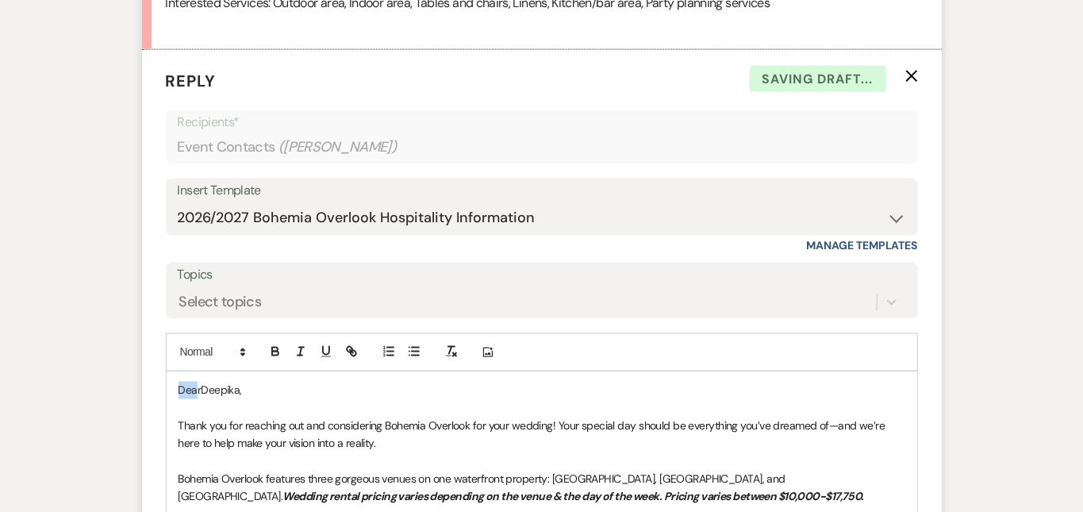
drag, startPoint x: 147, startPoint y: 363, endPoint x: 115, endPoint y: 338, distance: 40.6
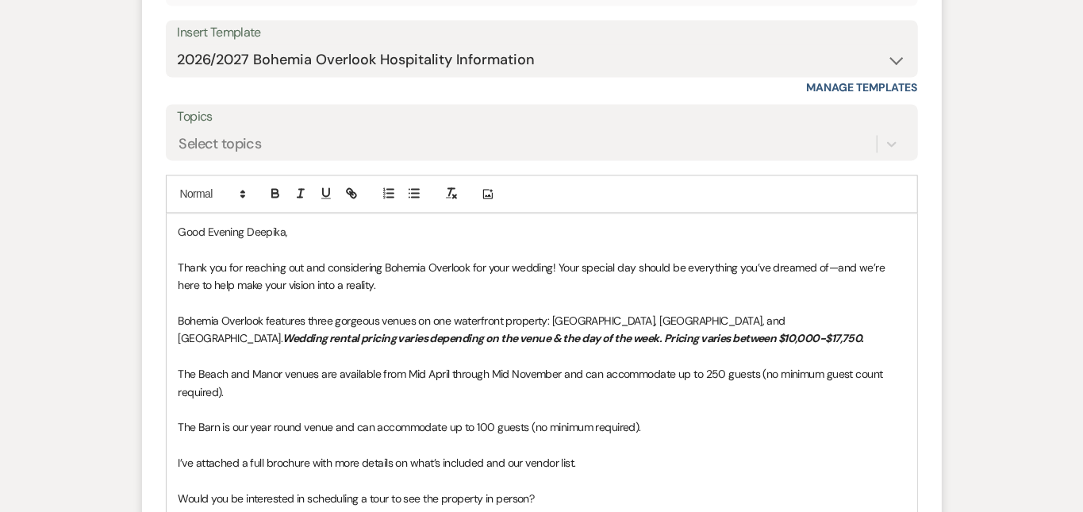
scroll to position [1622, 0]
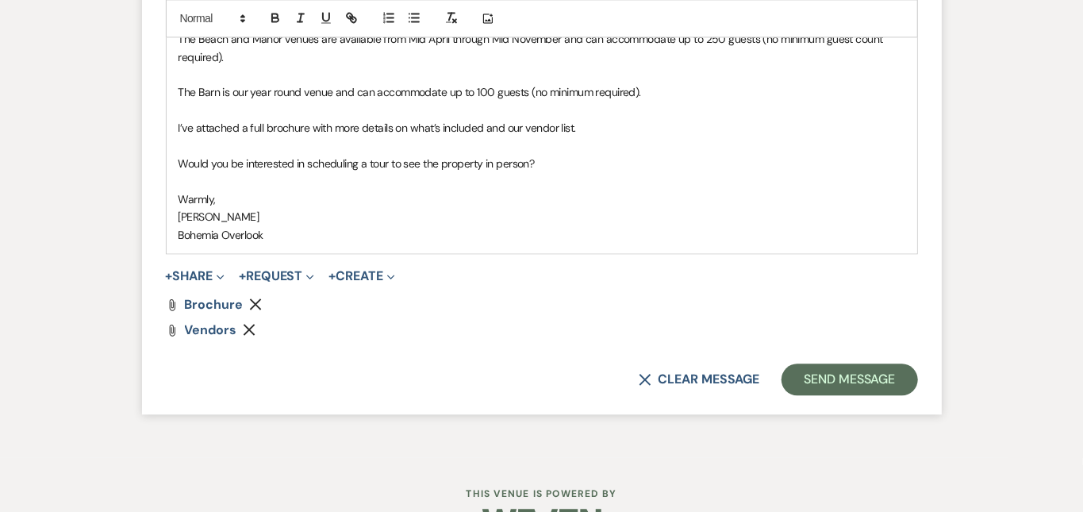
scroll to position [1959, 0]
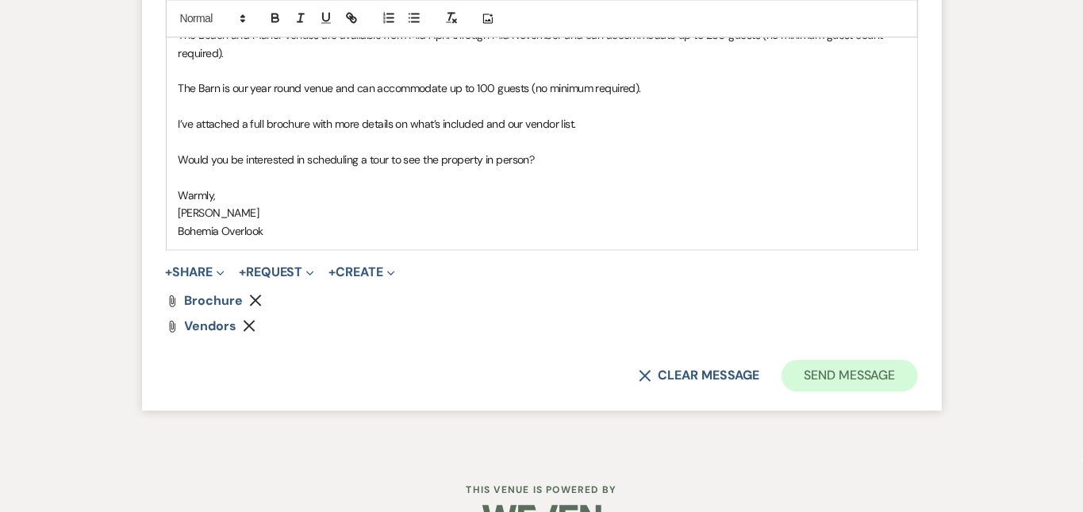
click at [905, 359] on button "Send Message" at bounding box center [849, 375] width 136 height 32
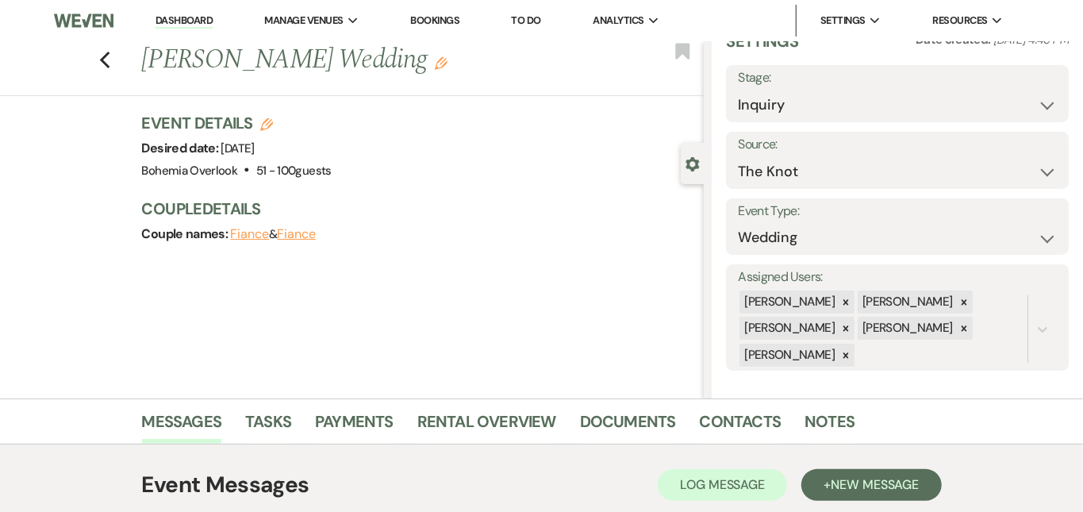
scroll to position [0, 0]
click at [192, 16] on link "Dashboard" at bounding box center [183, 20] width 57 height 15
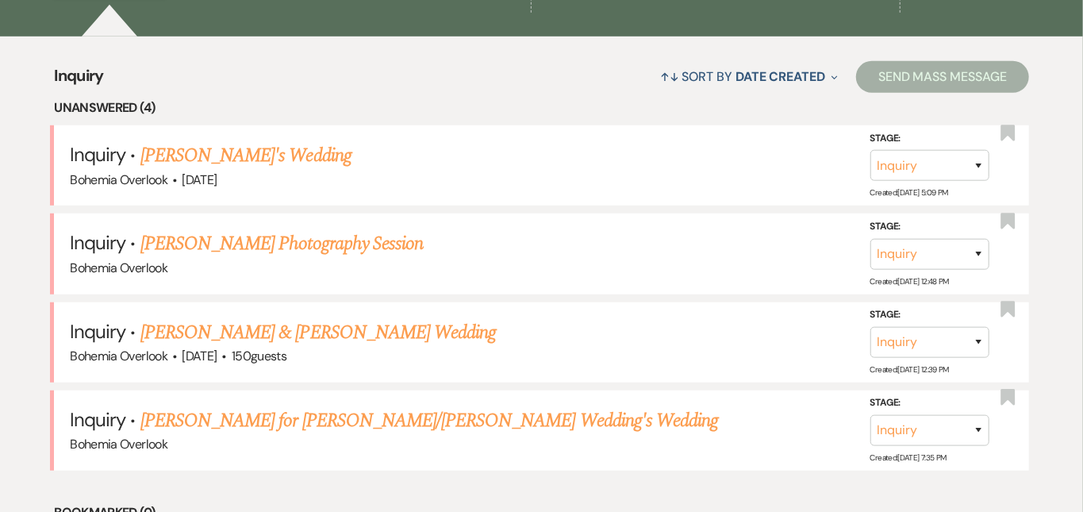
scroll to position [589, 0]
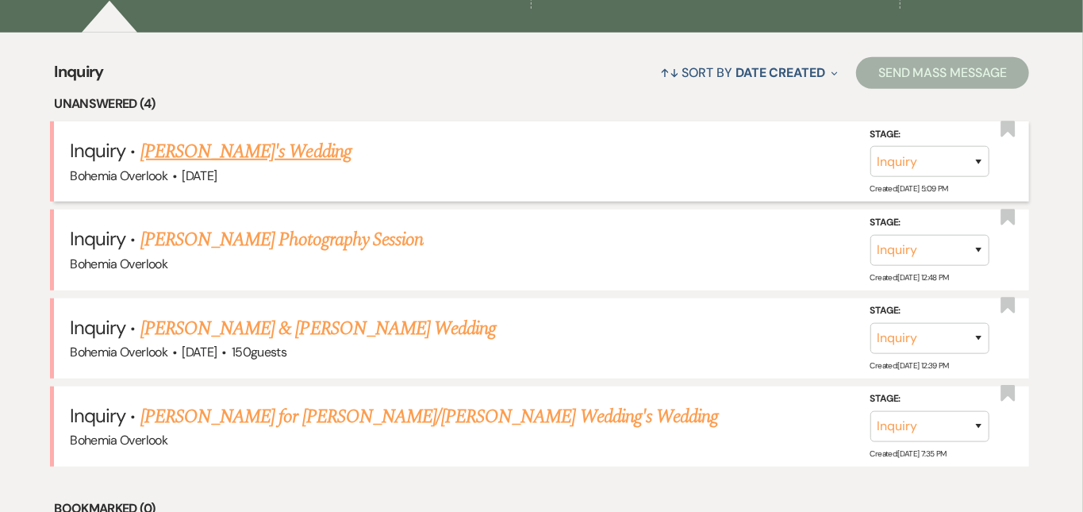
click at [301, 137] on link "[PERSON_NAME]'s Wedding" at bounding box center [245, 151] width 211 height 29
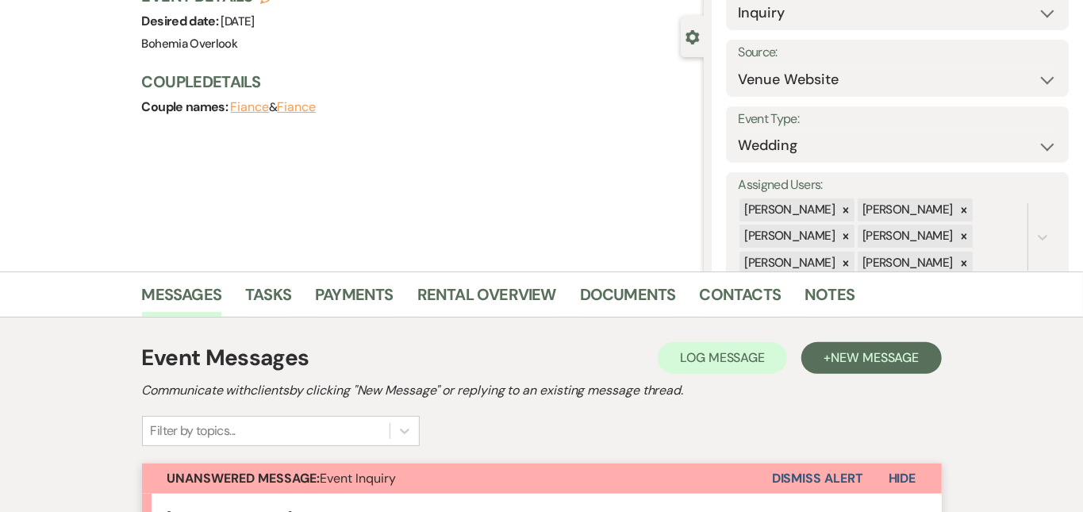
scroll to position [163, 0]
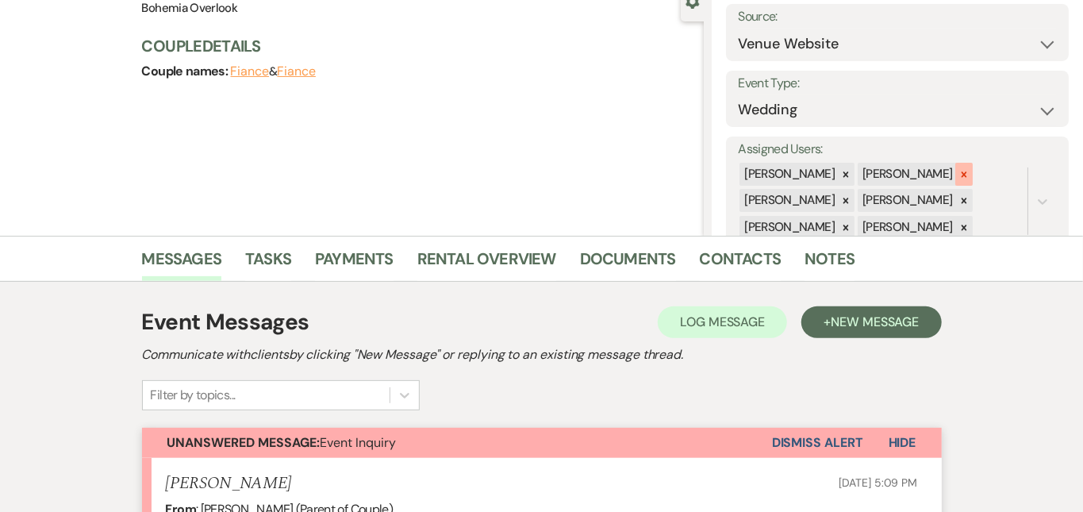
click at [969, 169] on icon at bounding box center [963, 174] width 11 height 11
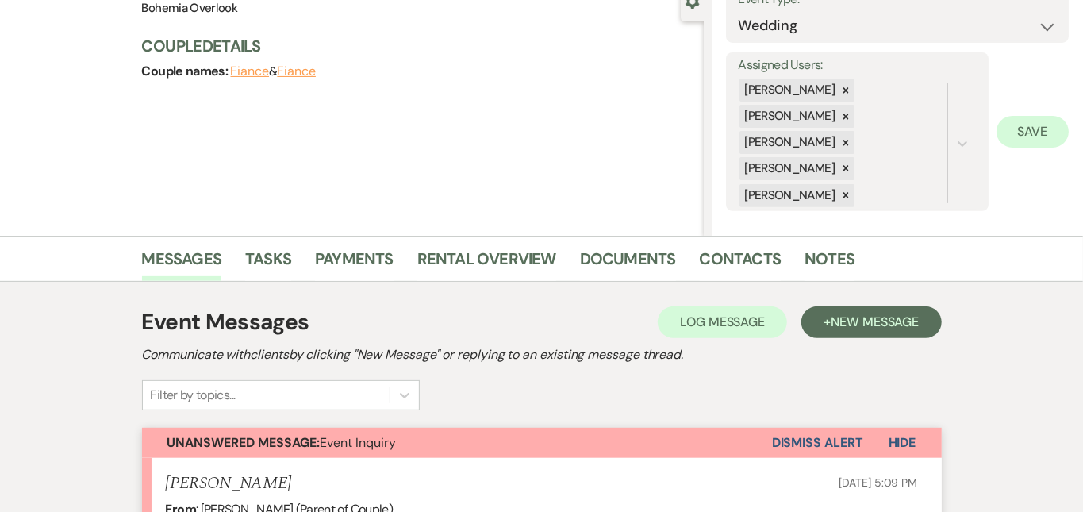
click at [1033, 128] on button "Save" at bounding box center [1032, 132] width 72 height 32
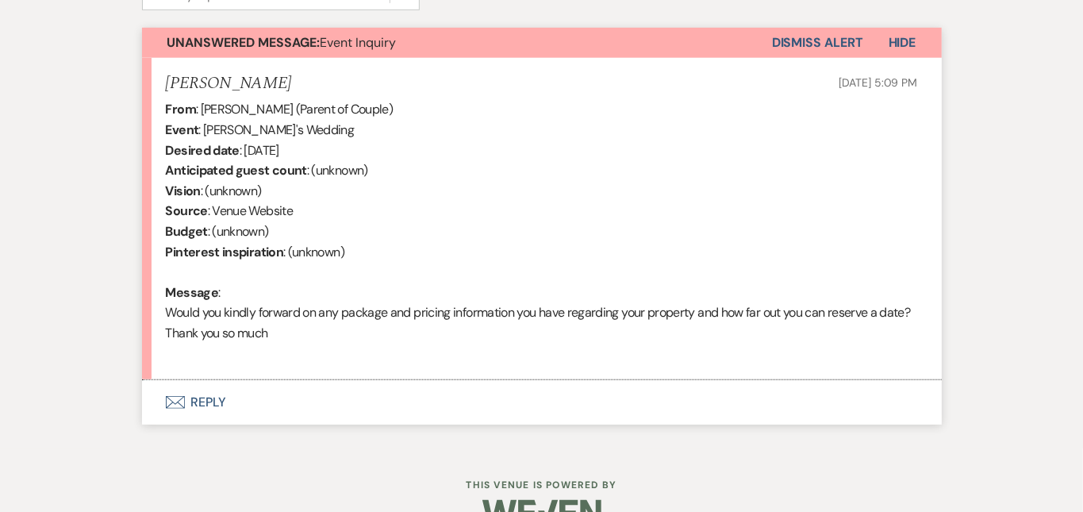
scroll to position [574, 0]
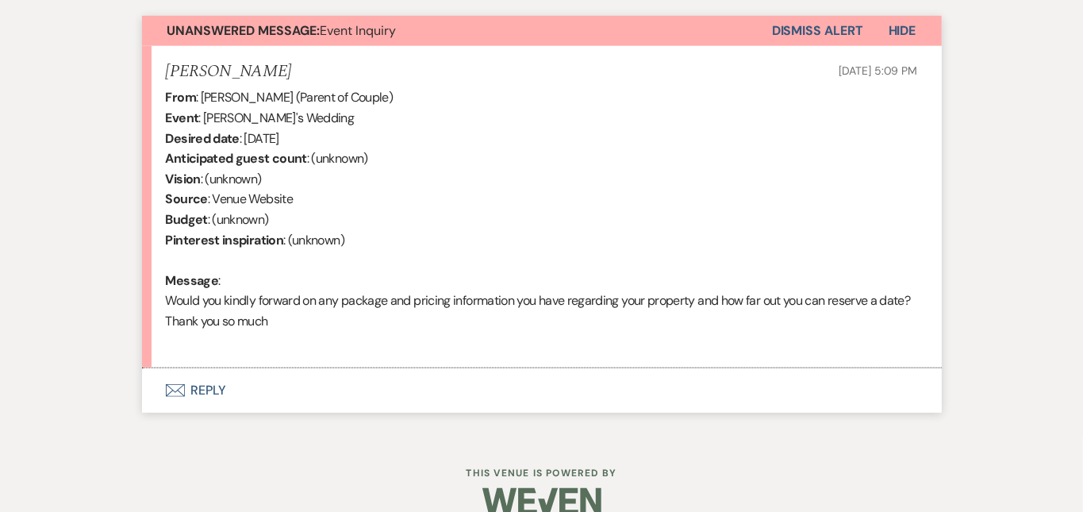
click at [427, 386] on button "Envelope Reply" at bounding box center [542, 390] width 800 height 44
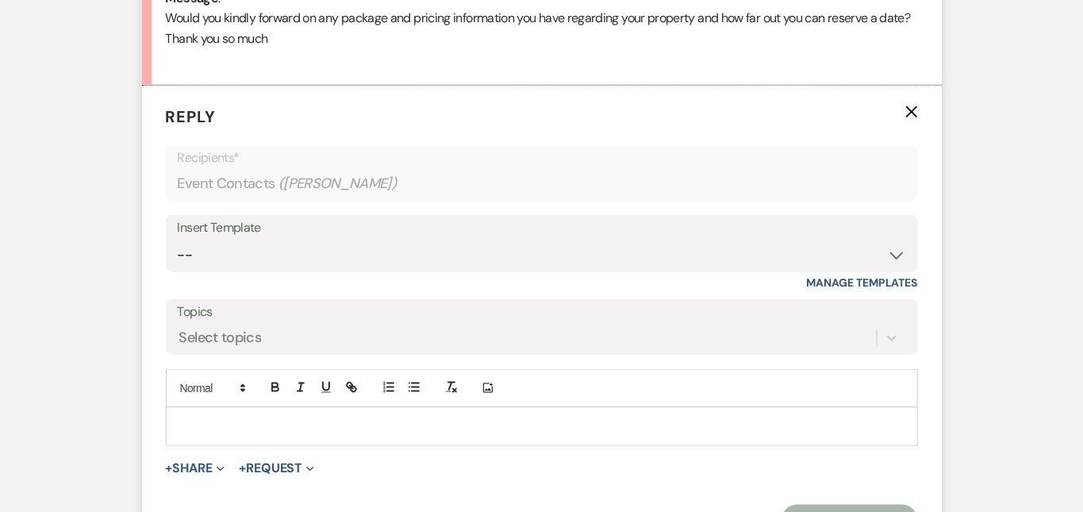
scroll to position [919, 0]
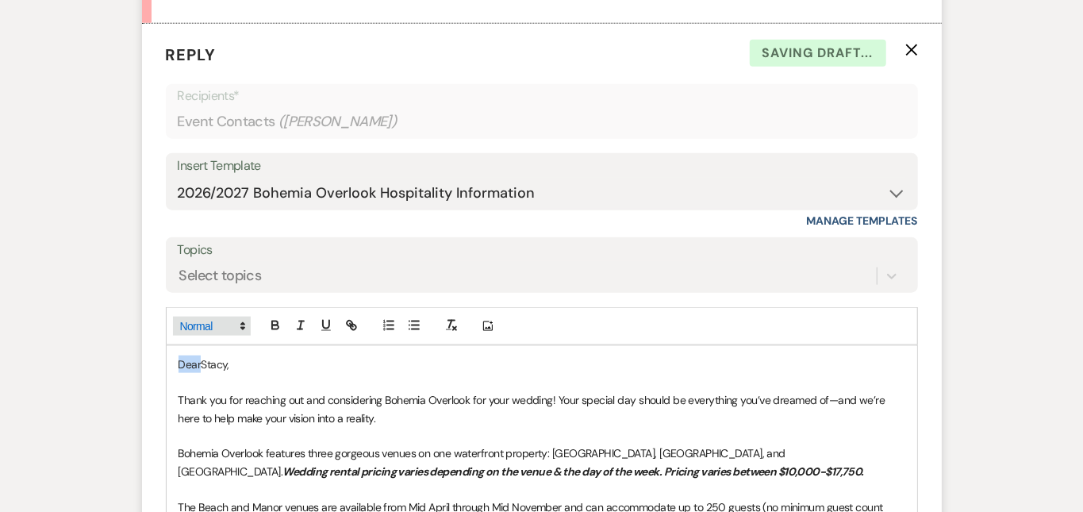
drag, startPoint x: 150, startPoint y: 361, endPoint x: 121, endPoint y: 326, distance: 45.1
click at [166, 326] on div "Add Photo DearStacy, Thank you for reaching out and considering Bohemia Overloo…" at bounding box center [542, 514] width 752 height 414
click at [1050, 265] on div "Messages Tasks Payments Rental Overview Documents Contacts Notes Event Messages…" at bounding box center [541, 202] width 1083 height 1445
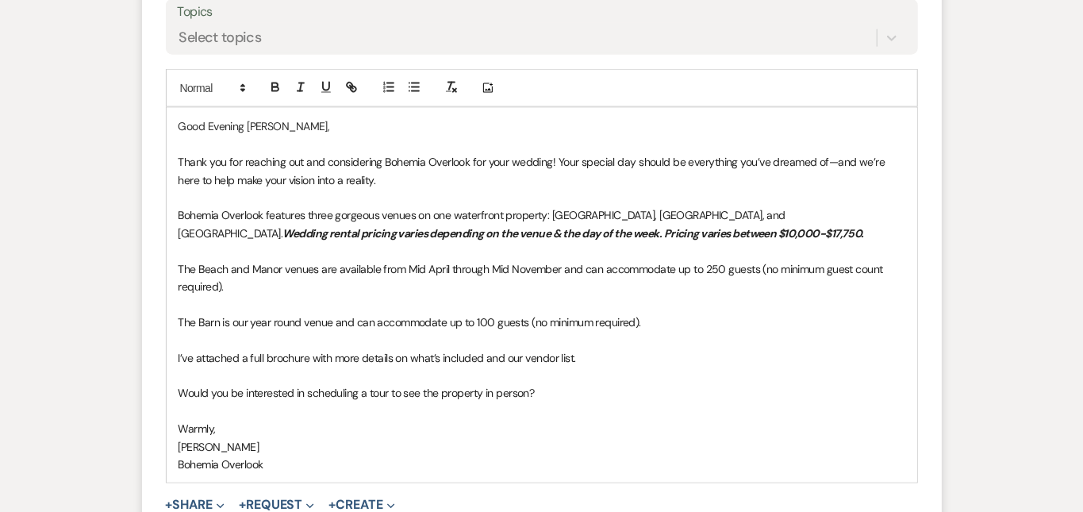
scroll to position [1174, 0]
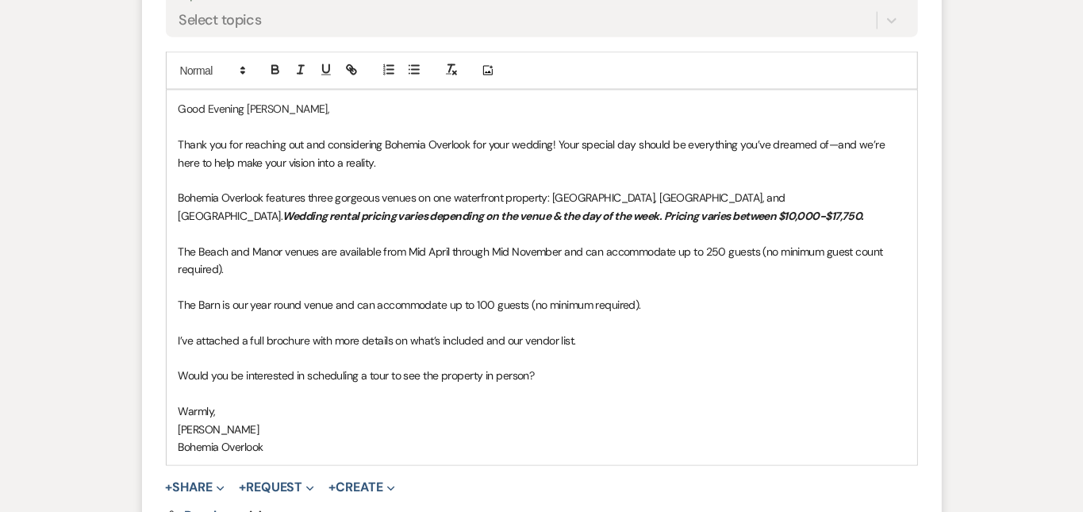
click at [686, 349] on p at bounding box center [542, 357] width 727 height 17
click at [673, 332] on p "I’ve attached a full brochure with more details on what’s included and our vend…" at bounding box center [542, 340] width 727 height 17
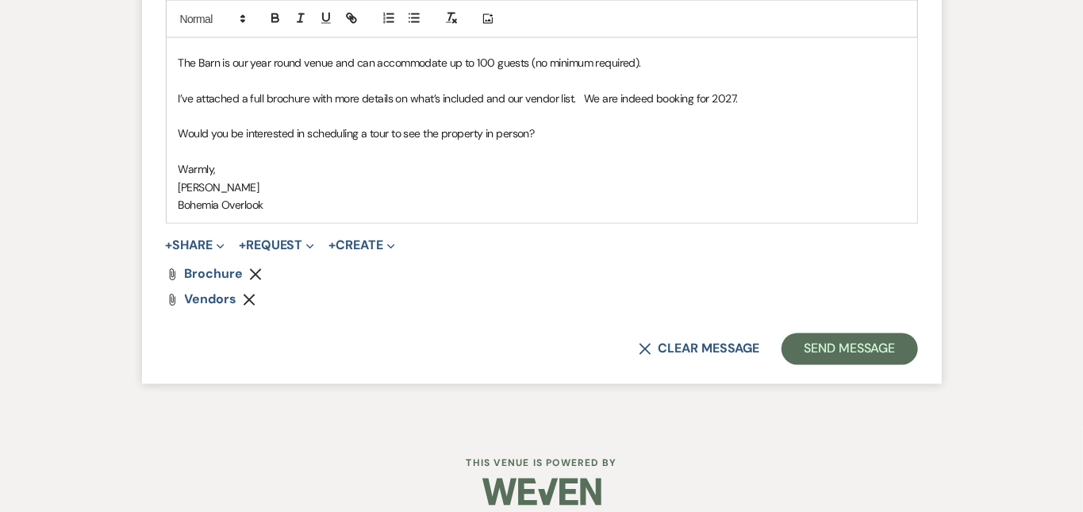
scroll to position [1418, 0]
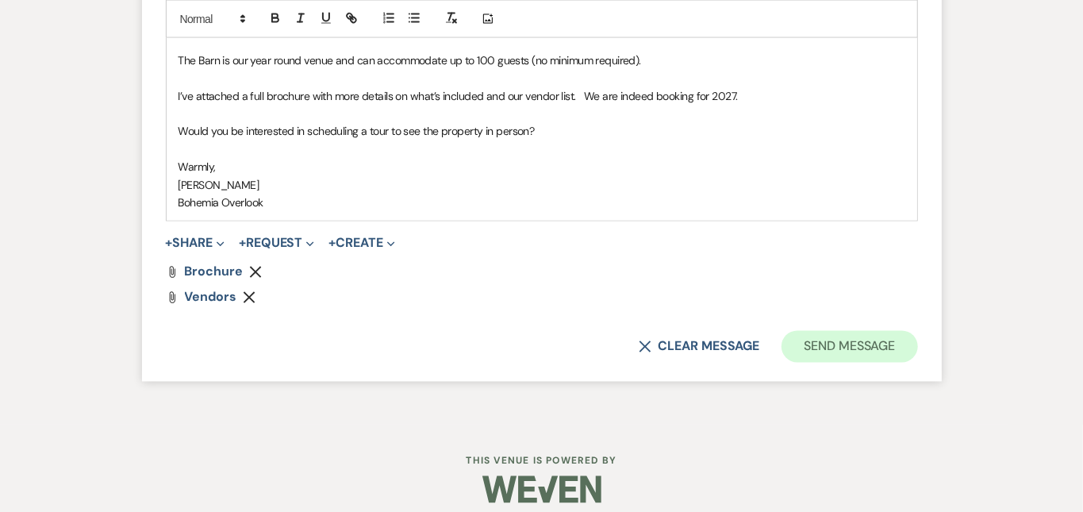
click at [917, 331] on button "Send Message" at bounding box center [849, 347] width 136 height 32
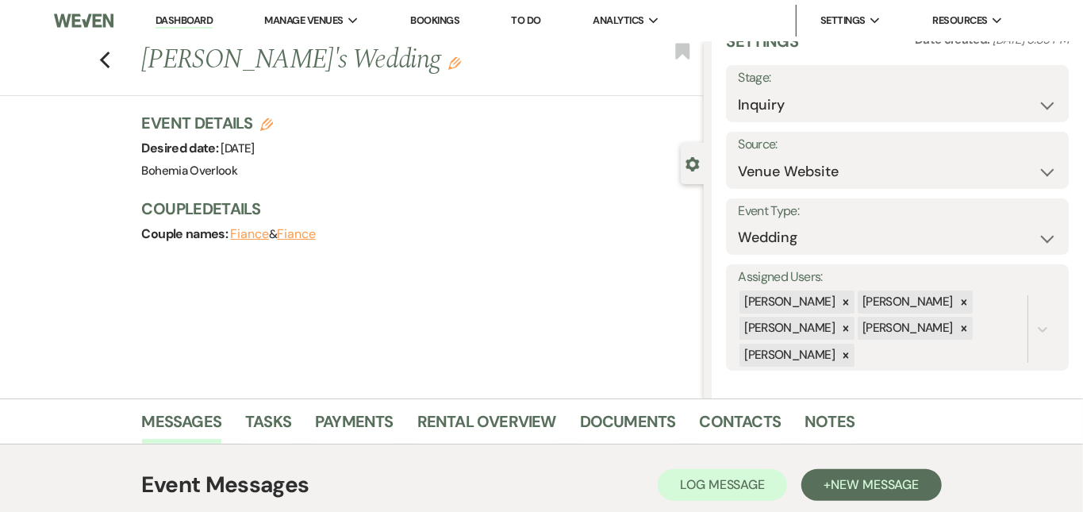
scroll to position [0, 0]
click at [186, 19] on link "Dashboard" at bounding box center [183, 20] width 57 height 15
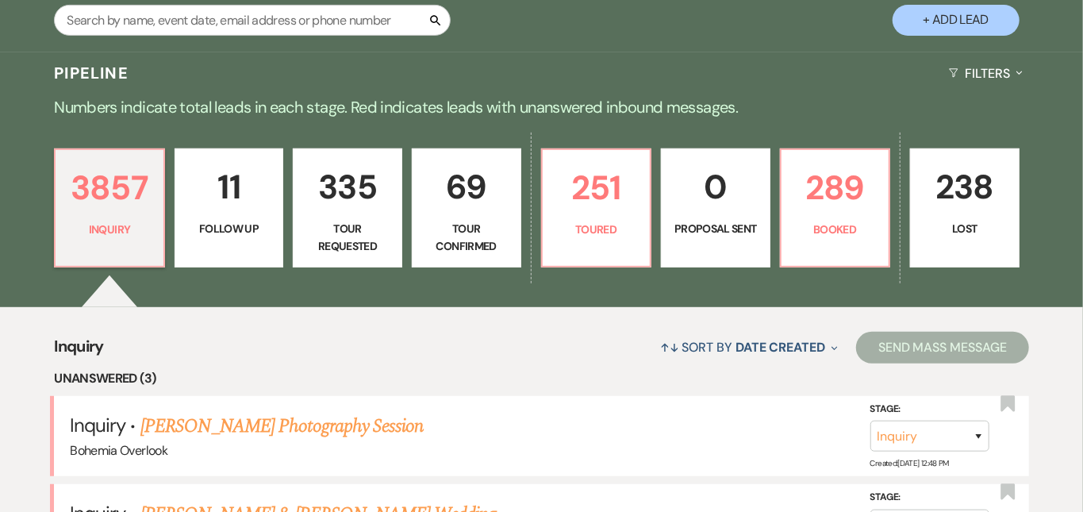
scroll to position [324, 0]
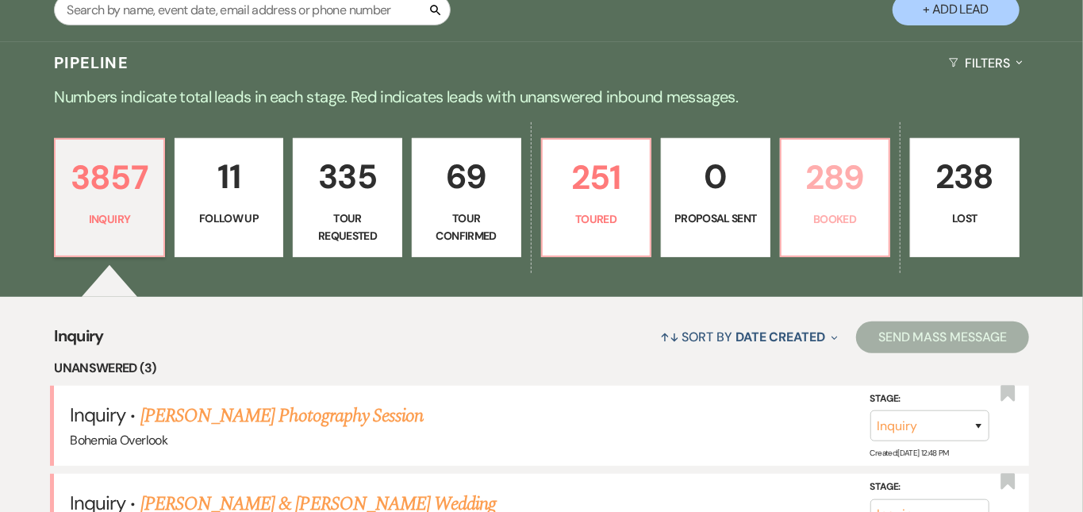
click at [855, 176] on p "289" at bounding box center [835, 177] width 89 height 53
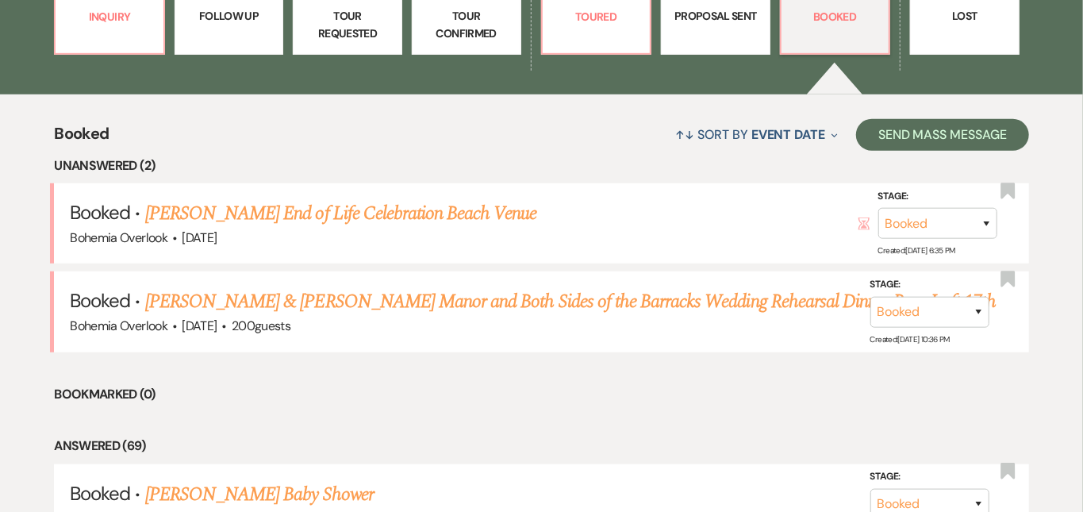
scroll to position [543, 0]
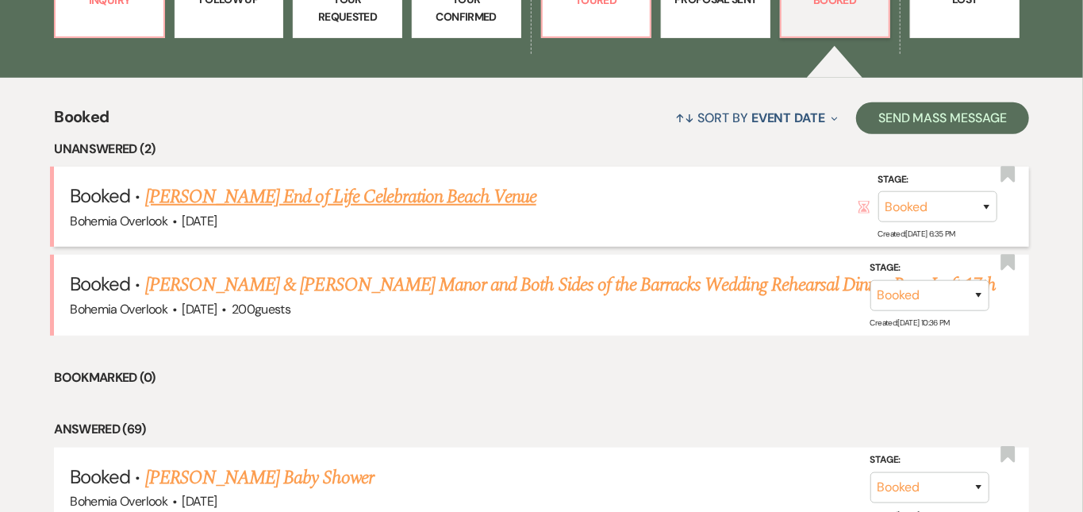
click at [409, 182] on link "[PERSON_NAME] End of Life Celebration Beach Venue" at bounding box center [340, 196] width 391 height 29
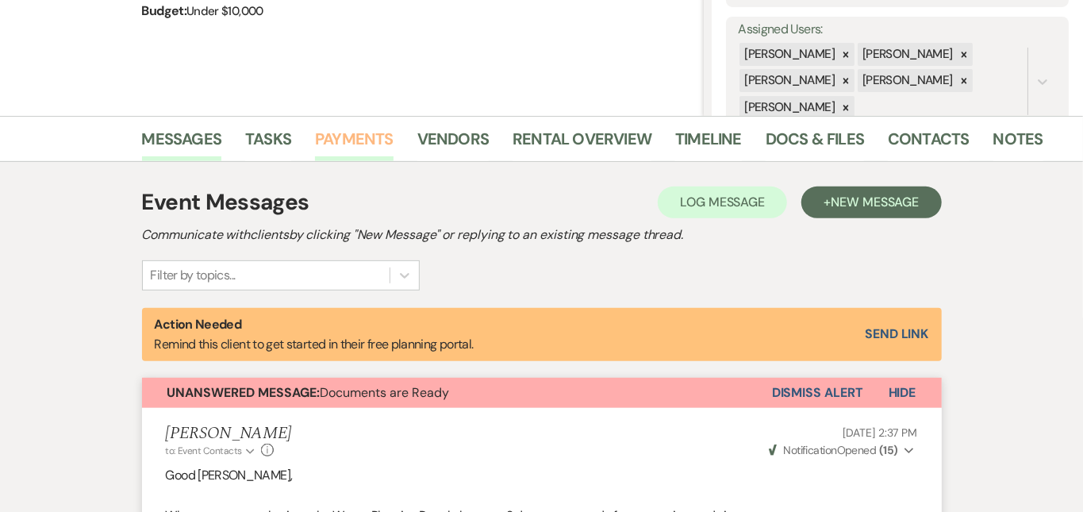
click at [315, 133] on link "Payments" at bounding box center [354, 143] width 79 height 35
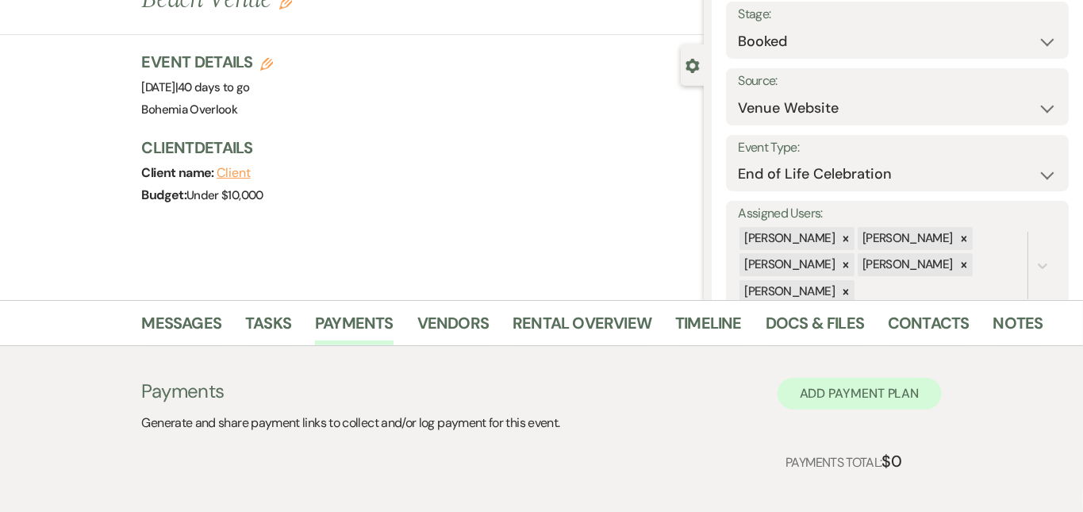
click at [916, 397] on button "Add Payment Plan" at bounding box center [859, 394] width 164 height 32
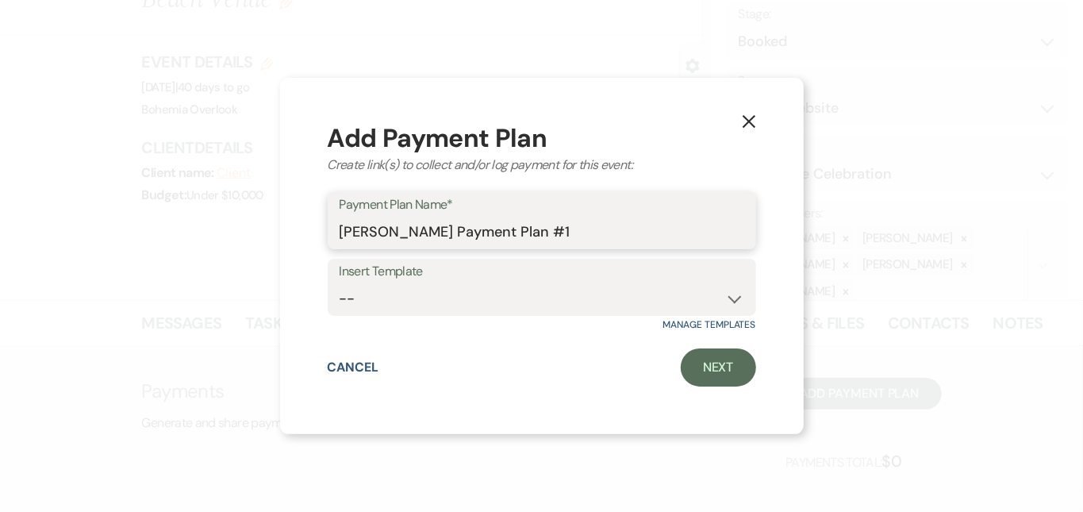
click at [718, 238] on input "[PERSON_NAME] Payment Plan #1" at bounding box center [542, 232] width 405 height 31
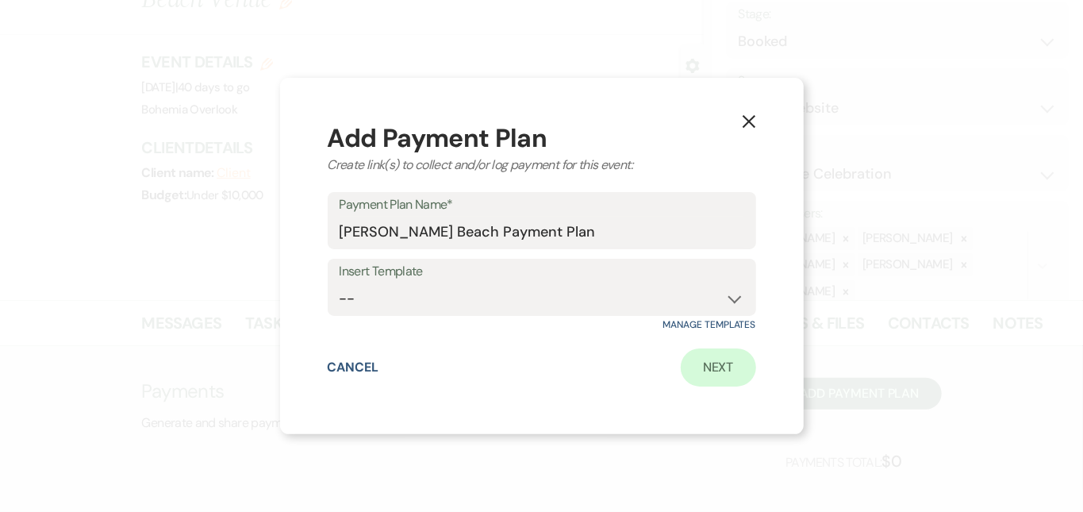
click at [741, 360] on link "Next" at bounding box center [718, 367] width 75 height 38
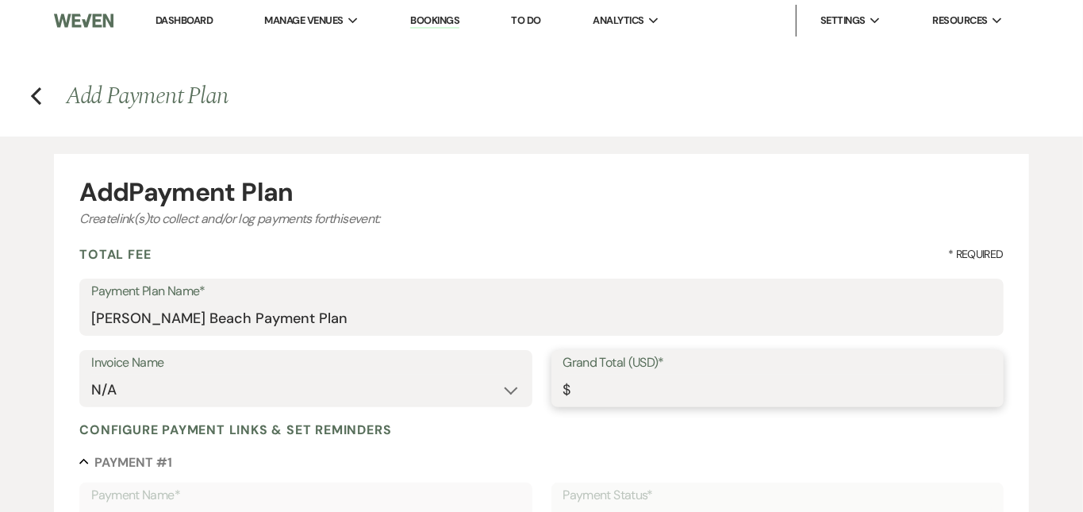
click at [655, 389] on input "Grand Total (USD)*" at bounding box center [777, 389] width 428 height 31
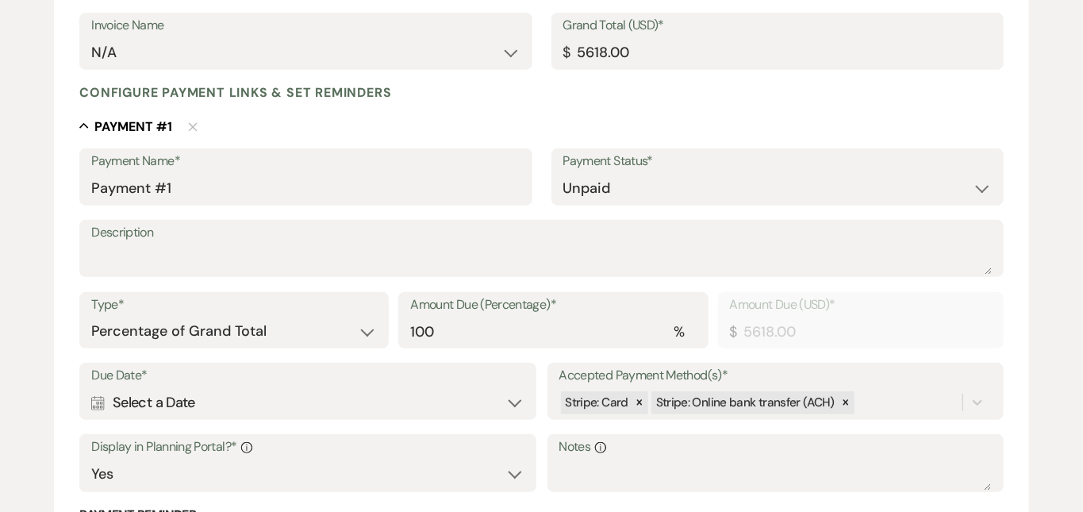
scroll to position [344, 0]
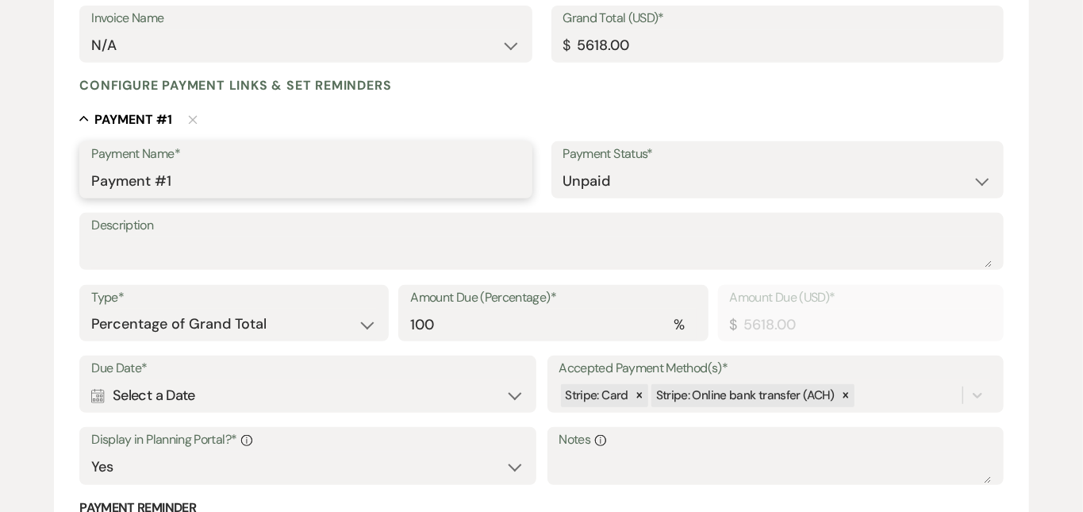
drag, startPoint x: 436, startPoint y: 182, endPoint x: 359, endPoint y: 123, distance: 96.8
click at [359, 123] on div "Collapse Payment # 1 Delete Payment Name* Payment #1 Payment Status* Paid Unpai…" at bounding box center [541, 397] width 924 height 576
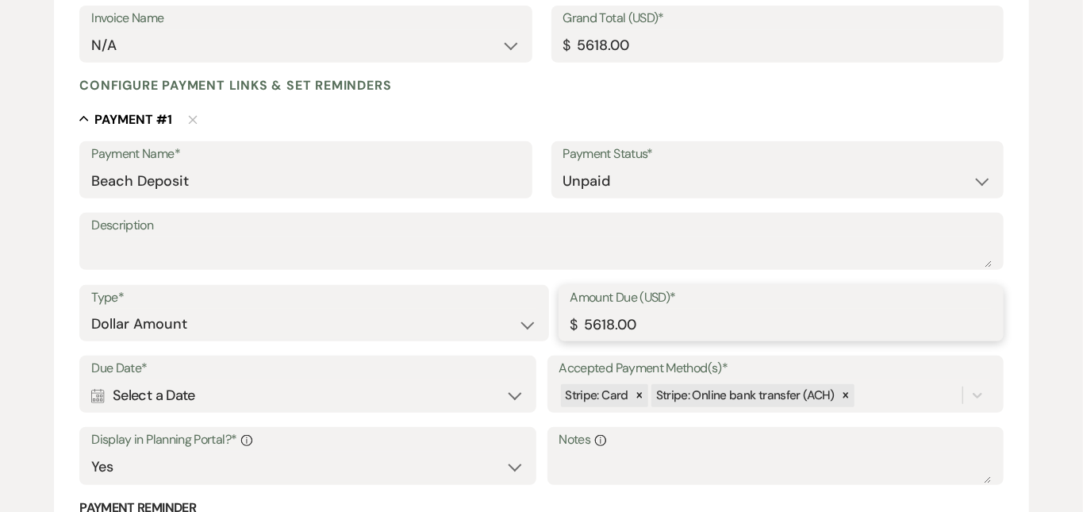
drag, startPoint x: 677, startPoint y: 317, endPoint x: 560, endPoint y: 302, distance: 117.5
click at [560, 302] on div "Amount Due (USD)* $ 5618.00" at bounding box center [781, 313] width 445 height 57
click at [634, 390] on icon at bounding box center [639, 395] width 11 height 11
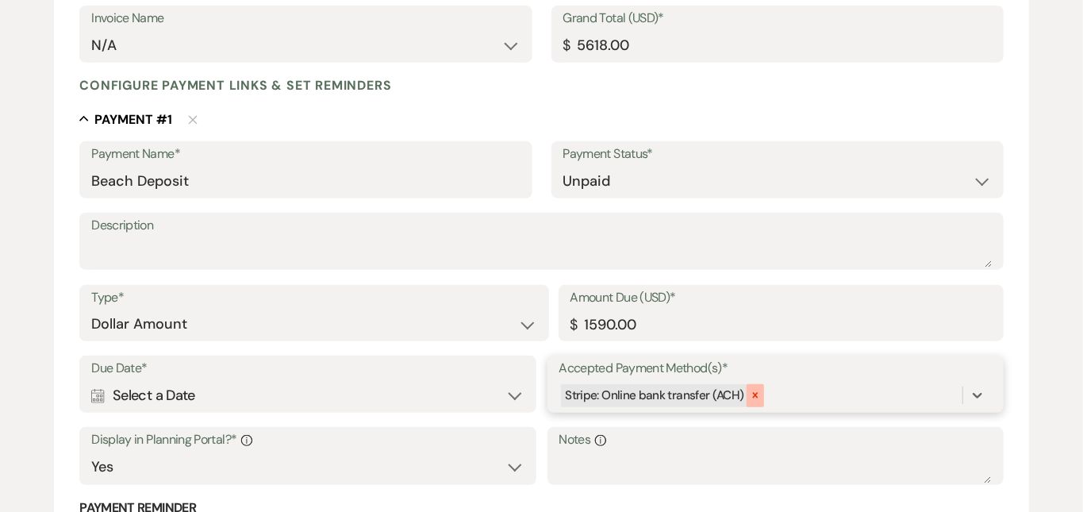
click at [750, 390] on icon at bounding box center [755, 395] width 11 height 11
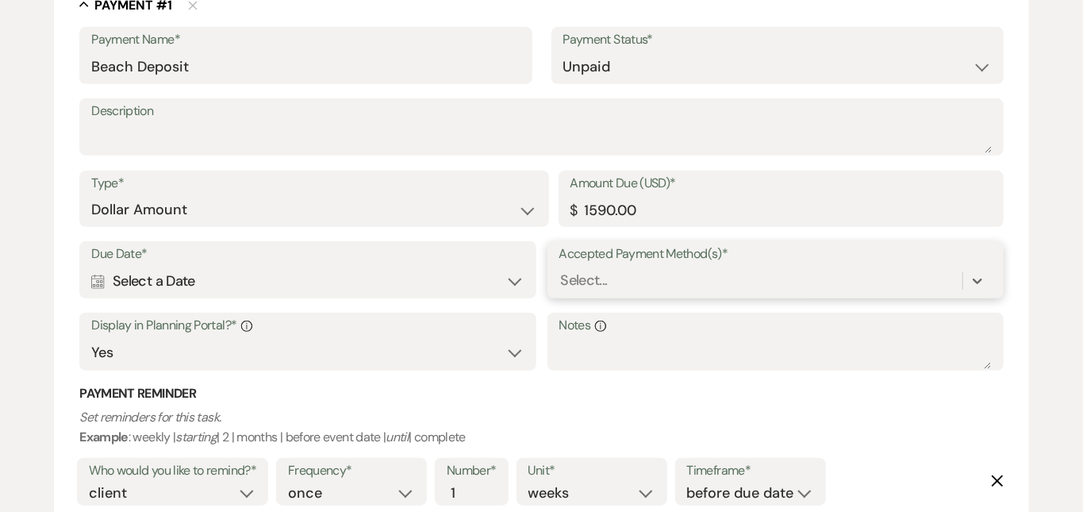
click at [740, 296] on div "option [object Object], deselected. 0 results available. Select is focused ,typ…" at bounding box center [775, 281] width 432 height 30
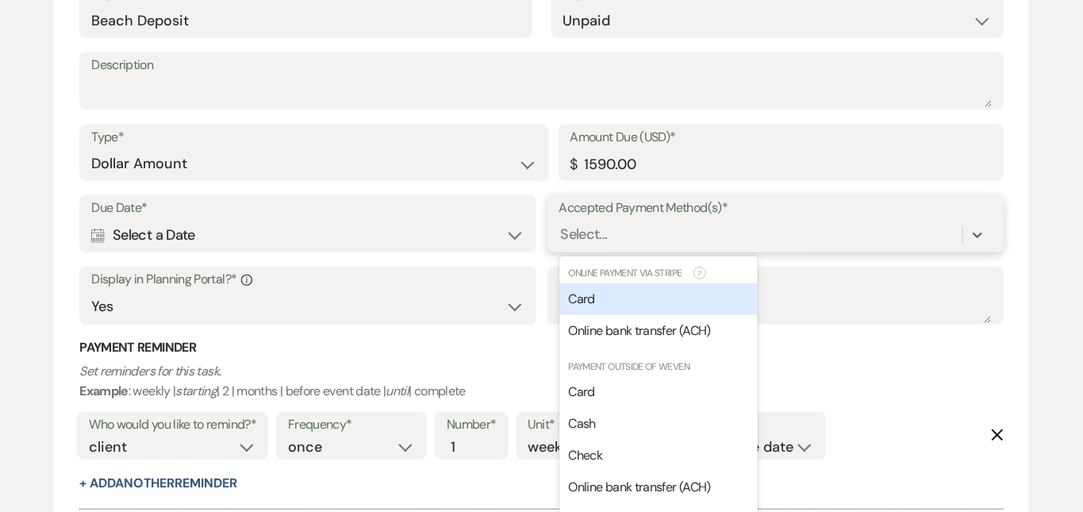
scroll to position [539, 0]
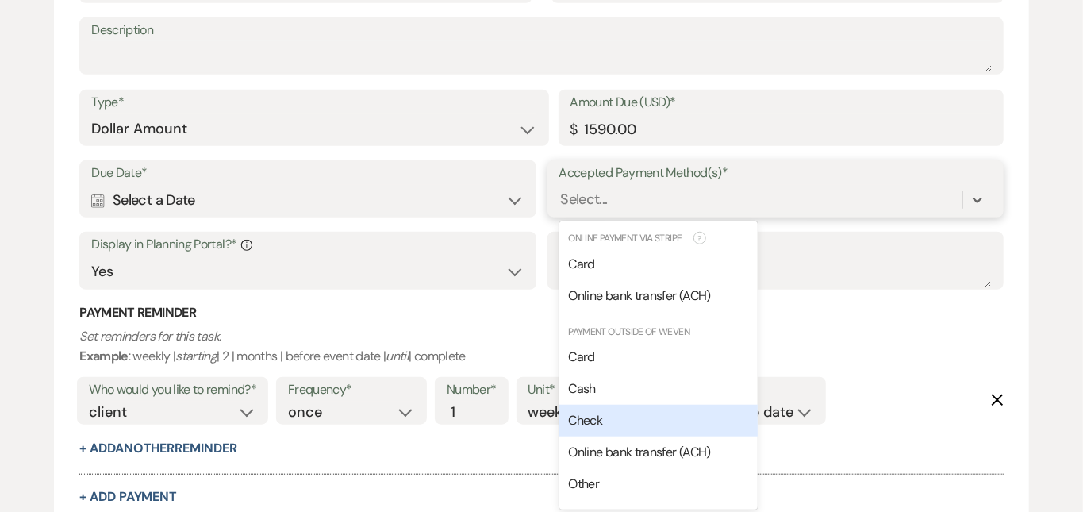
click at [727, 410] on div "Check" at bounding box center [658, 421] width 198 height 32
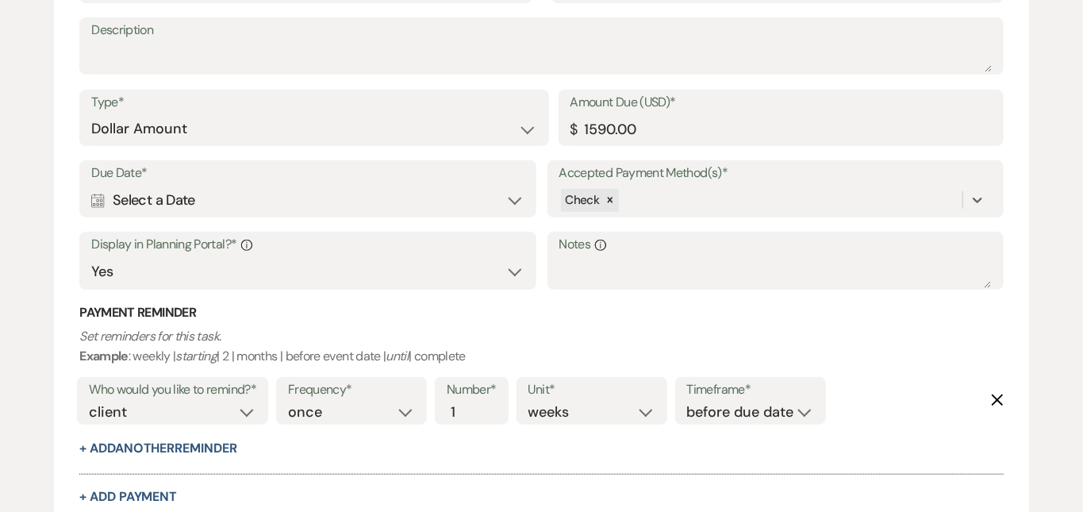
click at [1058, 286] on div "Add Payment Plan Create link(s) to collect and/or log payments for this event: …" at bounding box center [541, 126] width 1083 height 1058
click at [102, 194] on icon "Calendar" at bounding box center [97, 201] width 13 height 14
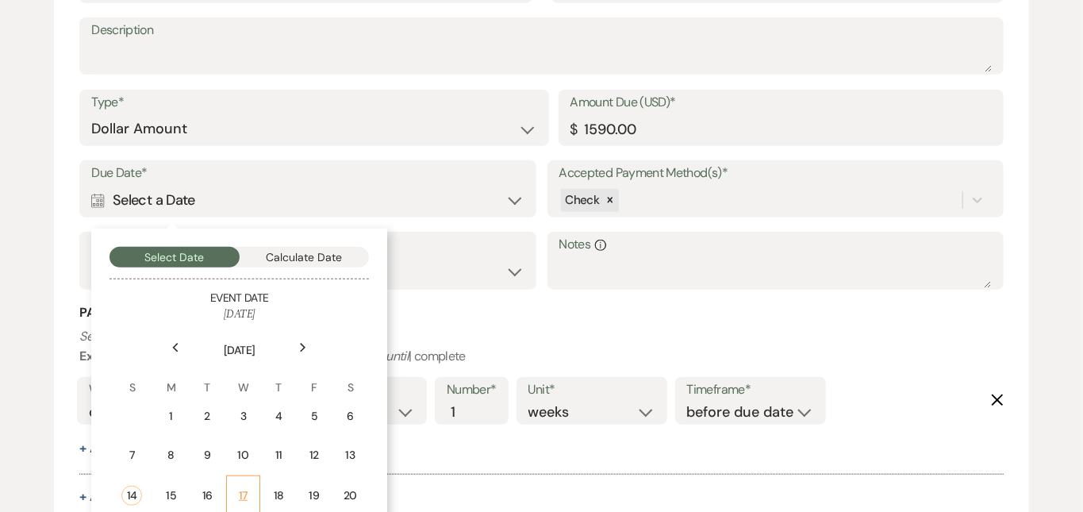
click at [248, 489] on div "17" at bounding box center [242, 495] width 13 height 17
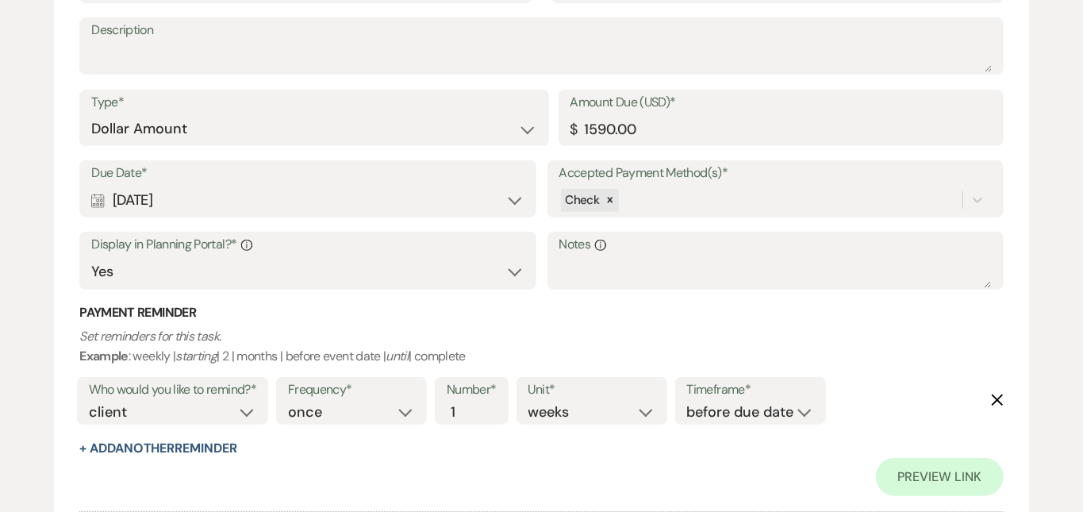
click at [1073, 208] on div "Add Payment Plan Create link(s) to collect and/or log payments for this event: …" at bounding box center [541, 145] width 1083 height 1096
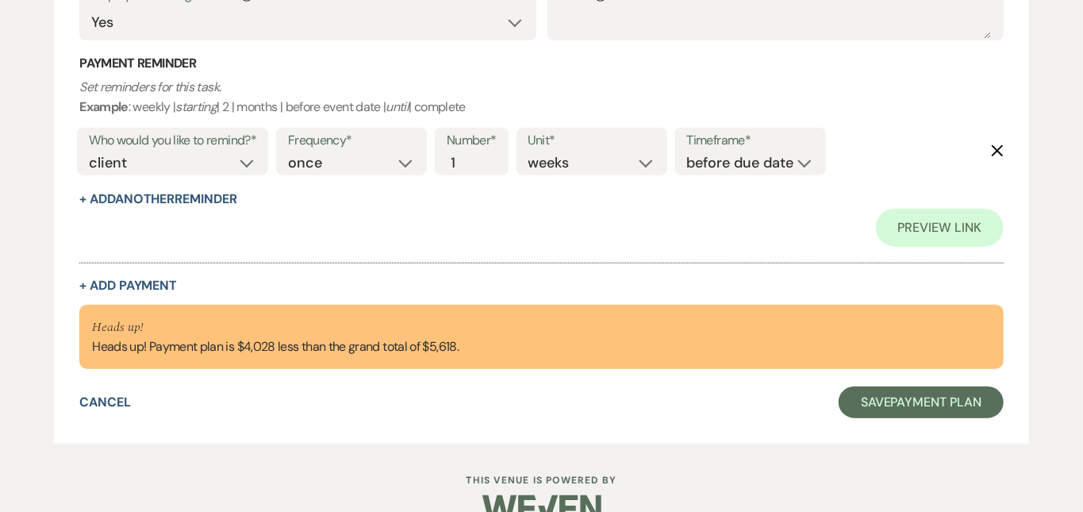
scroll to position [792, 0]
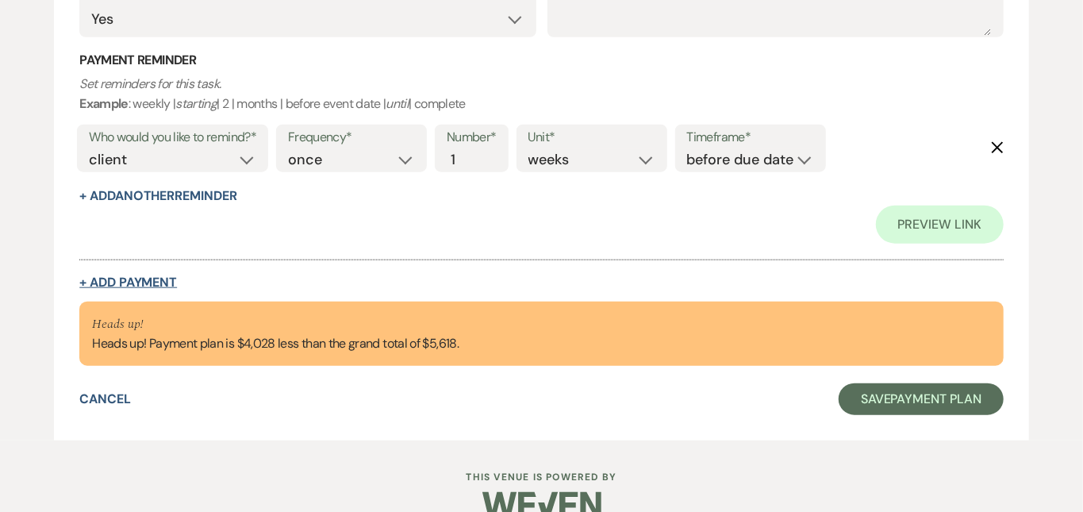
click at [162, 276] on button "+ Add Payment" at bounding box center [128, 282] width 98 height 13
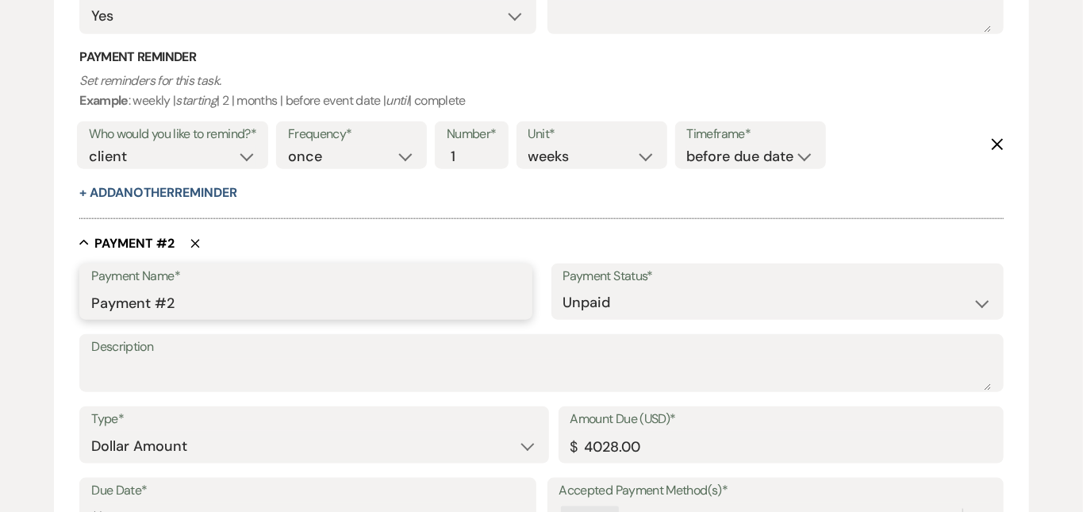
drag, startPoint x: 308, startPoint y: 293, endPoint x: 205, endPoint y: 252, distance: 110.8
click at [205, 252] on div "Collapse Payment # 2 Delete Payment Name* Payment #2 Payment Status* Paid Unpai…" at bounding box center [541, 521] width 924 height 573
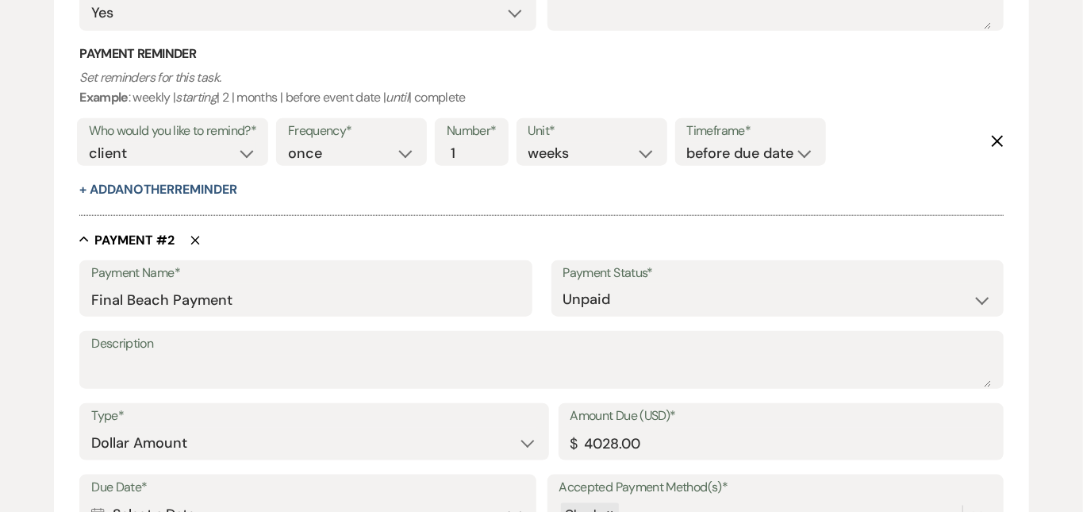
click at [1036, 207] on div "Add Payment Plan Create link(s) to collect and/or log payments for this event: …" at bounding box center [541, 110] width 1083 height 1537
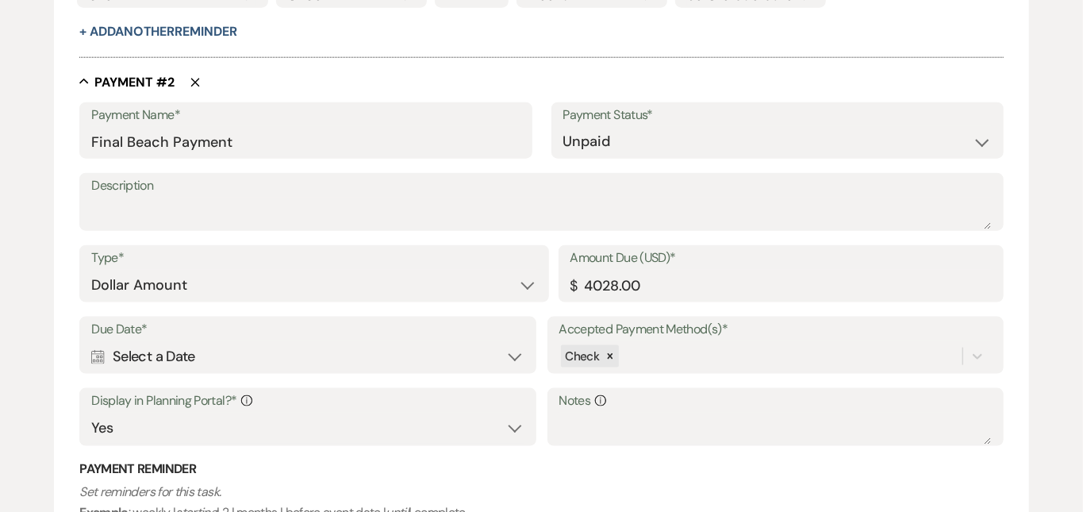
scroll to position [1071, 0]
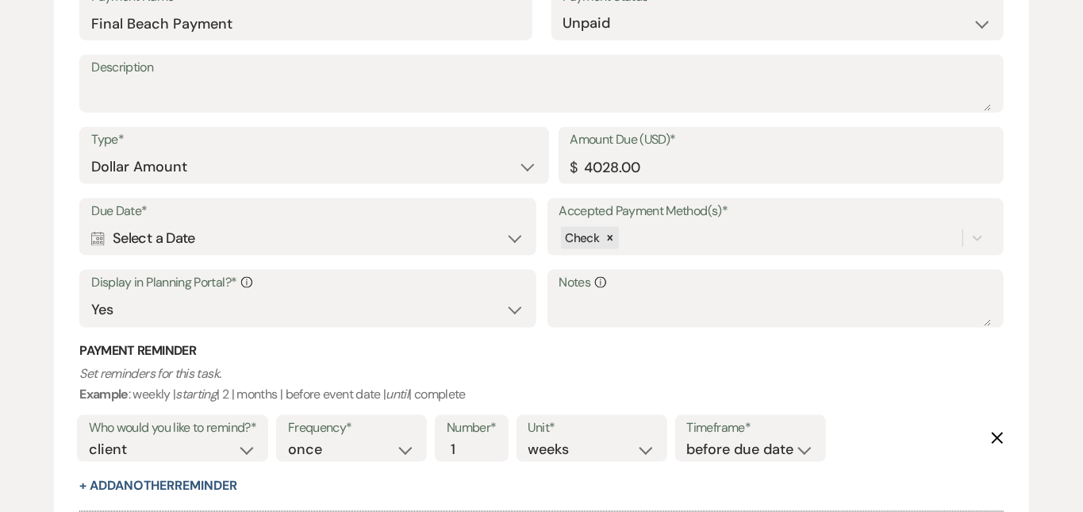
click at [97, 232] on icon "Calendar" at bounding box center [97, 239] width 13 height 14
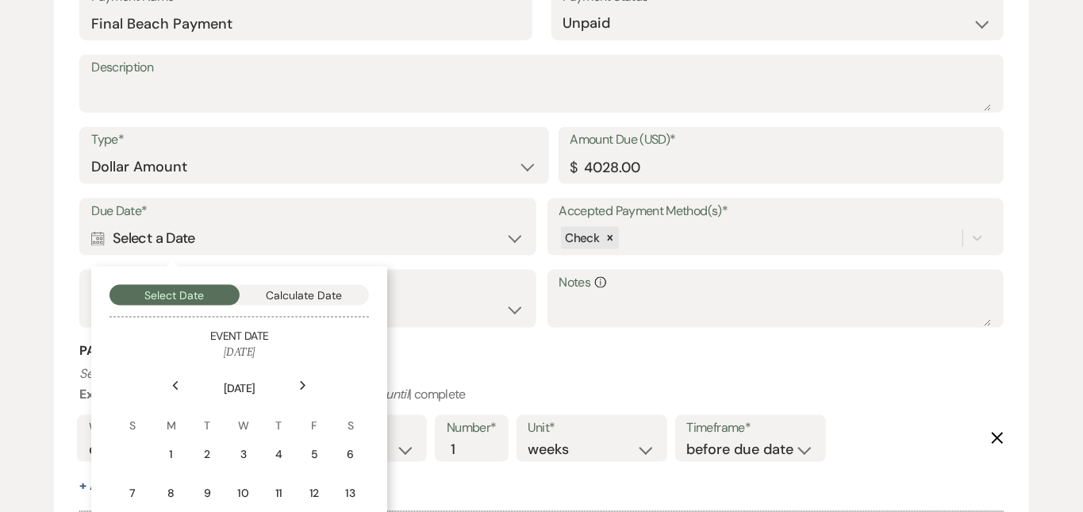
click at [309, 377] on div "Next" at bounding box center [302, 385] width 25 height 25
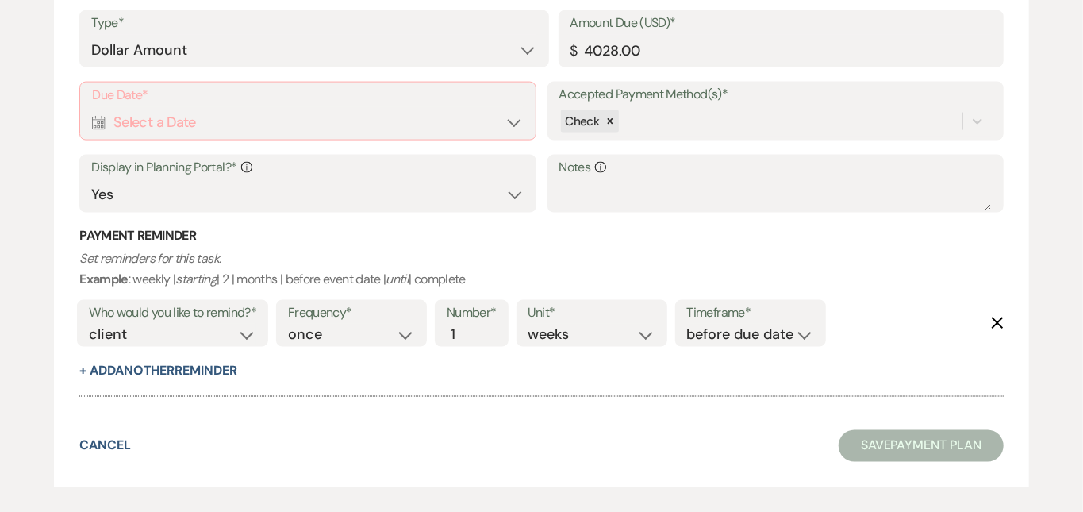
scroll to position [1241, 0]
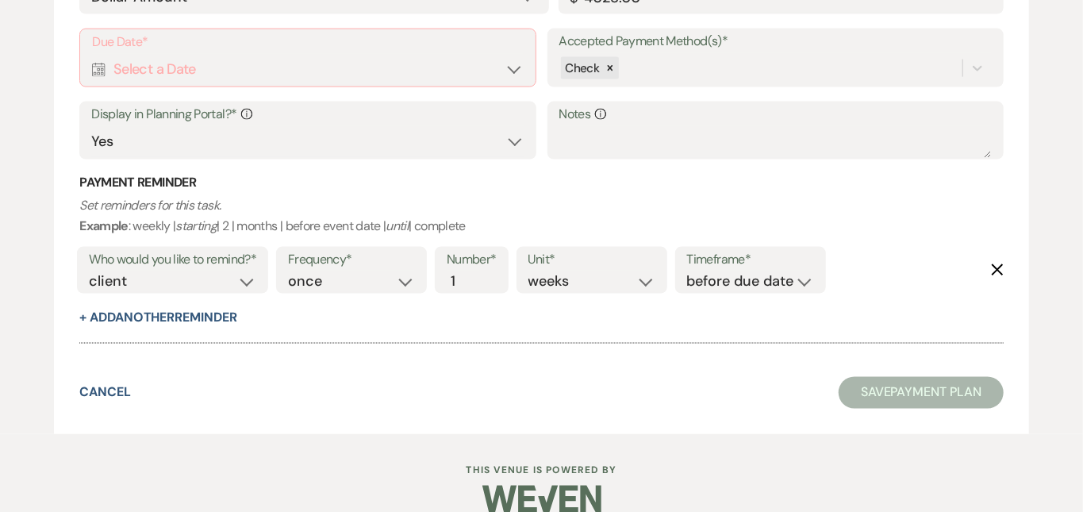
click at [432, 60] on div "Calendar Select a Date Expand" at bounding box center [307, 69] width 431 height 31
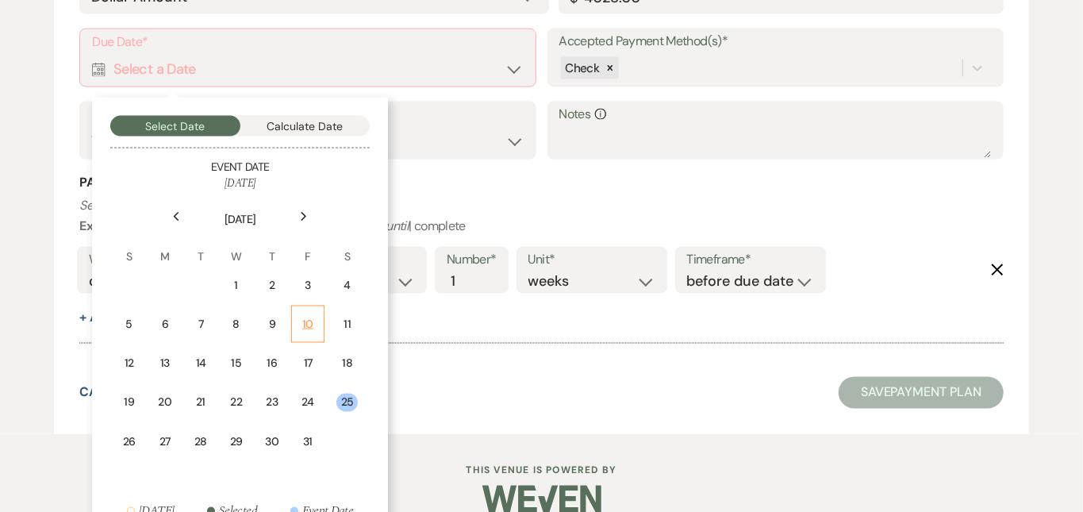
click at [312, 319] on div "10" at bounding box center [307, 324] width 13 height 17
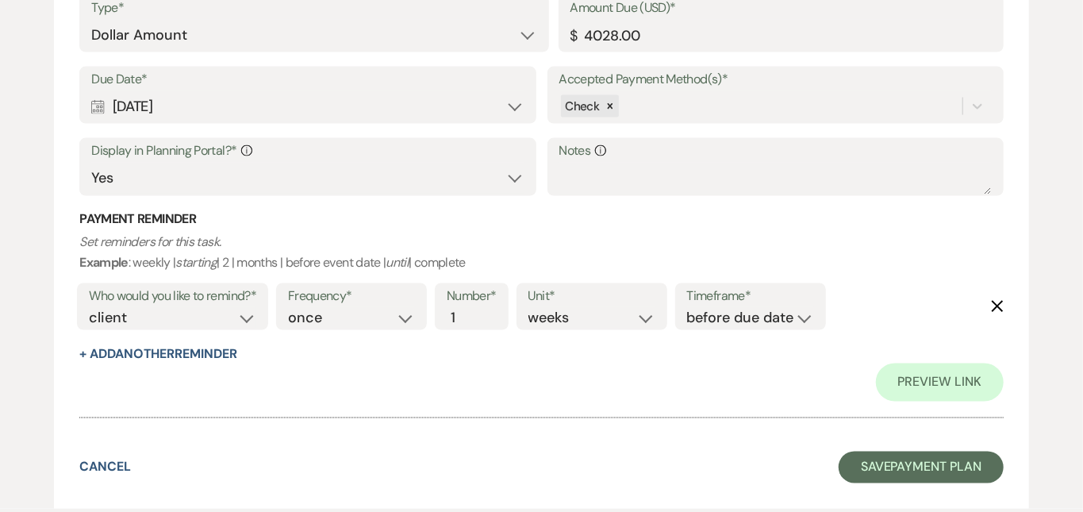
scroll to position [1238, 0]
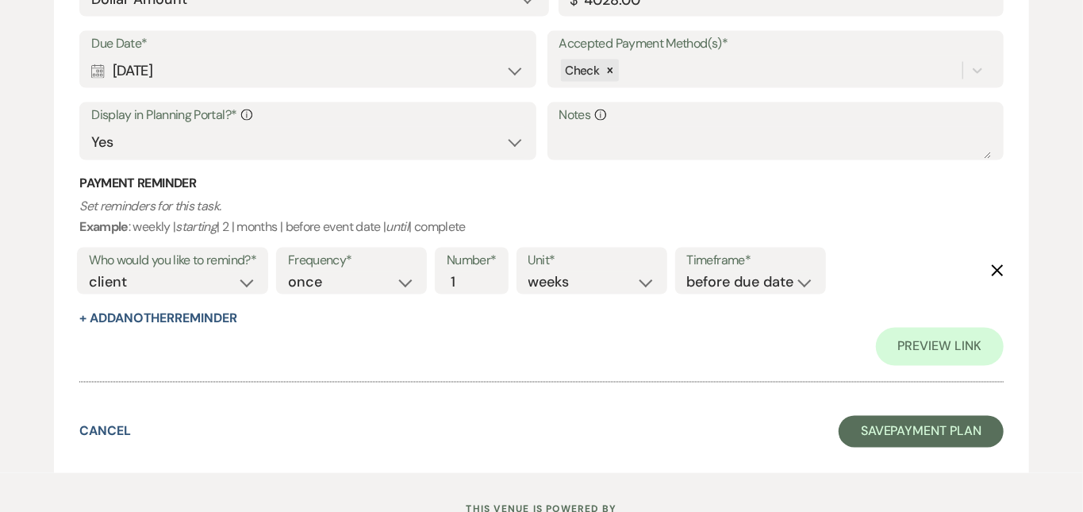
scroll to position [1299, 0]
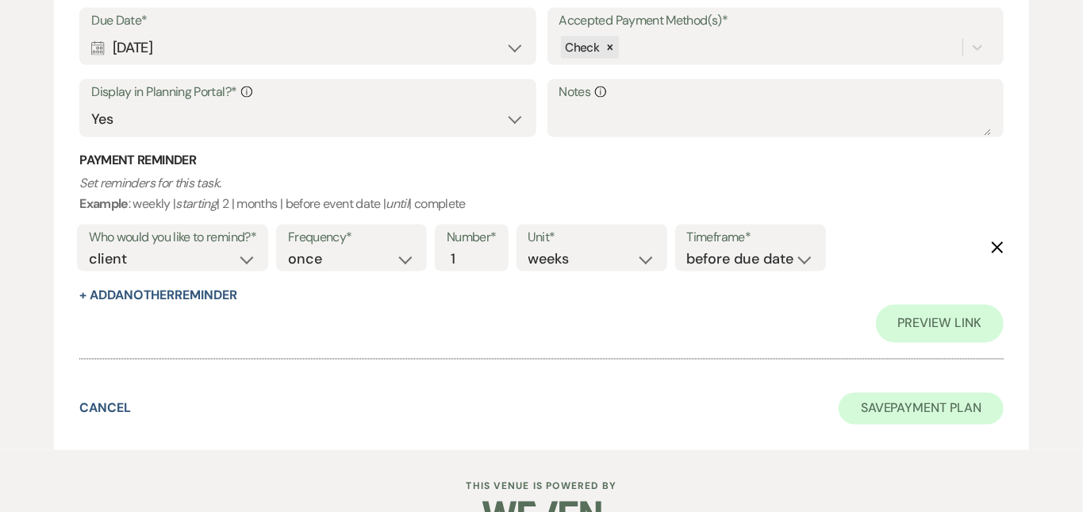
click at [931, 393] on button "Save Payment Plan" at bounding box center [921, 409] width 165 height 32
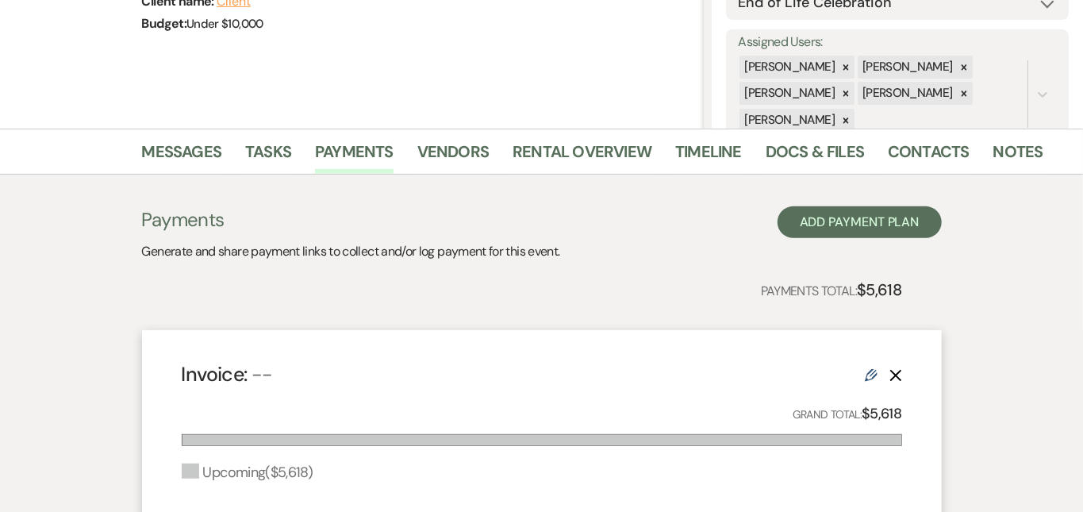
scroll to position [261, 0]
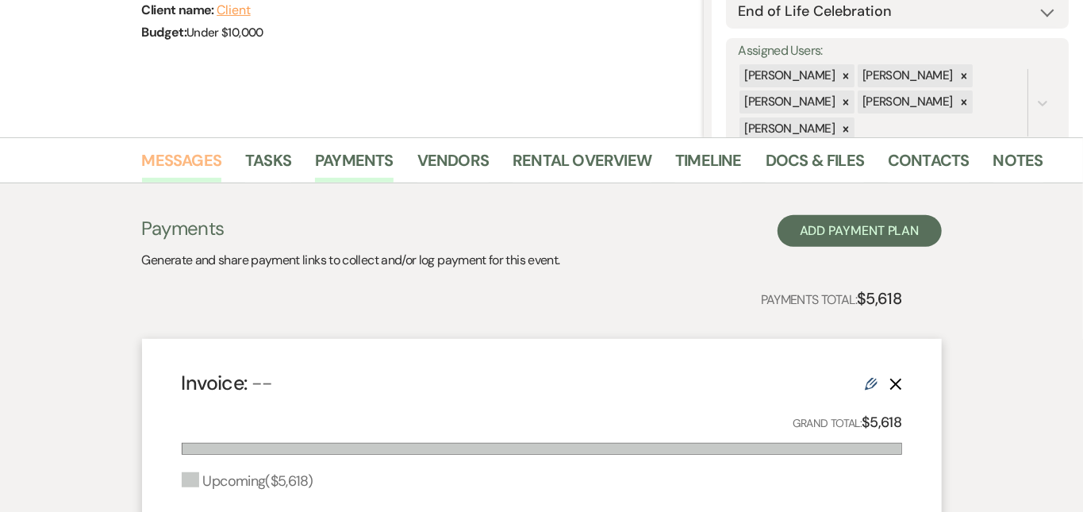
click at [159, 153] on link "Messages" at bounding box center [182, 165] width 80 height 35
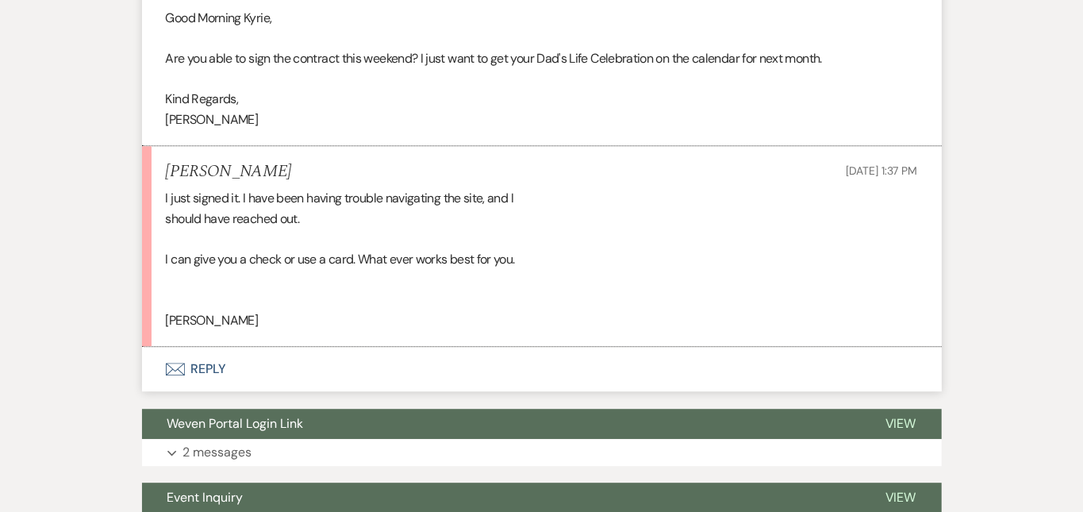
scroll to position [2167, 0]
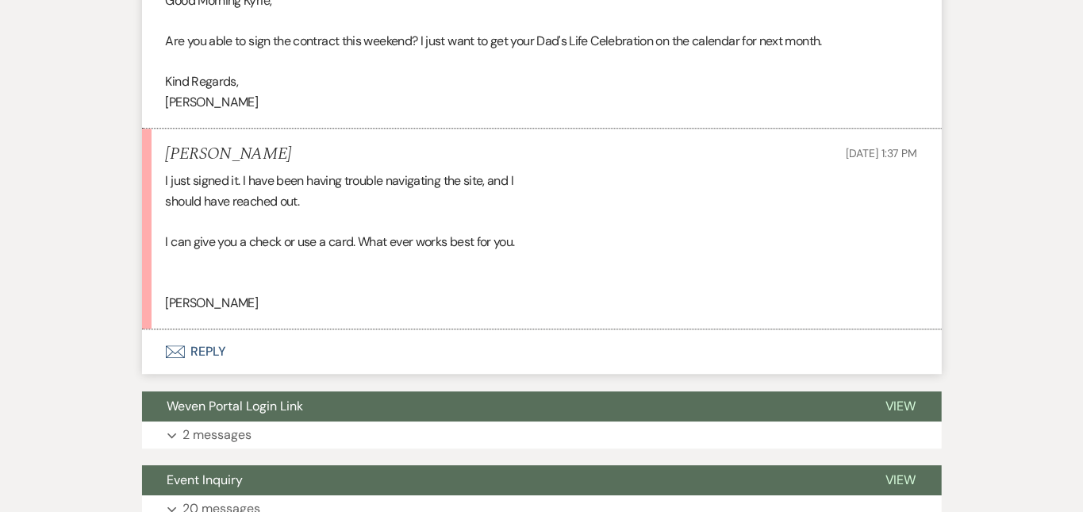
click at [328, 338] on button "Envelope Reply" at bounding box center [542, 351] width 800 height 44
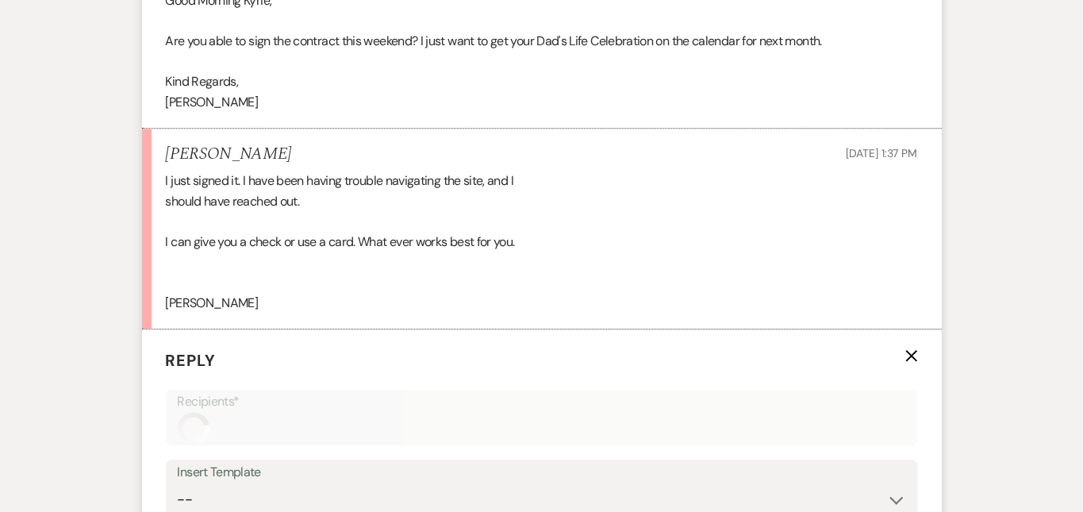
scroll to position [2467, 0]
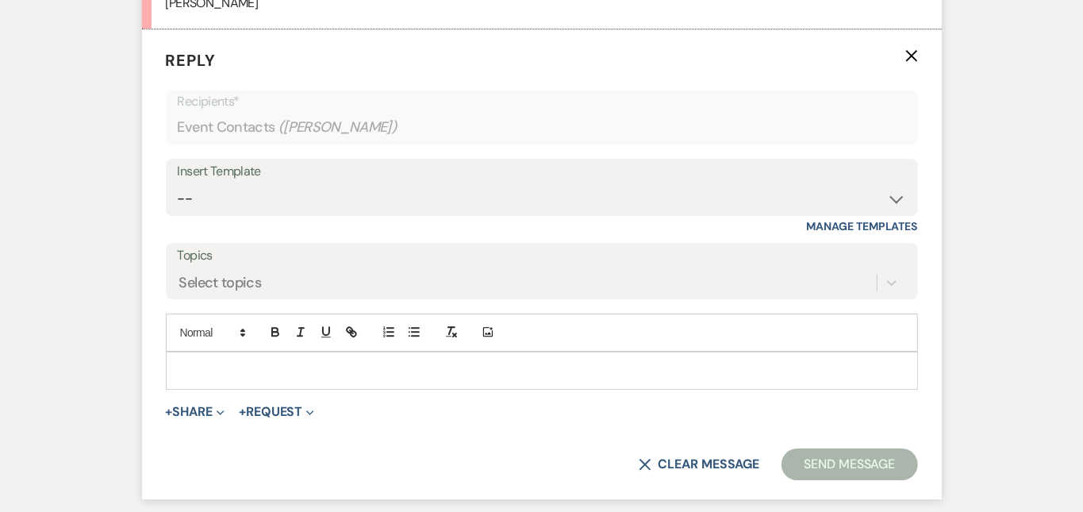
click at [328, 362] on p at bounding box center [542, 370] width 727 height 17
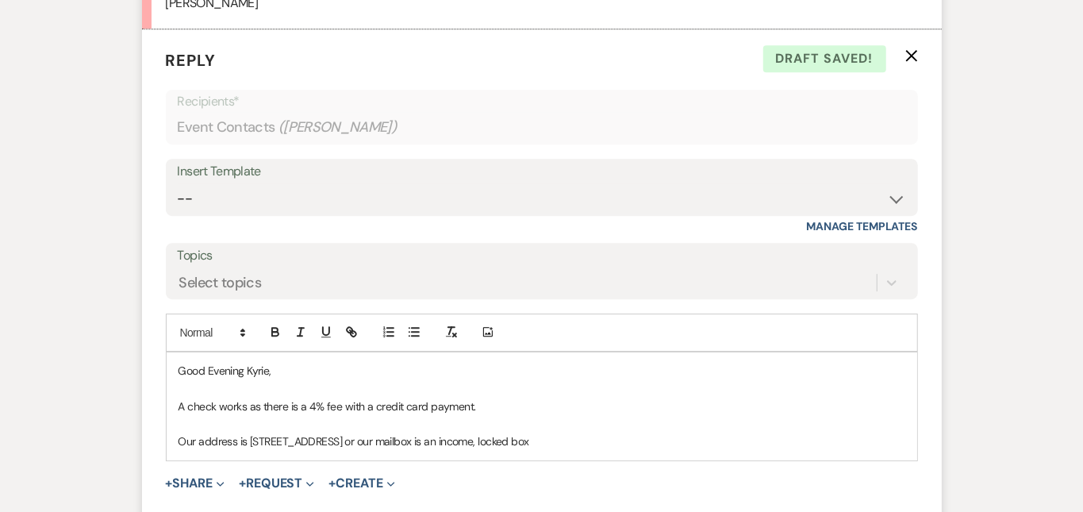
click at [543, 432] on p "Our address is [STREET_ADDRESS] or our mailbox is an income, locked box" at bounding box center [542, 440] width 727 height 17
click at [692, 432] on p "Our address is [STREET_ADDRESS] or our mailbox is an income mail only, locked b…" at bounding box center [542, 440] width 727 height 17
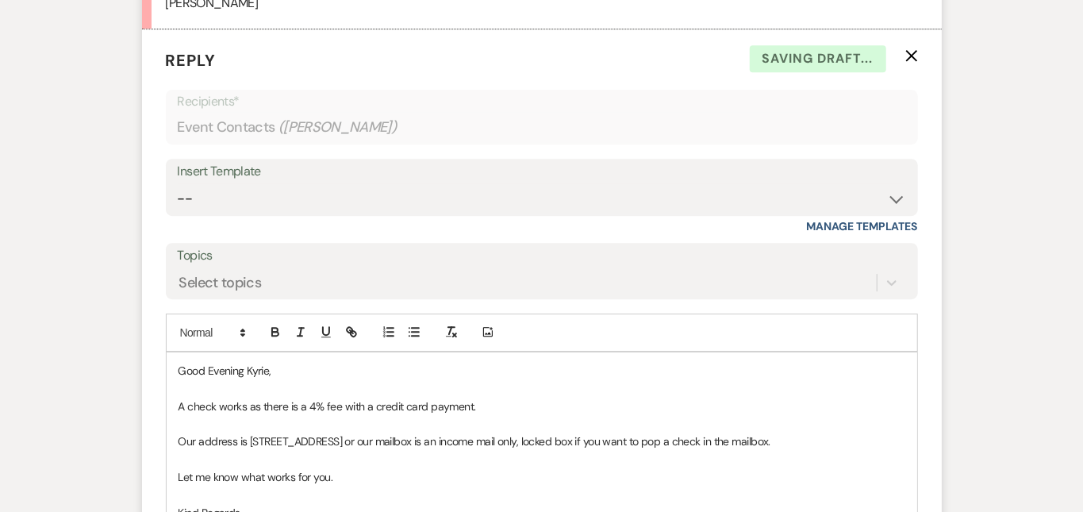
scroll to position [2734, 0]
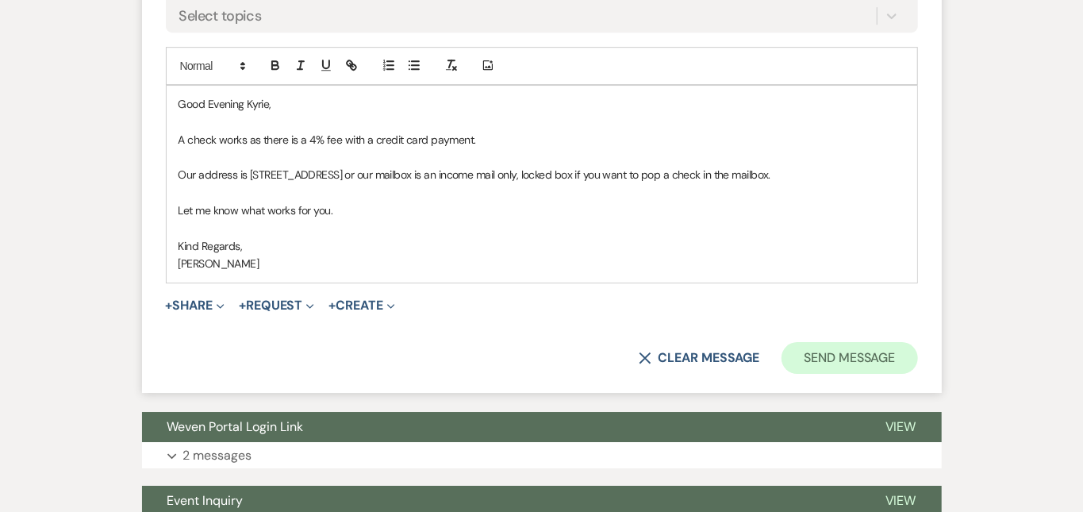
click at [917, 359] on button "Send Message" at bounding box center [849, 358] width 136 height 32
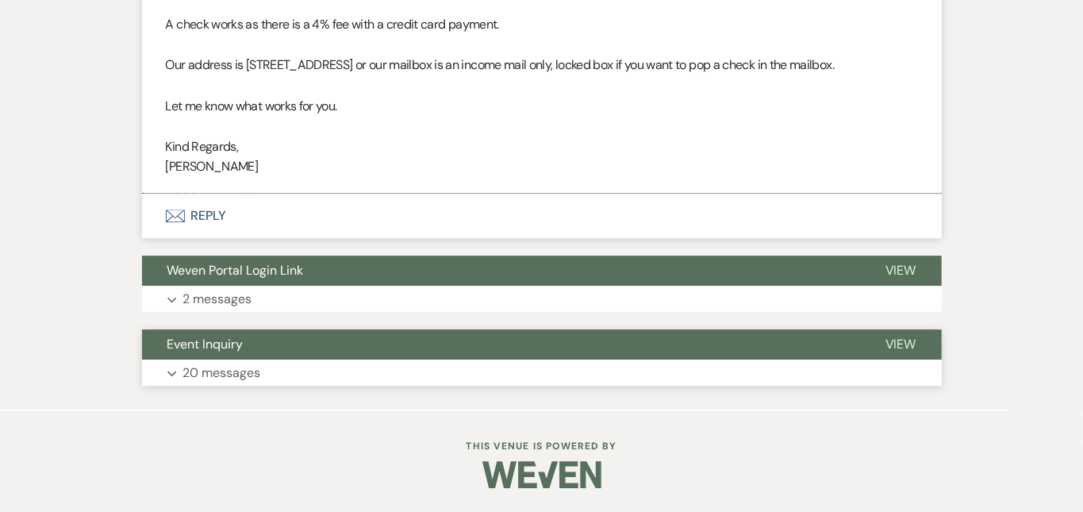
scroll to position [2567, 0]
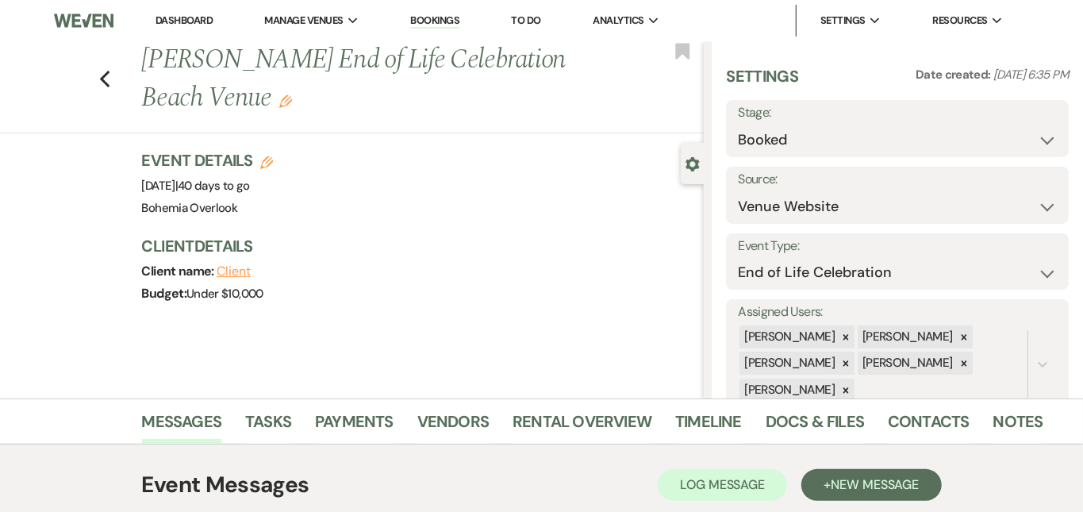
scroll to position [0, 0]
click at [194, 21] on link "Dashboard" at bounding box center [183, 19] width 57 height 13
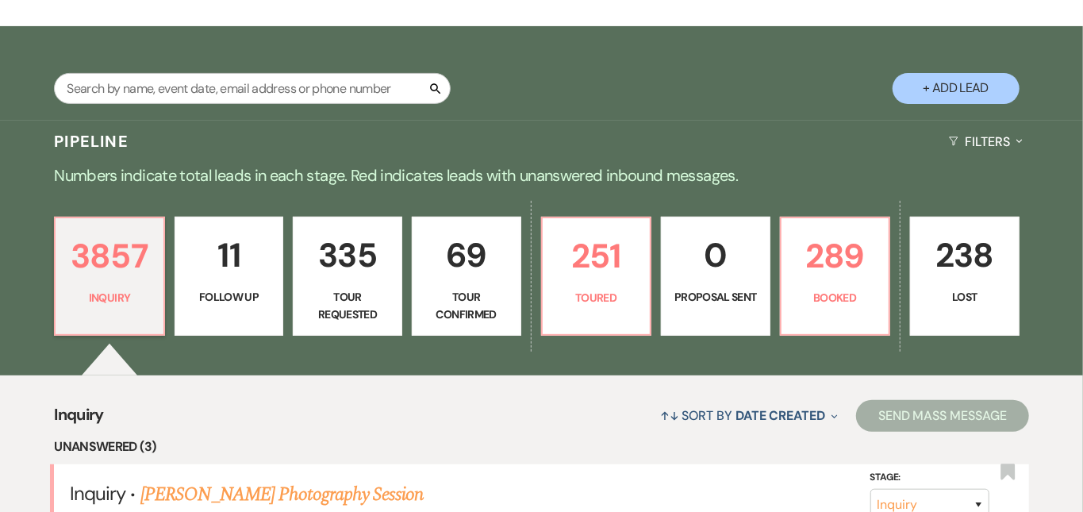
scroll to position [228, 0]
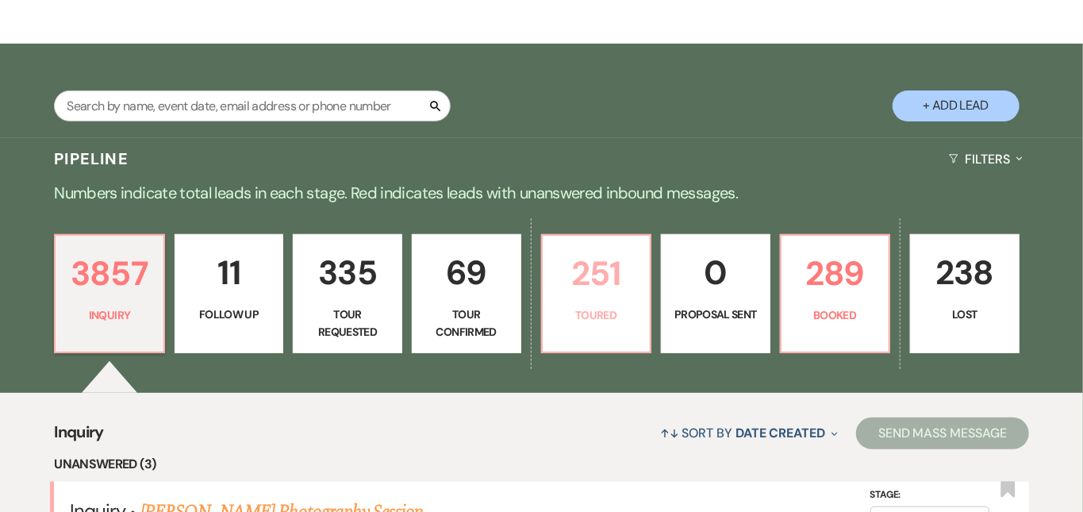
click at [629, 293] on p "251" at bounding box center [596, 273] width 89 height 53
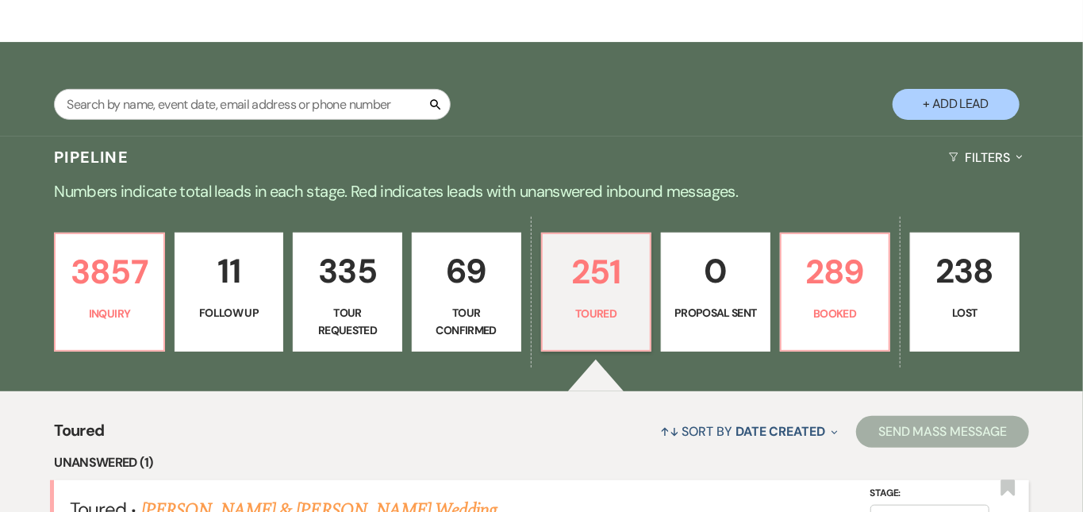
scroll to position [227, 0]
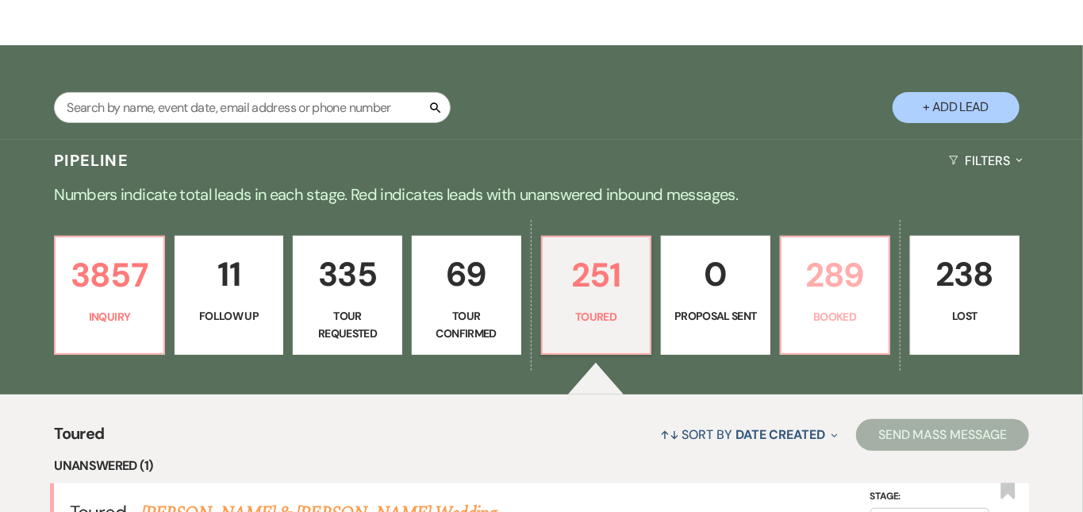
click at [873, 272] on p "289" at bounding box center [835, 274] width 89 height 53
